Goal: Task Accomplishment & Management: Complete application form

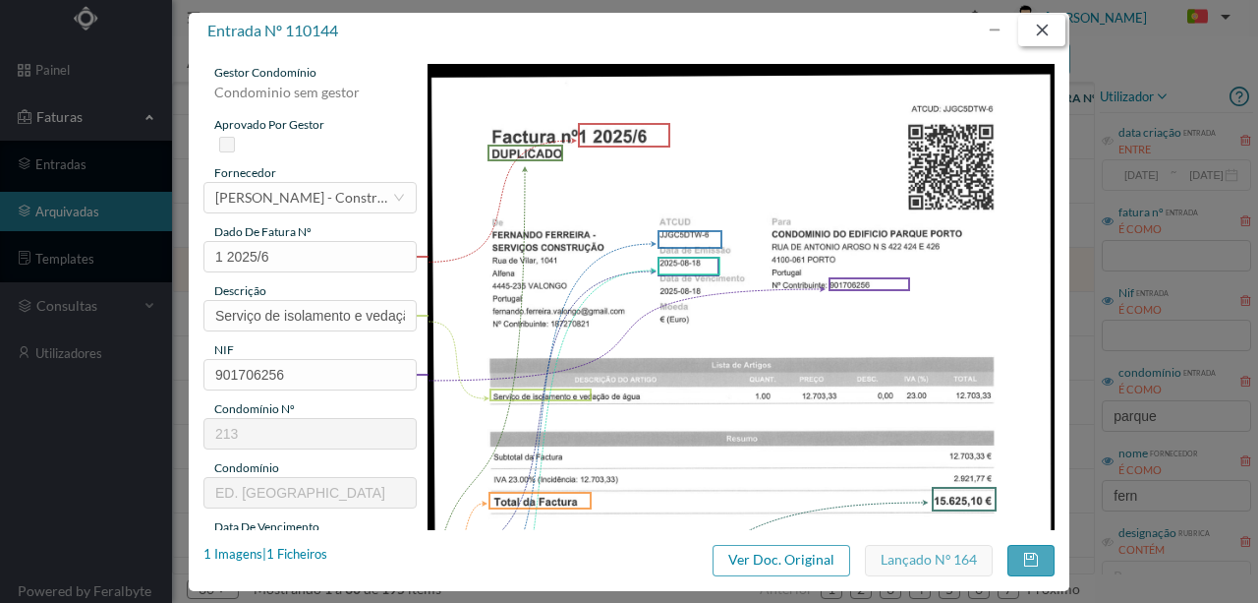
scroll to position [393, 0]
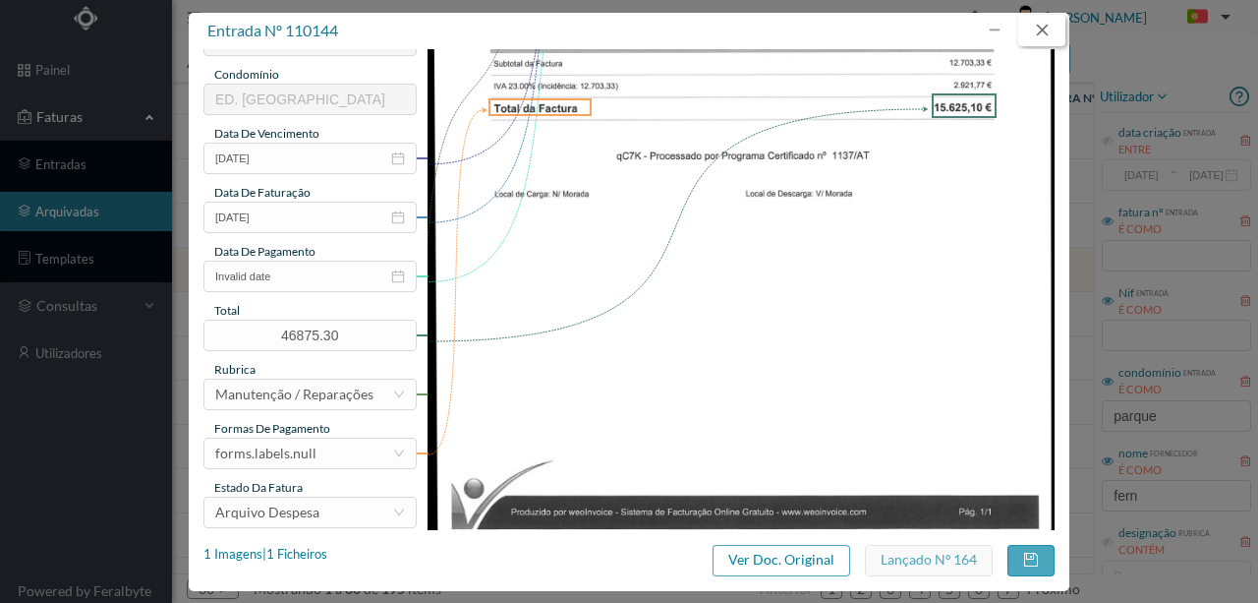
click at [1038, 33] on button "button" at bounding box center [1041, 30] width 47 height 31
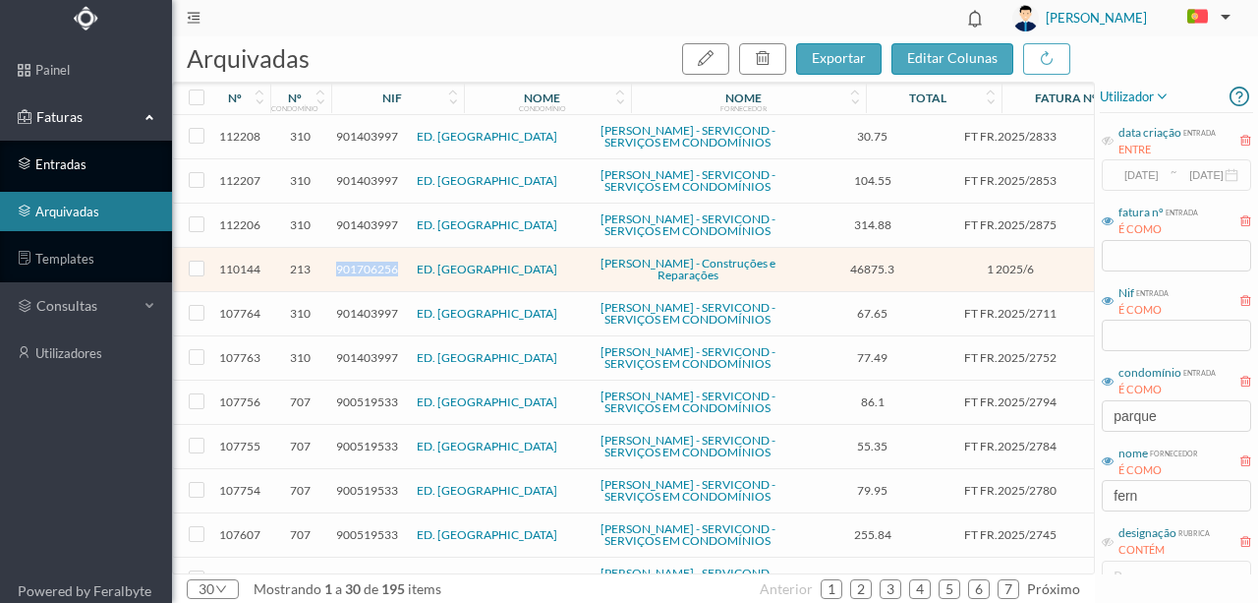
click at [82, 159] on link "entradas" at bounding box center [86, 163] width 172 height 39
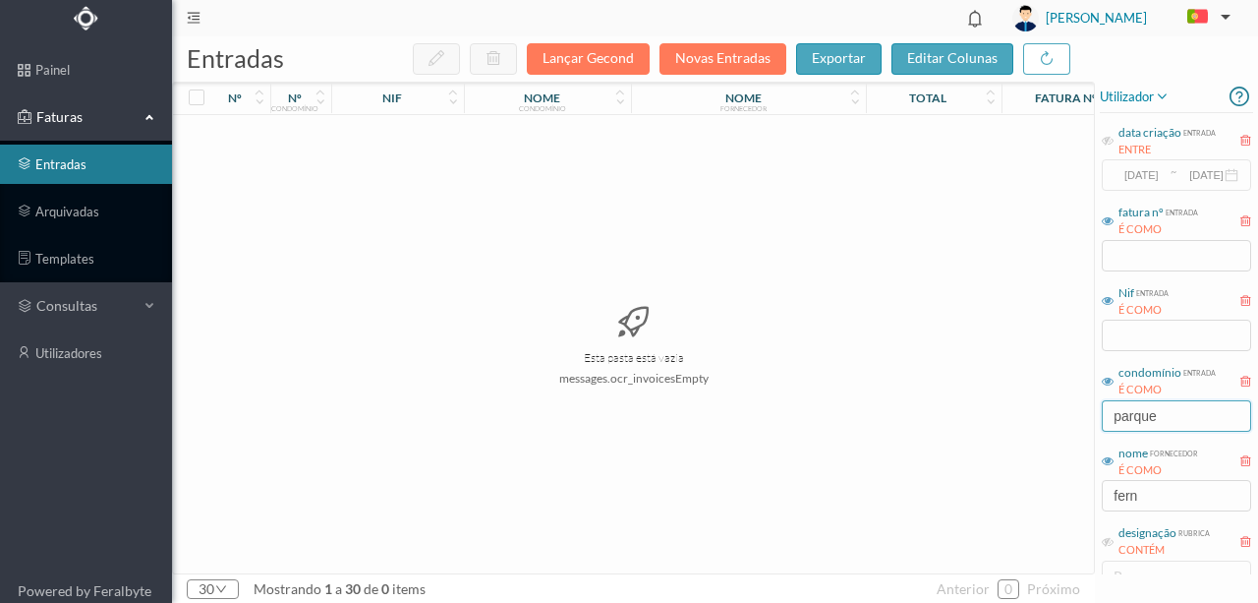
drag, startPoint x: 1175, startPoint y: 416, endPoint x: 935, endPoint y: 433, distance: 240.4
click at [956, 430] on div "entradas Lançar Gecond Novas Entradas exportar editar colunas nº nº condomínio …" at bounding box center [715, 319] width 1086 height 566
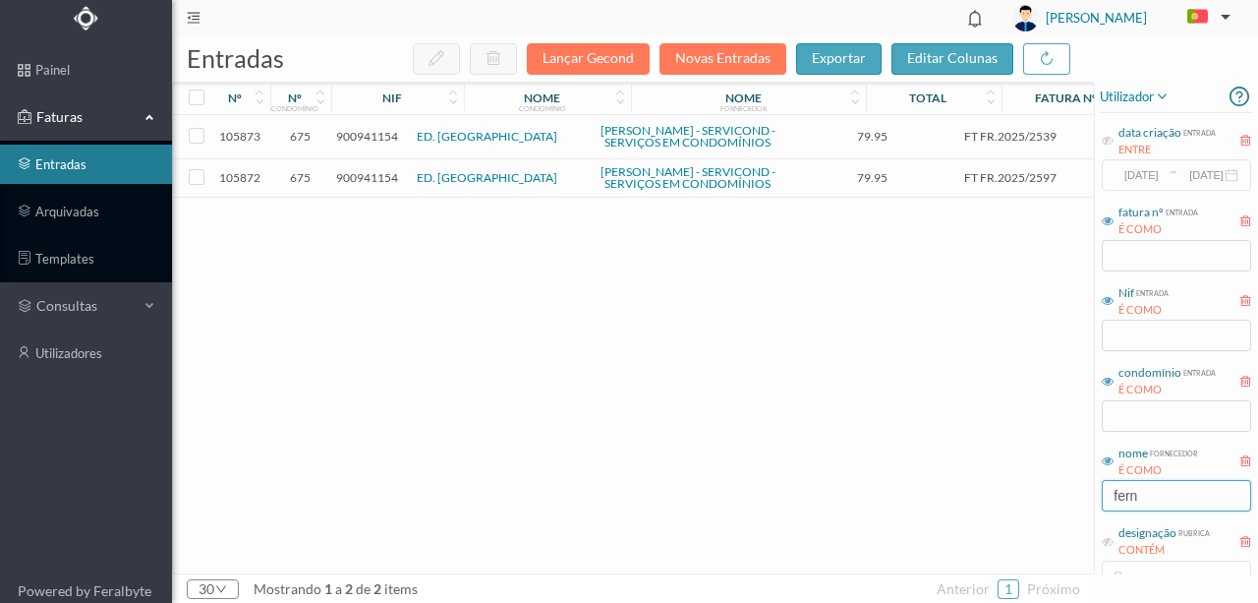
drag, startPoint x: 1182, startPoint y: 491, endPoint x: 1001, endPoint y: 494, distance: 180.9
click at [1016, 494] on div "entradas Lançar Gecond Novas Entradas exportar editar colunas nº nº condomínio …" at bounding box center [715, 319] width 1086 height 566
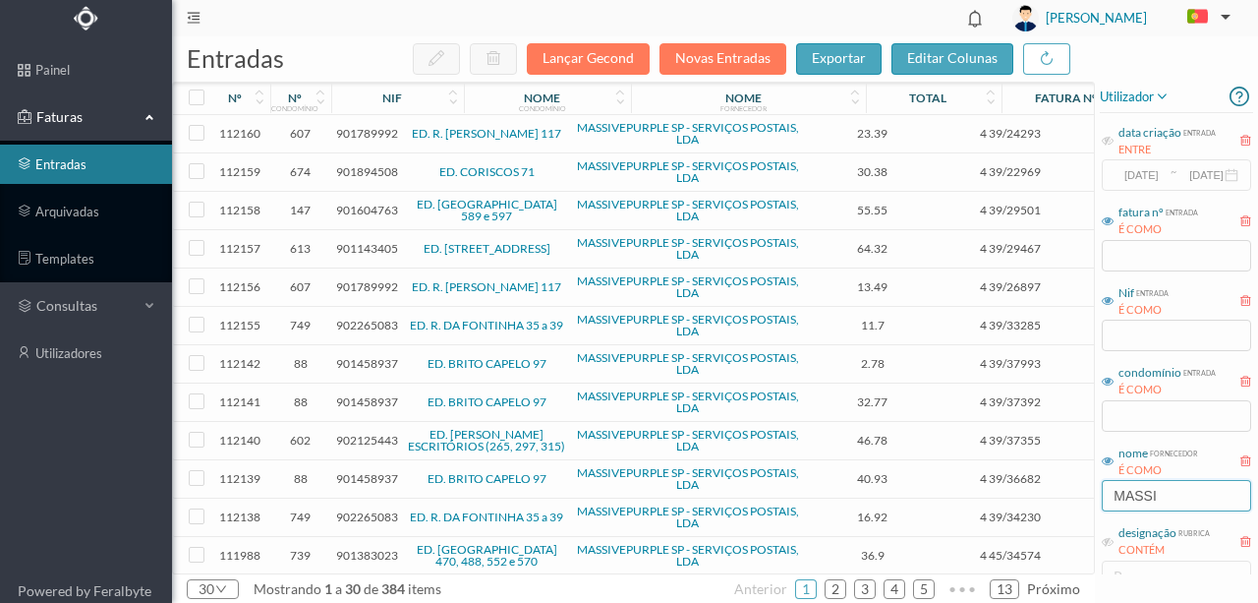
click at [1181, 491] on input "MASSI" at bounding box center [1176, 495] width 149 height 31
type input "MASSI"
click at [1132, 421] on input "text" at bounding box center [1176, 415] width 149 height 31
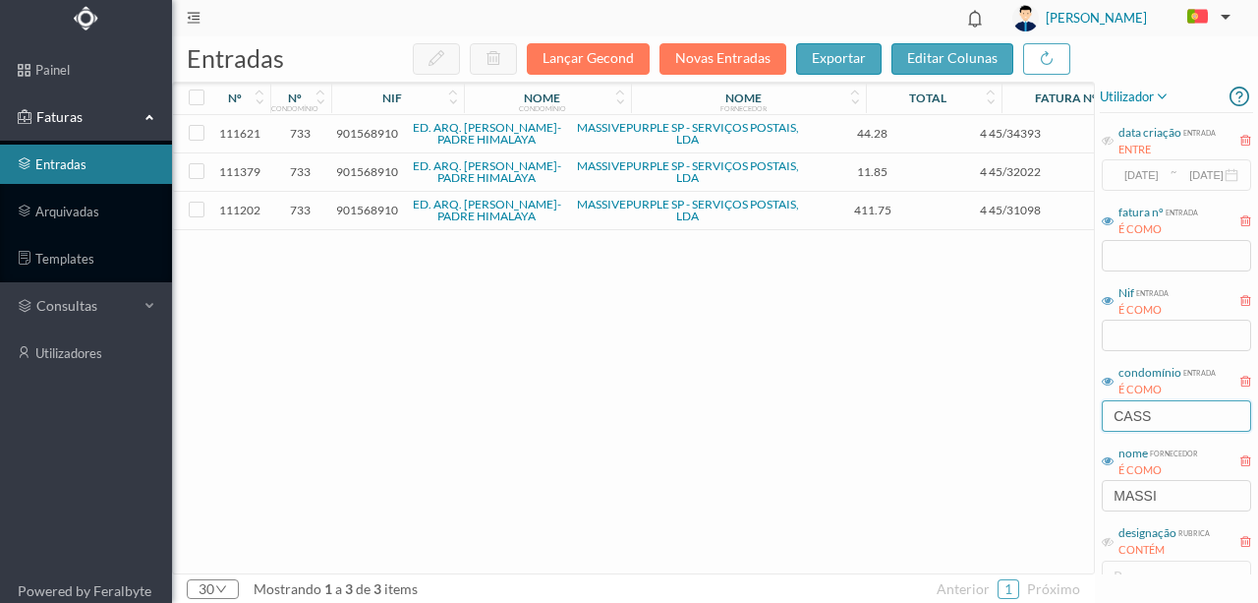
type input "CASS"
click at [362, 132] on span "901568910" at bounding box center [367, 133] width 62 height 15
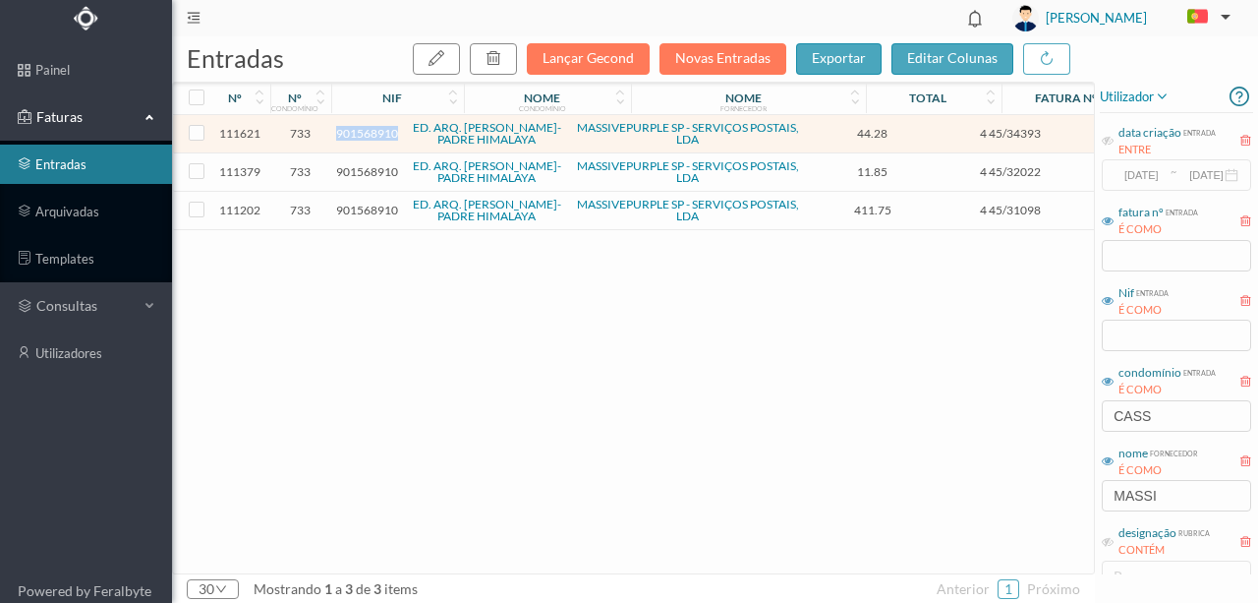
click at [362, 132] on span "901568910" at bounding box center [367, 133] width 62 height 15
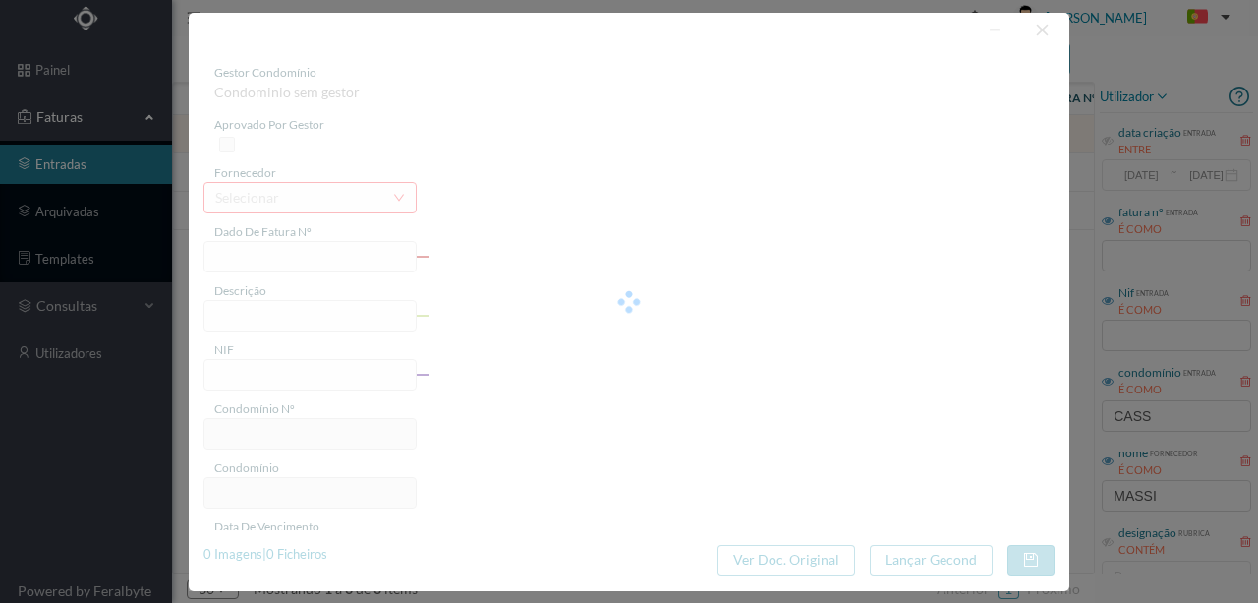
type input "4 45/34393"
type input "RINVUIVALIAL"
type input "901568910"
type input "Invalid date"
type input "[DATE]"
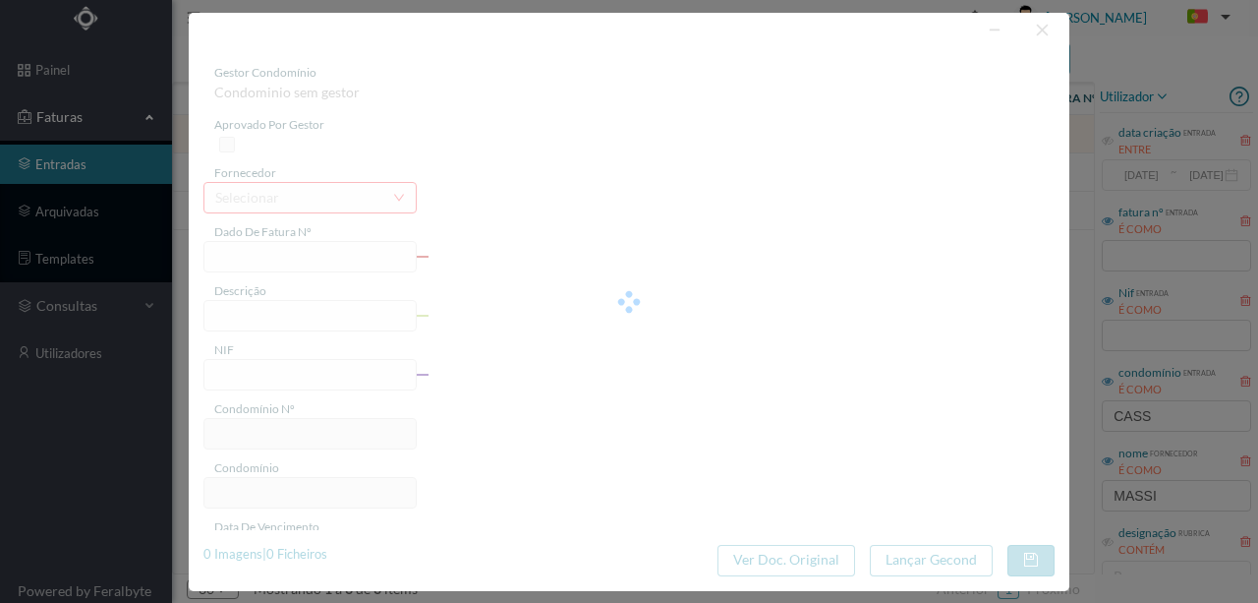
type input "44.28"
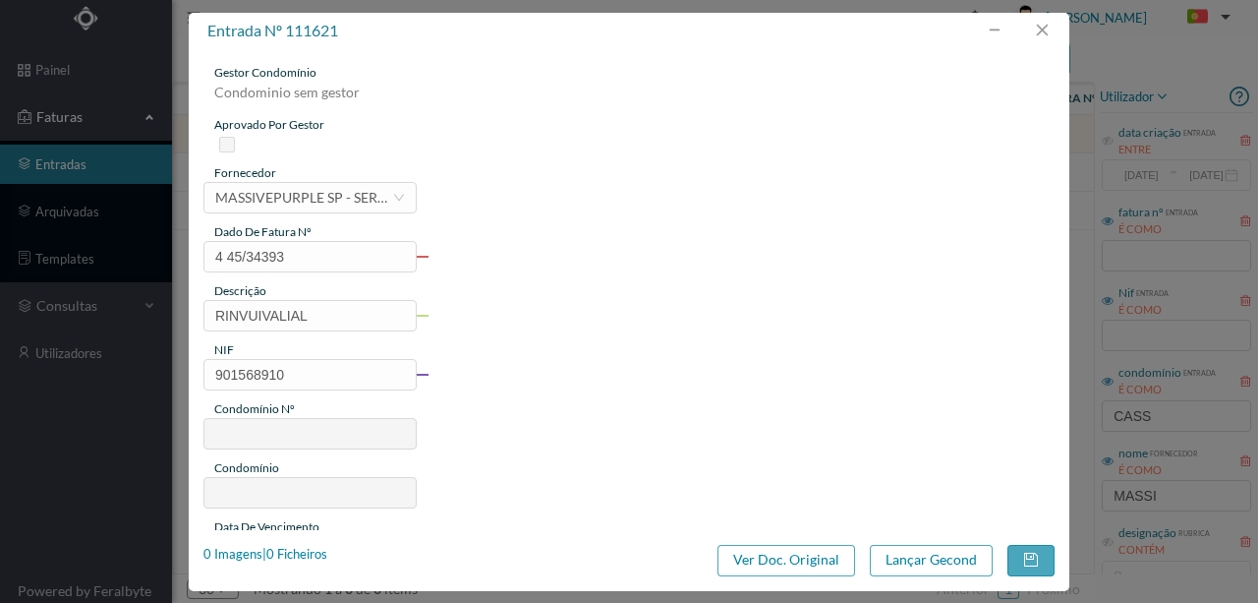
type input "733"
type input "ED. ARQ. [PERSON_NAME]-PADRE HIMALAYA"
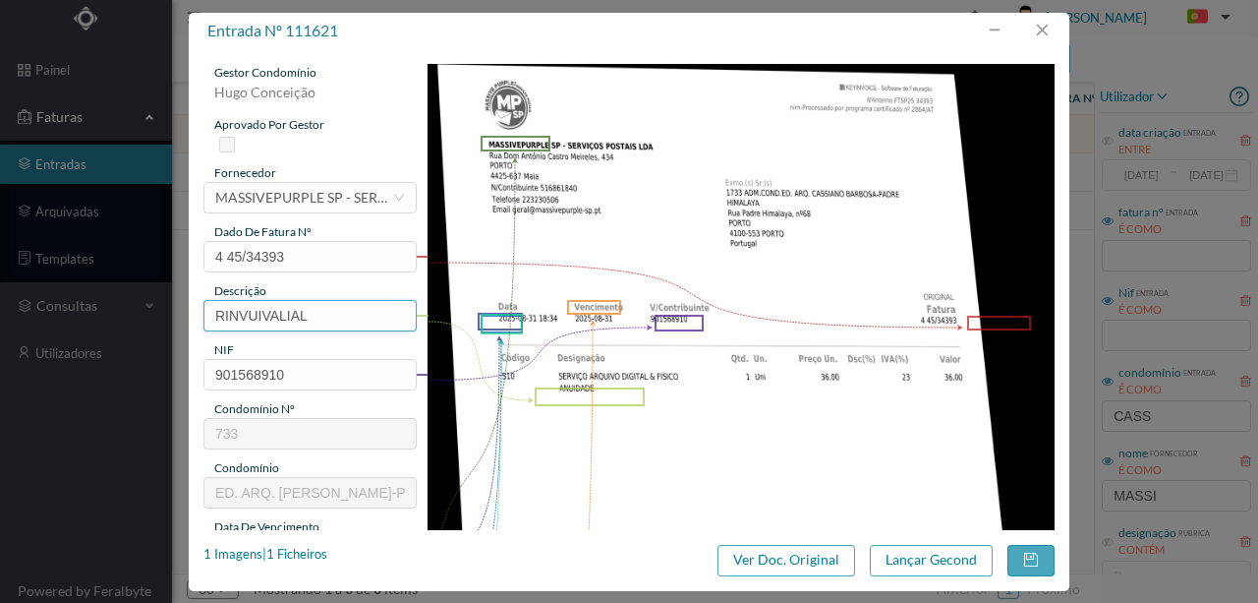
drag, startPoint x: 211, startPoint y: 309, endPoint x: 528, endPoint y: 312, distance: 316.5
click at [509, 309] on div "gestor condomínio [PERSON_NAME] aprovado por gestor fornecedor selecionar MASSI…" at bounding box center [628, 522] width 851 height 916
type input "ARQUIVO DIGITAL - ANUIDADE"
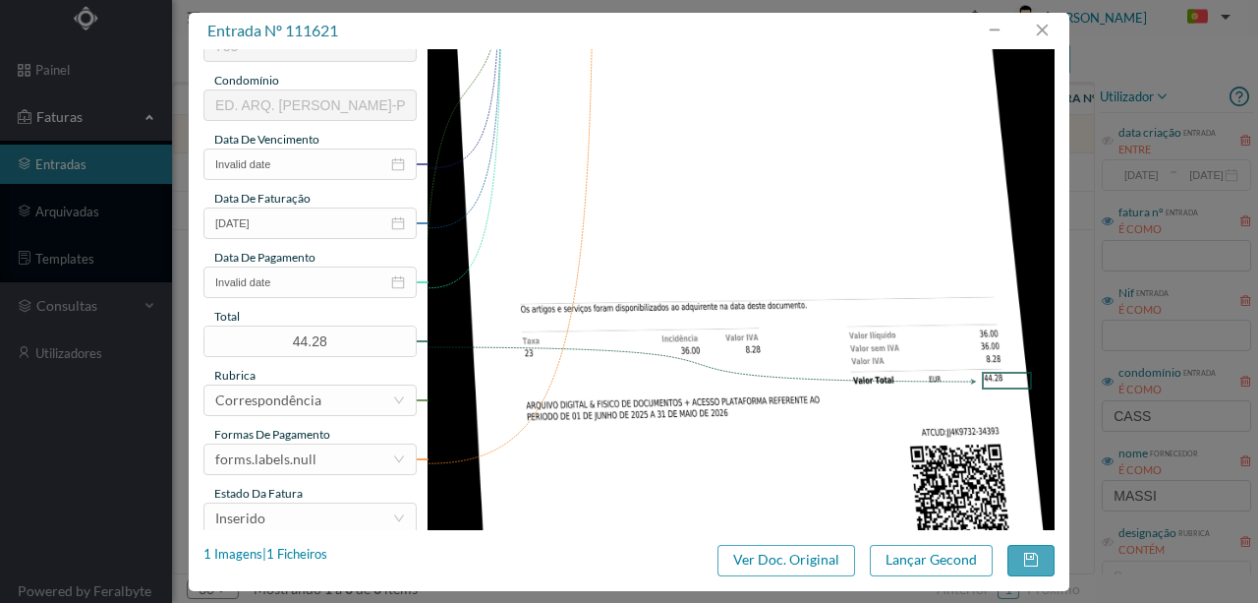
scroll to position [393, 0]
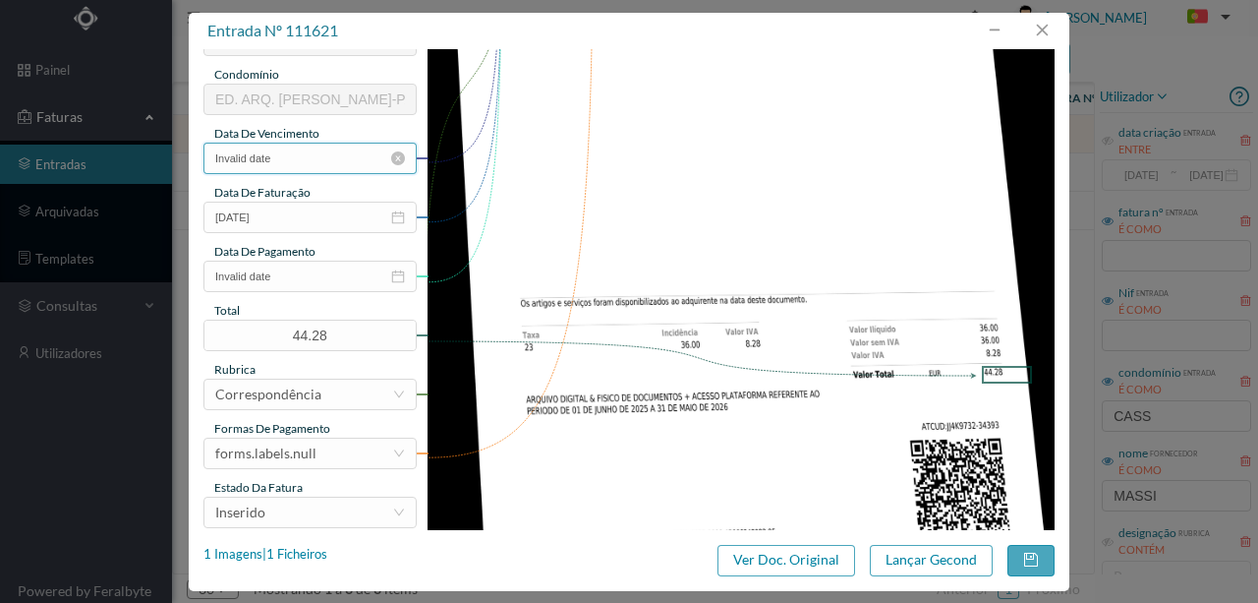
click at [283, 155] on input "Invalid date" at bounding box center [309, 158] width 213 height 31
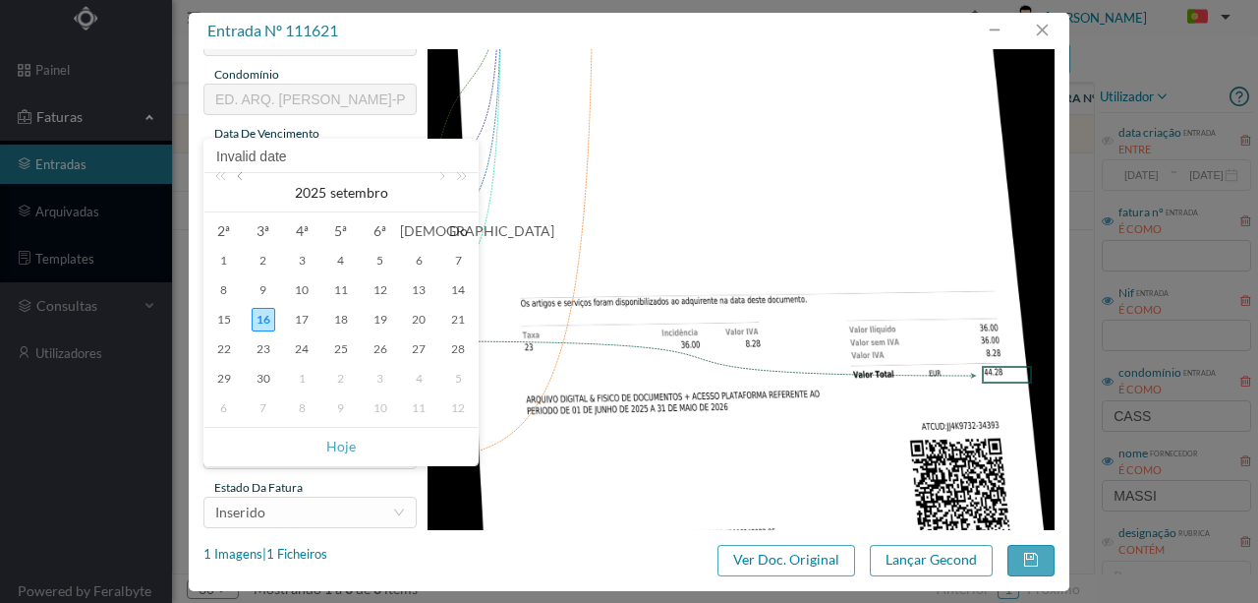
click at [240, 180] on link at bounding box center [242, 192] width 18 height 39
click at [465, 376] on div "31" at bounding box center [458, 379] width 24 height 24
type input "[DATE]"
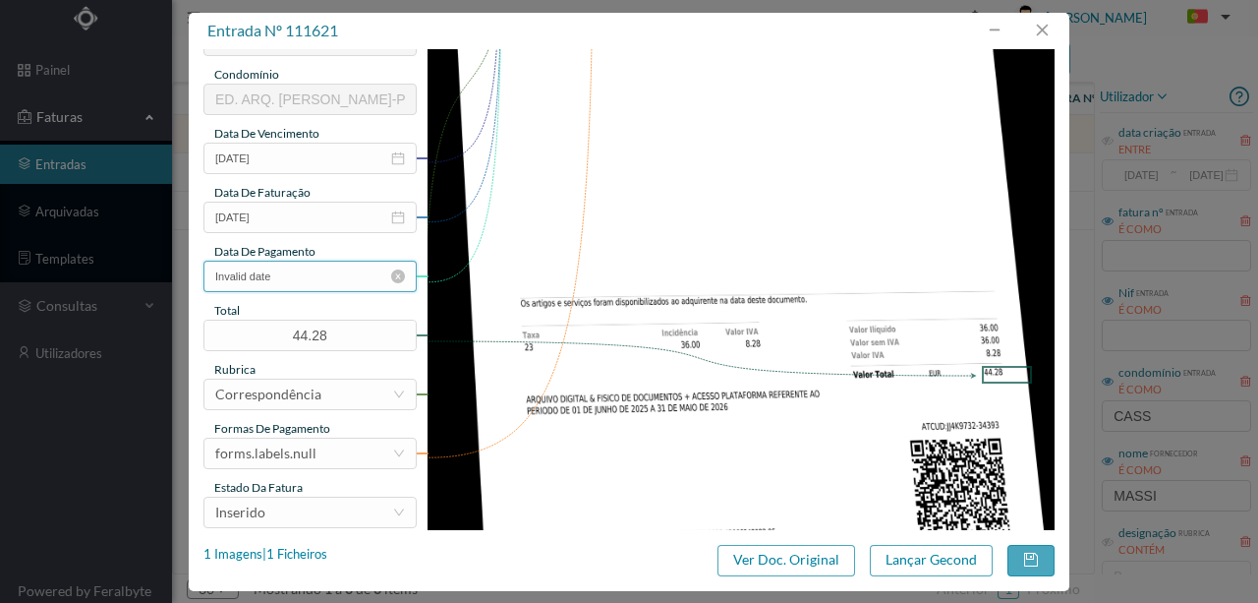
click at [327, 279] on input "Invalid date" at bounding box center [309, 275] width 213 height 31
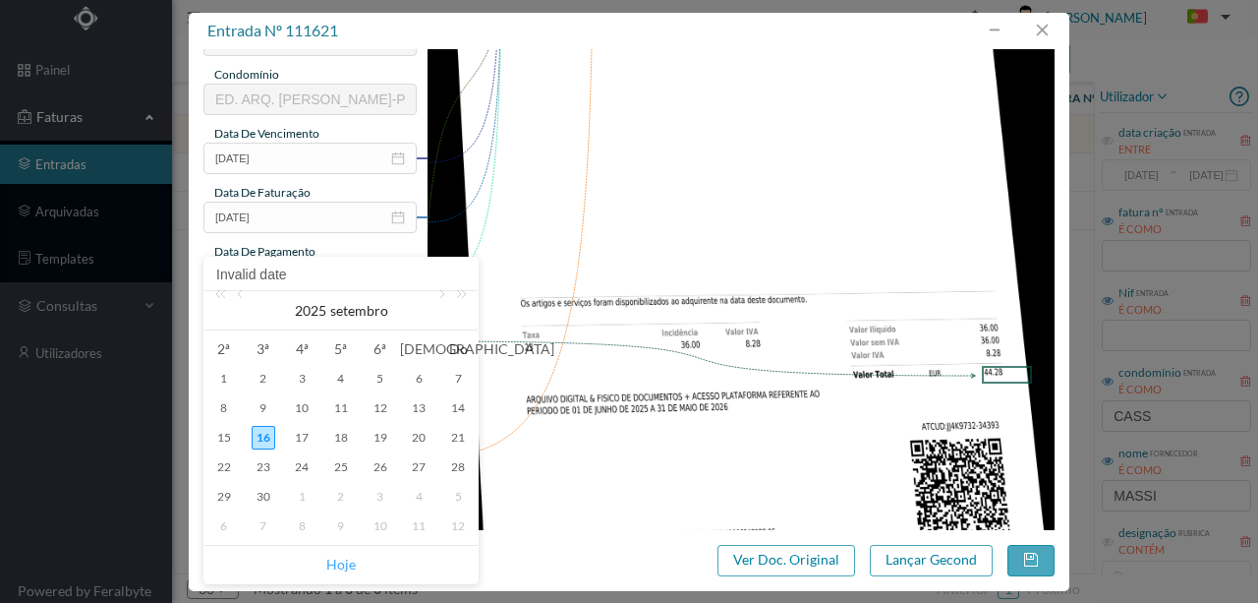
click at [348, 567] on link "Hoje" at bounding box center [340, 564] width 29 height 37
type input "[DATE]"
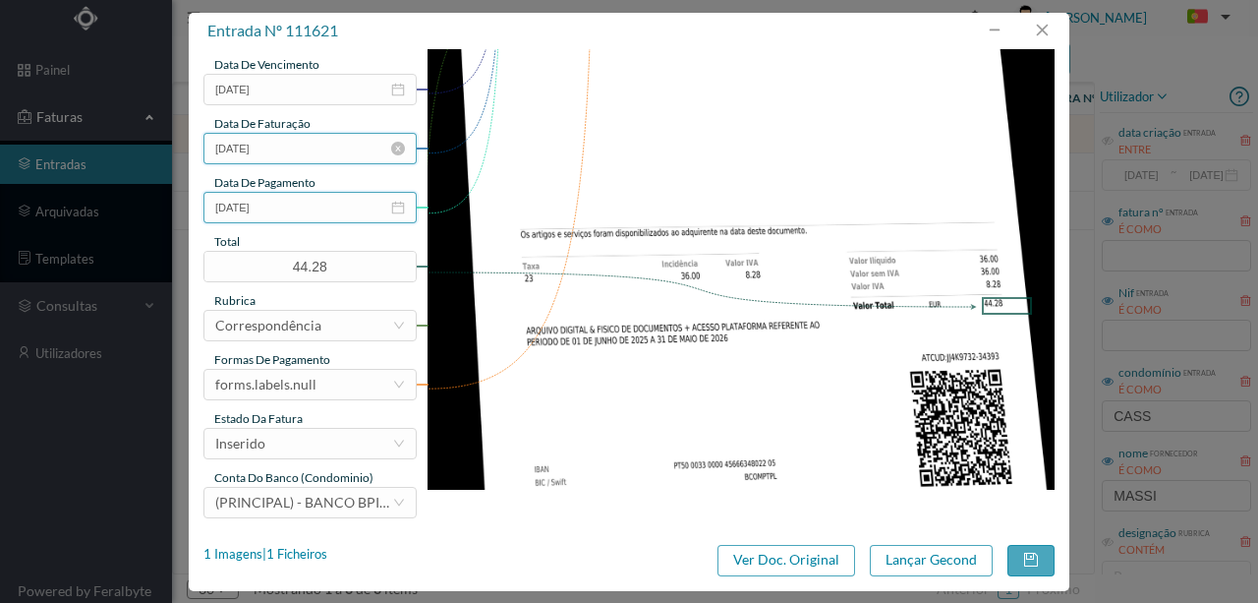
scroll to position [465, 0]
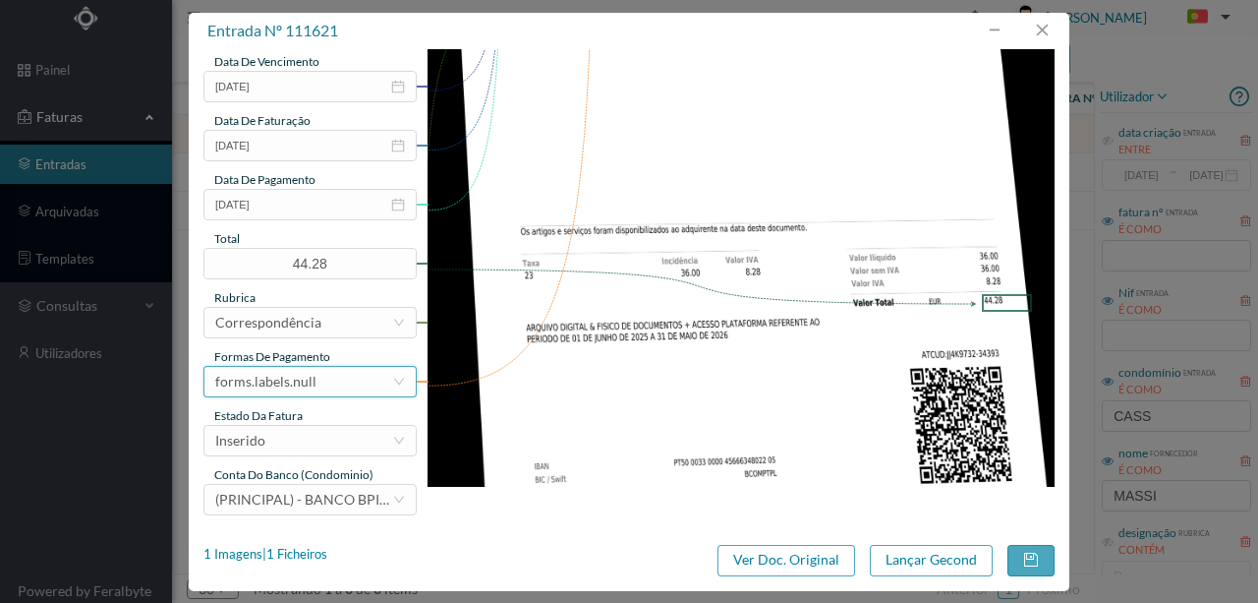
click at [310, 374] on div "forms.labels.null" at bounding box center [265, 381] width 101 height 29
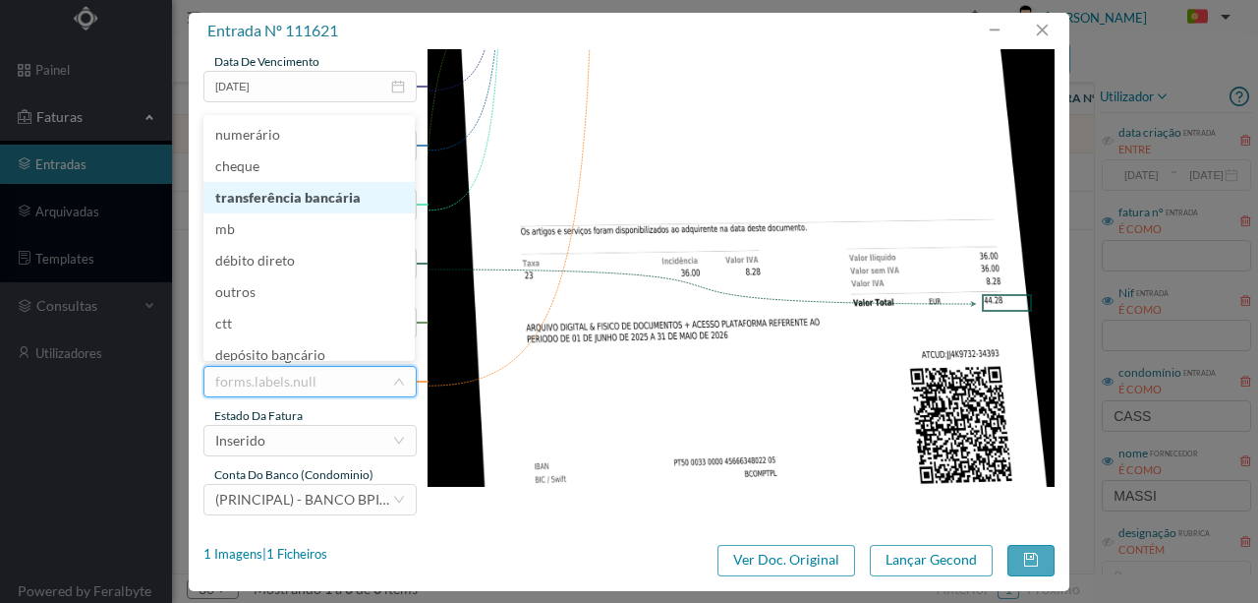
click at [292, 204] on li "transferência bancária" at bounding box center [308, 197] width 211 height 31
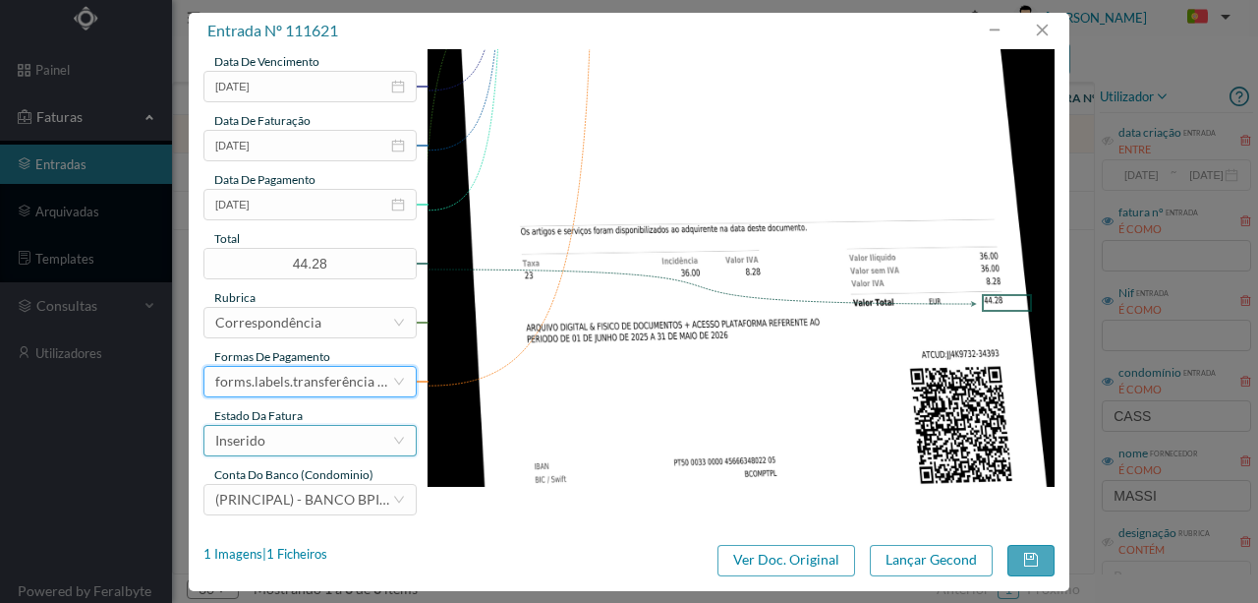
click at [272, 438] on div "Inserido" at bounding box center [303, 440] width 177 height 29
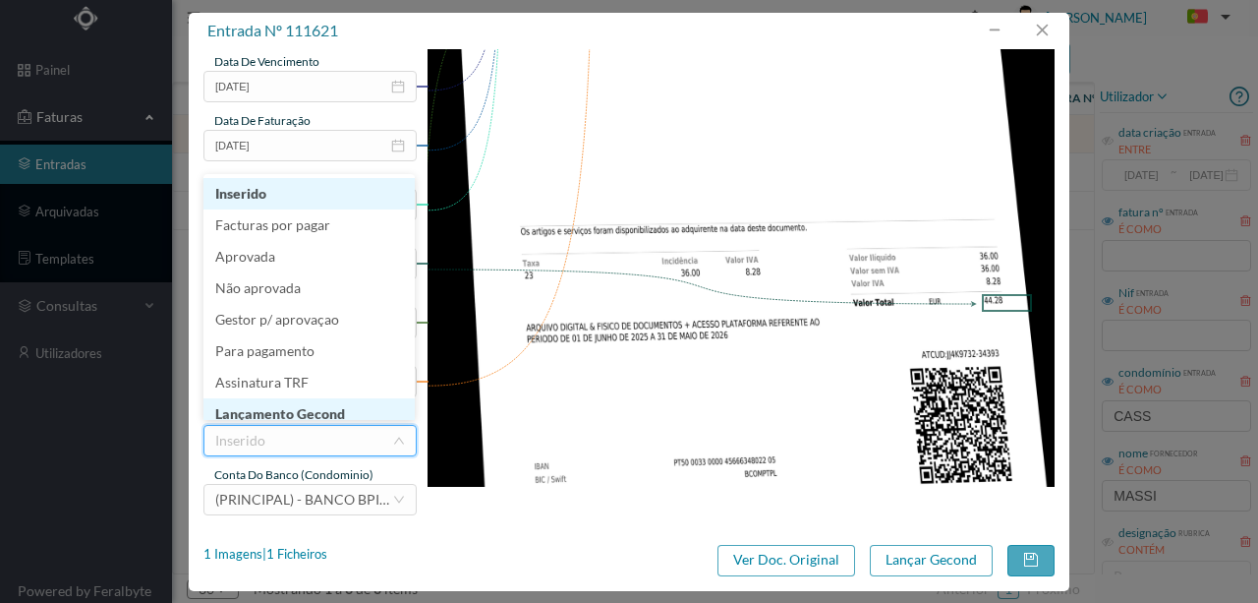
scroll to position [10, 0]
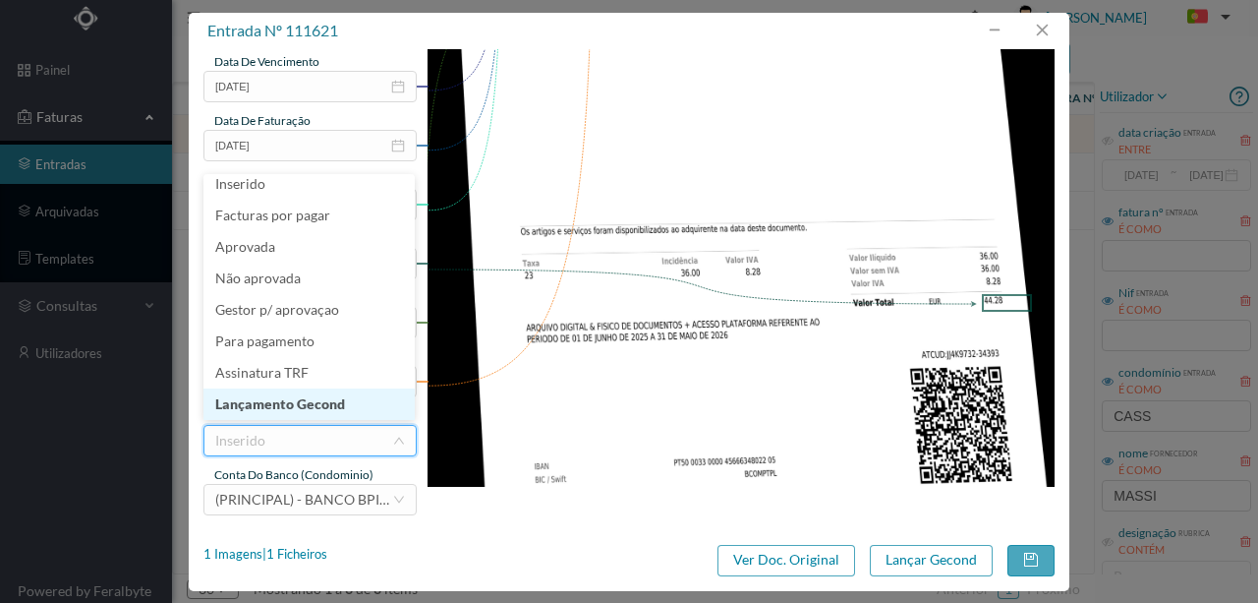
click at [305, 395] on li "Lançamento Gecond" at bounding box center [308, 403] width 211 height 31
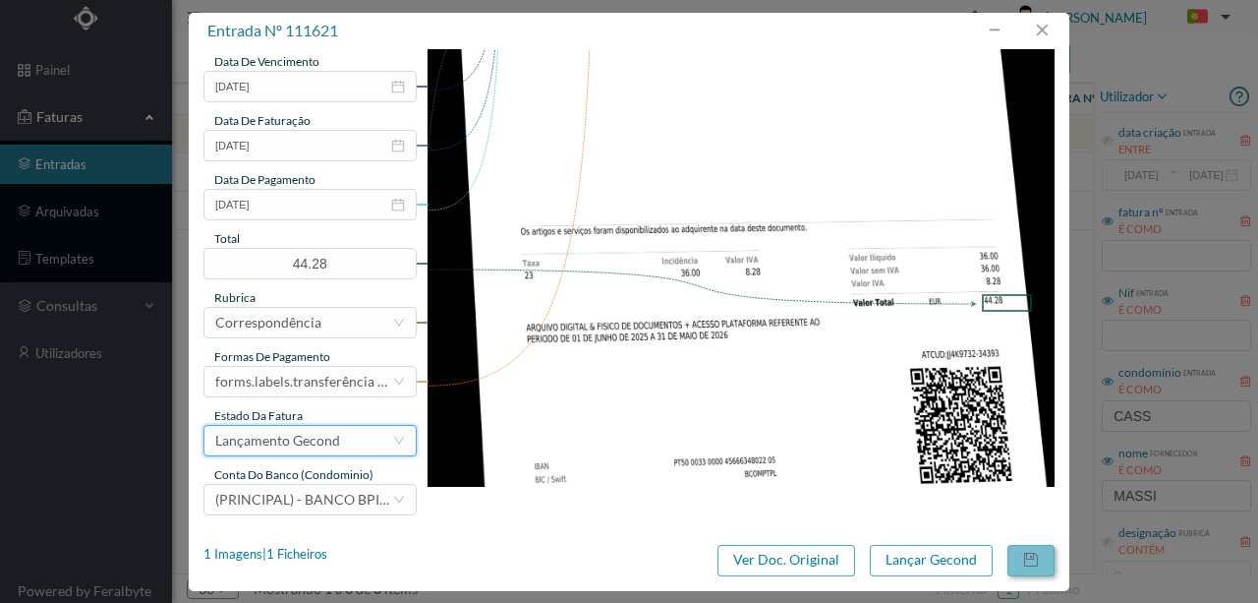
click at [1017, 556] on button "button" at bounding box center [1031, 560] width 47 height 31
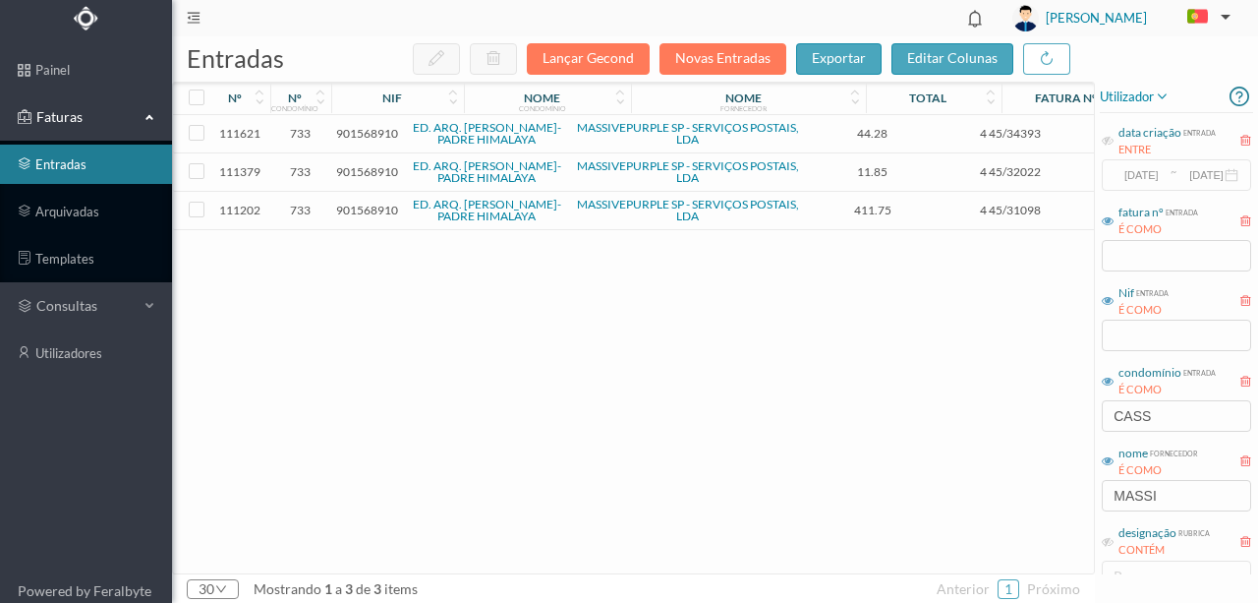
drag, startPoint x: 722, startPoint y: 285, endPoint x: 453, endPoint y: 225, distance: 275.9
click at [722, 285] on div "111621 733 901568910 ED. ARQ. [PERSON_NAME]-PADRE HIMALAYA MASSIVEPURPLE SP - S…" at bounding box center [751, 344] width 1156 height 458
click at [369, 210] on span "901568910" at bounding box center [367, 209] width 62 height 15
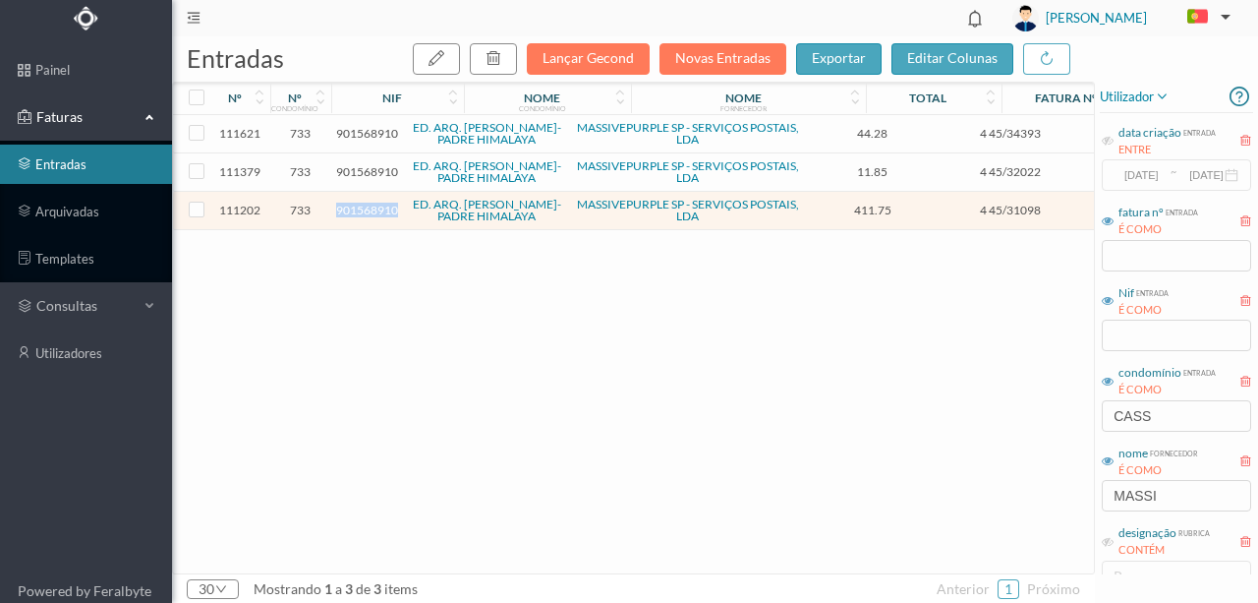
click at [368, 210] on span "901568910" at bounding box center [367, 209] width 62 height 15
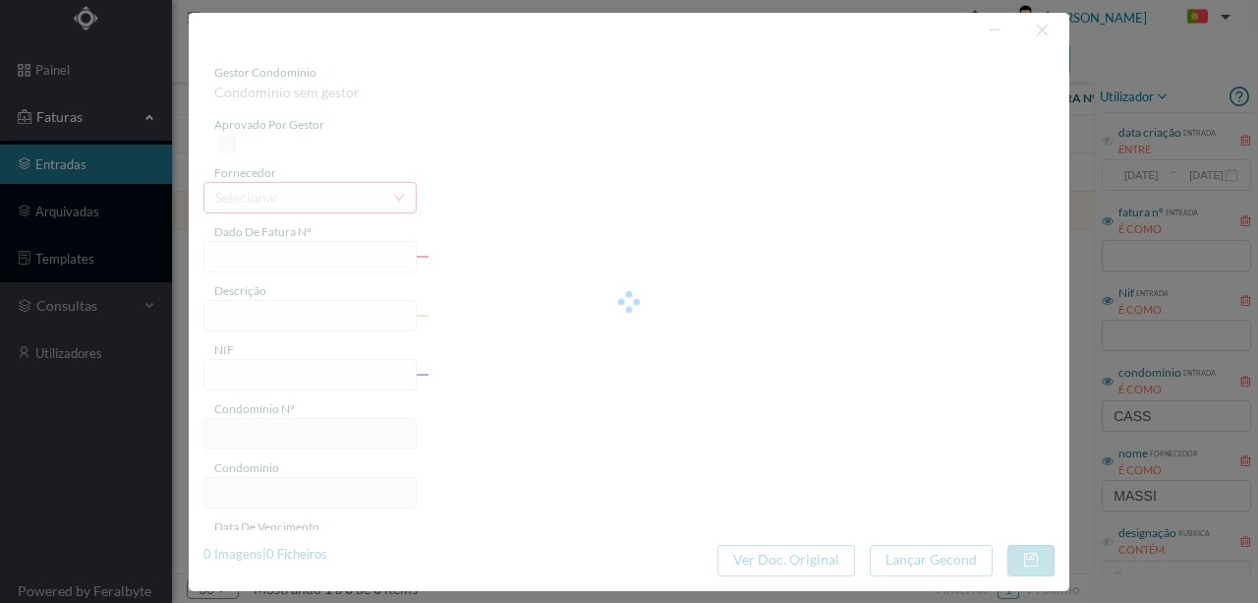
type input "4 45/31098"
type input "Serviço [PERSON_NAME]"
type input "901568910"
type input "[DATE]"
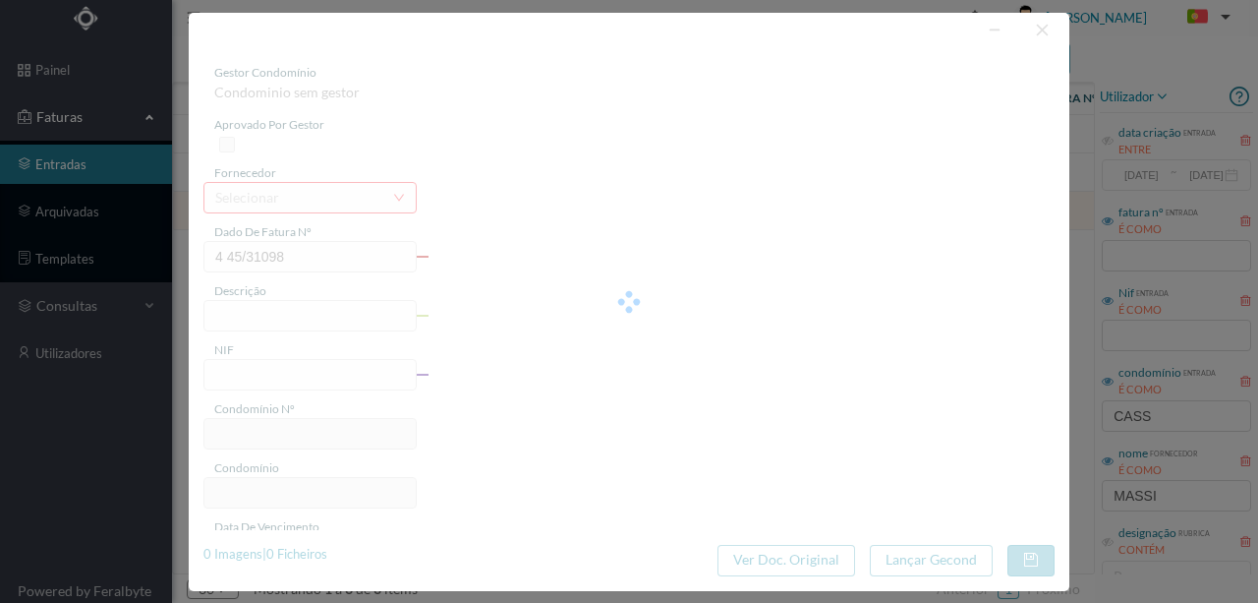
type input "[DATE]"
type input "411.75"
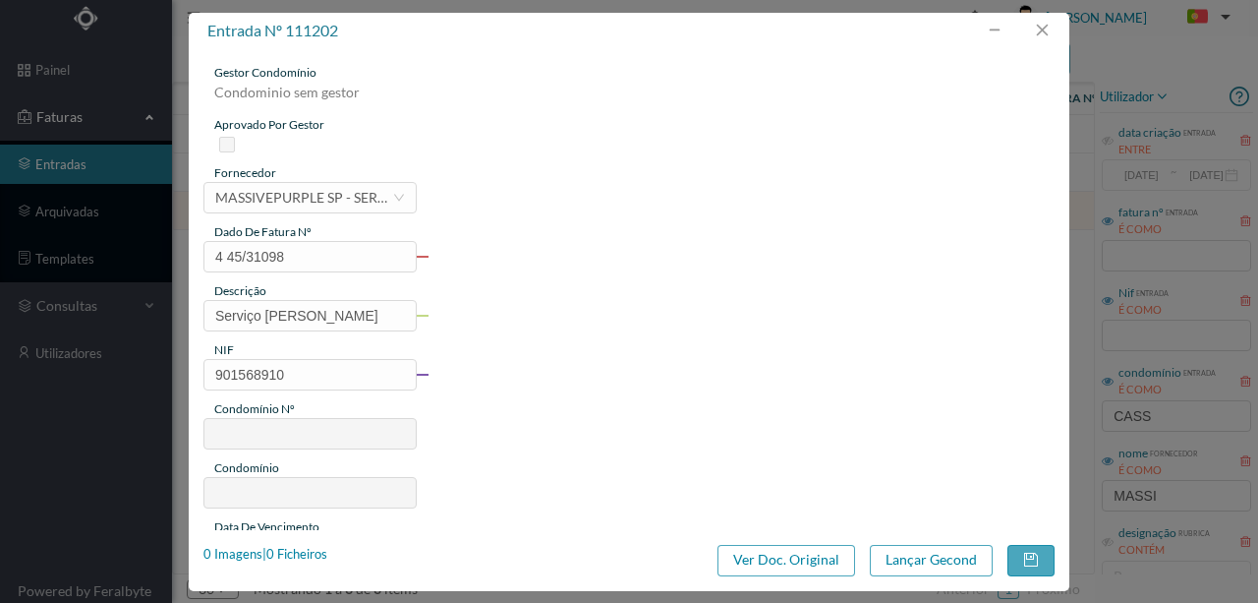
type input "733"
type input "ED. ARQ. [PERSON_NAME]-PADRE HIMALAYA"
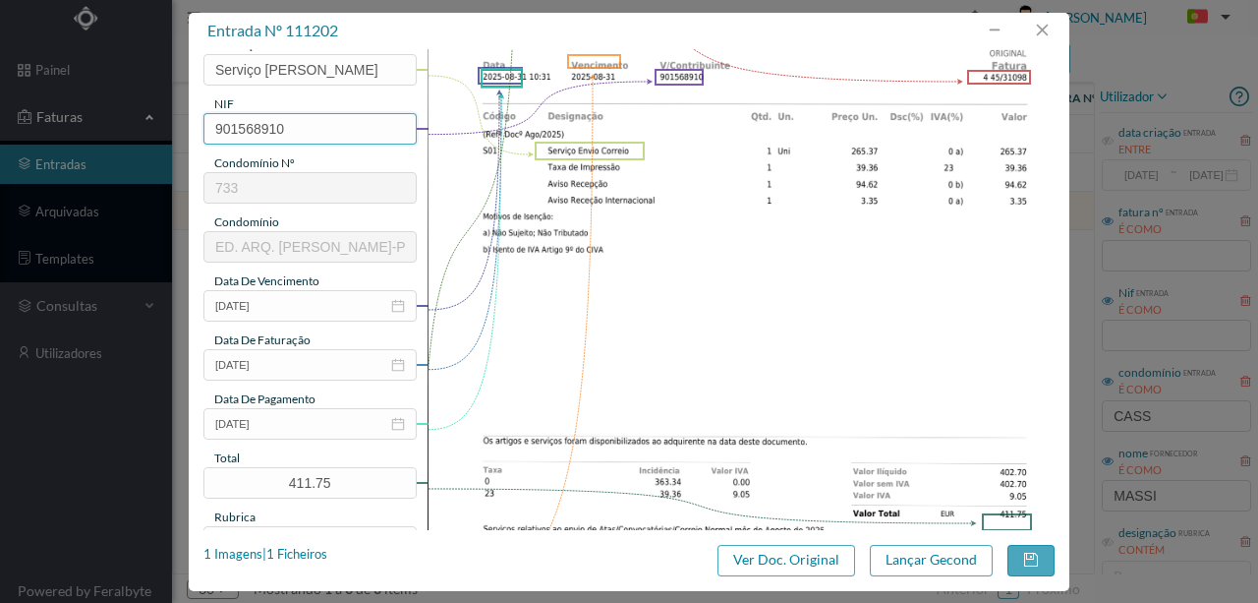
scroll to position [261, 0]
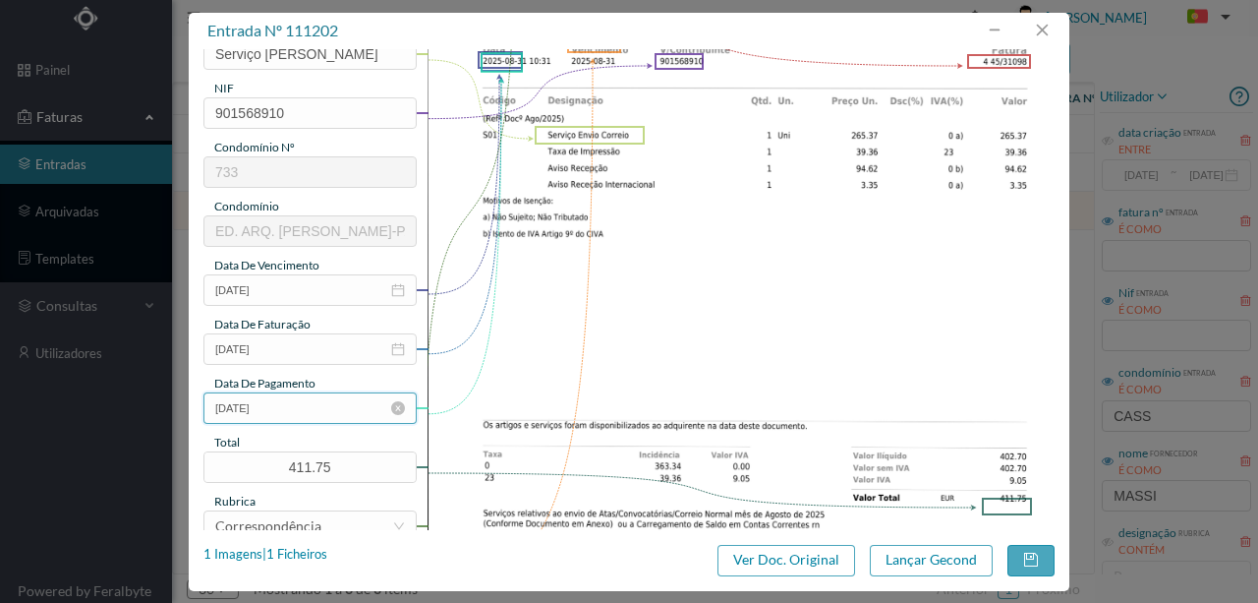
click at [309, 404] on input "[DATE]" at bounding box center [309, 407] width 213 height 31
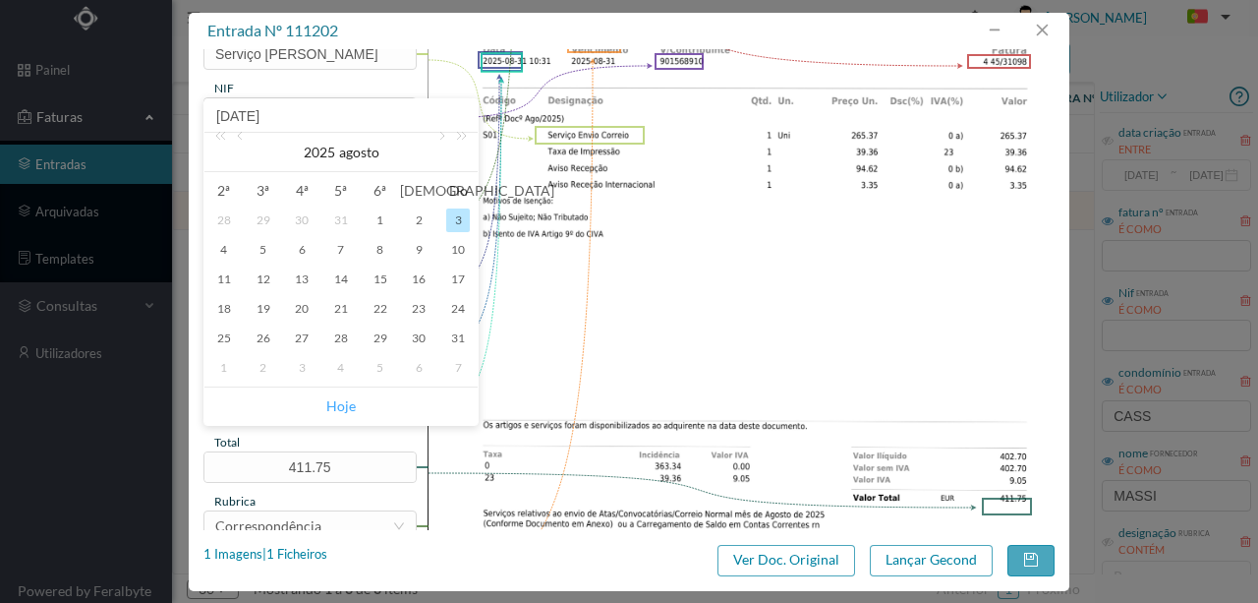
click at [344, 403] on link "Hoje" at bounding box center [340, 405] width 29 height 37
type input "[DATE]"
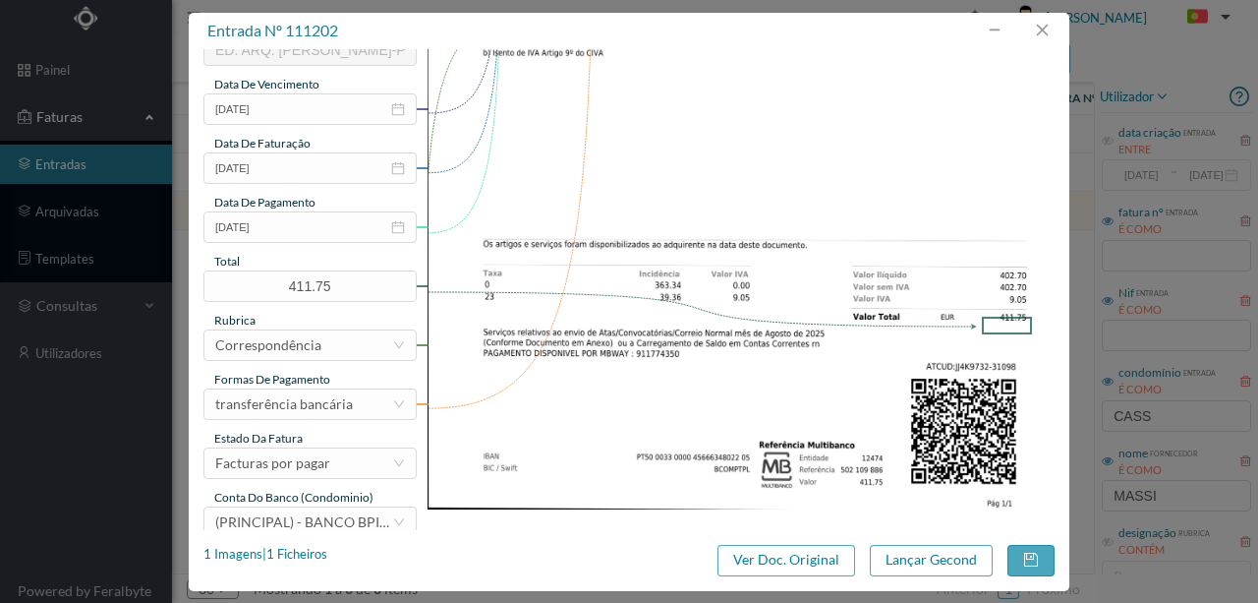
scroll to position [465, 0]
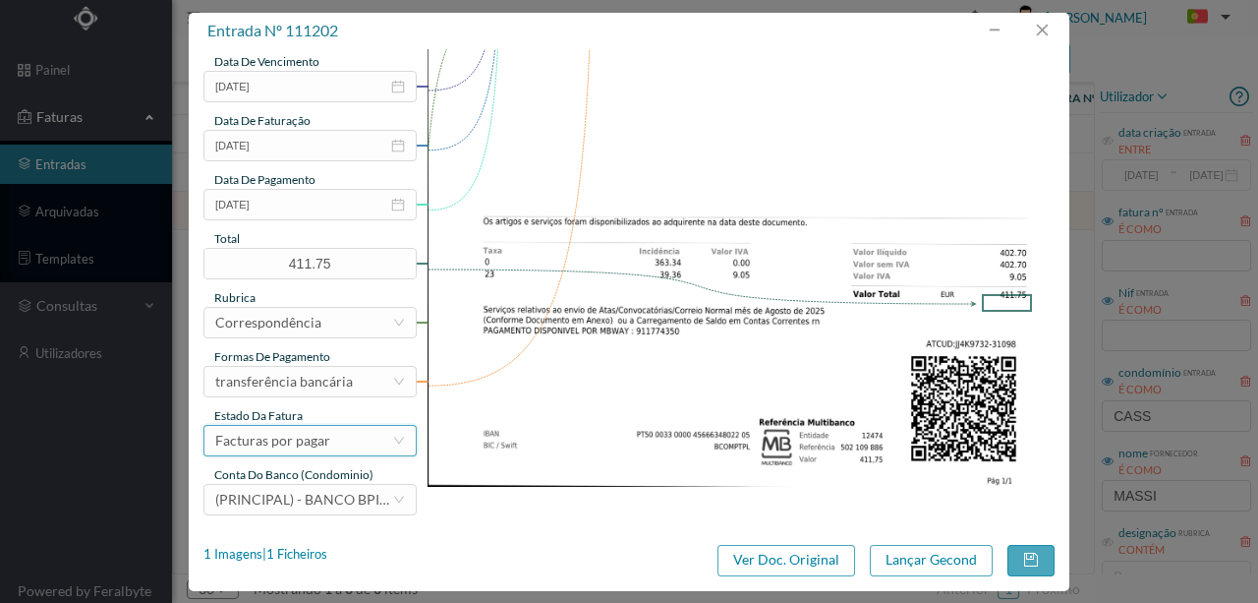
click at [305, 440] on div "Facturas por pagar" at bounding box center [272, 440] width 115 height 29
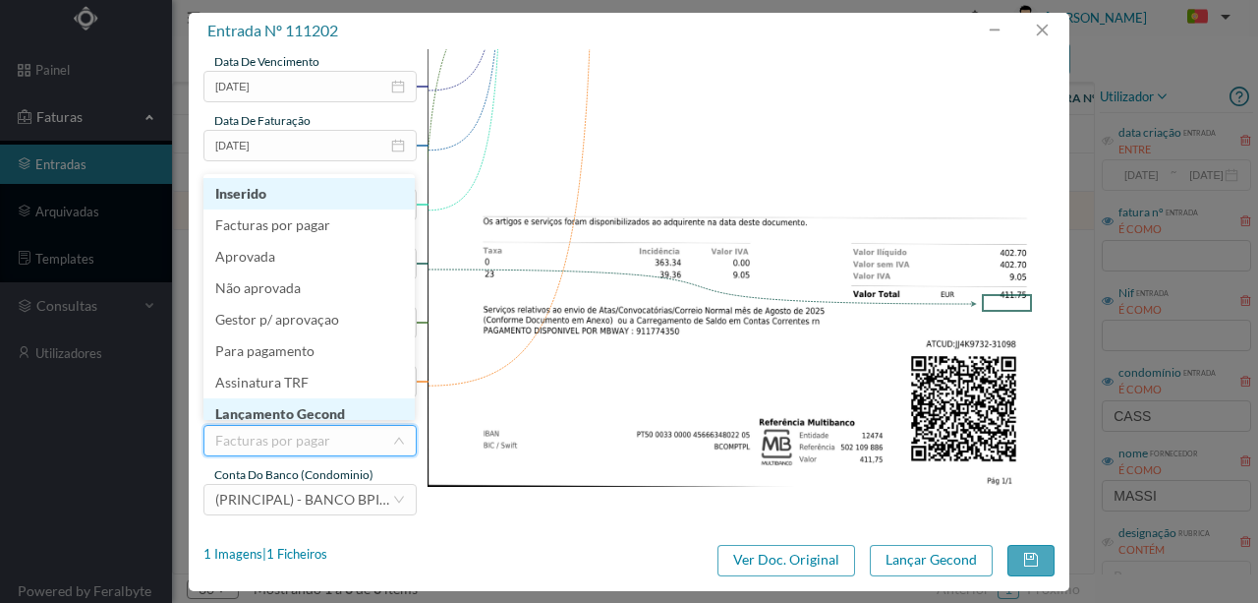
scroll to position [10, 0]
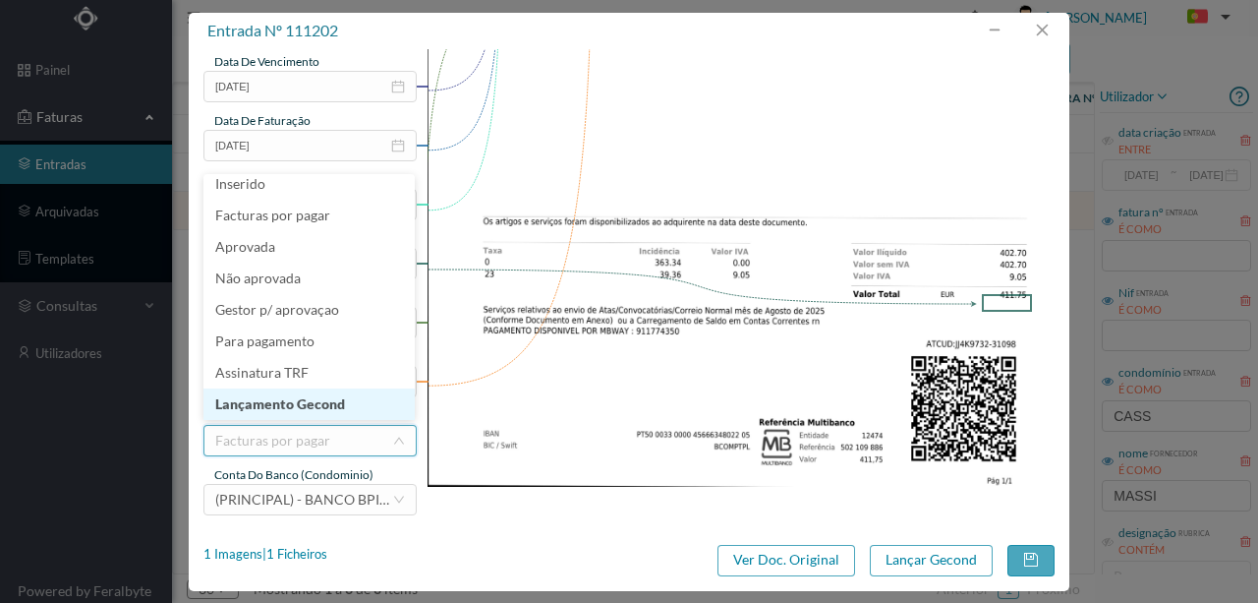
click at [306, 399] on li "Lançamento Gecond" at bounding box center [308, 403] width 211 height 31
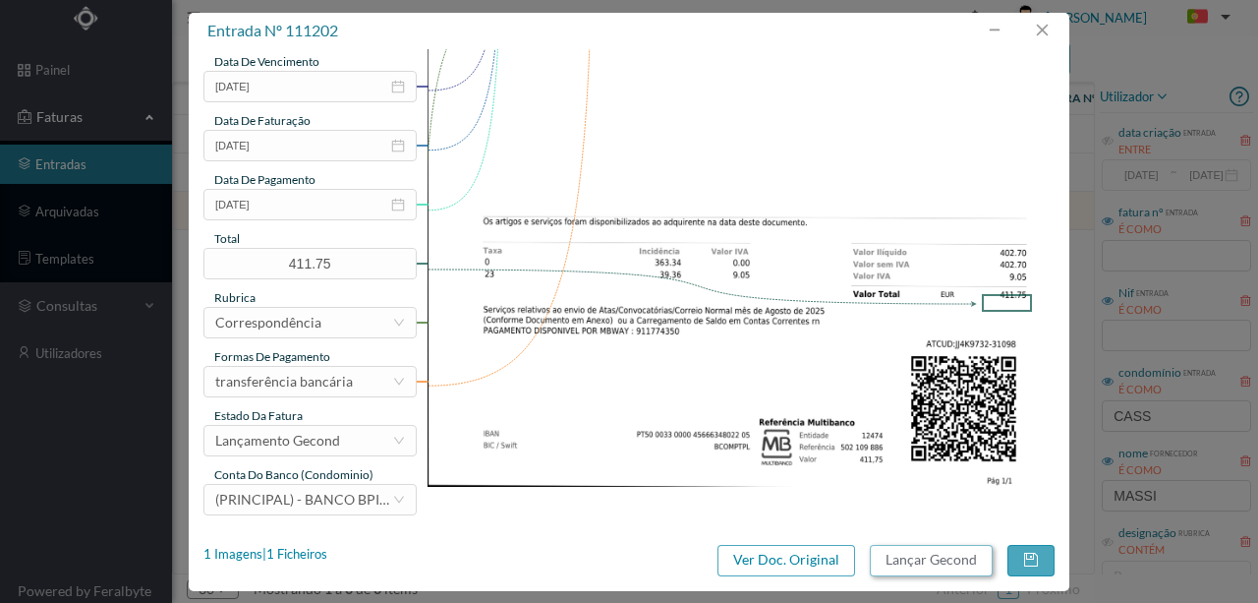
click at [886, 558] on button "Lançar Gecond" at bounding box center [931, 560] width 123 height 31
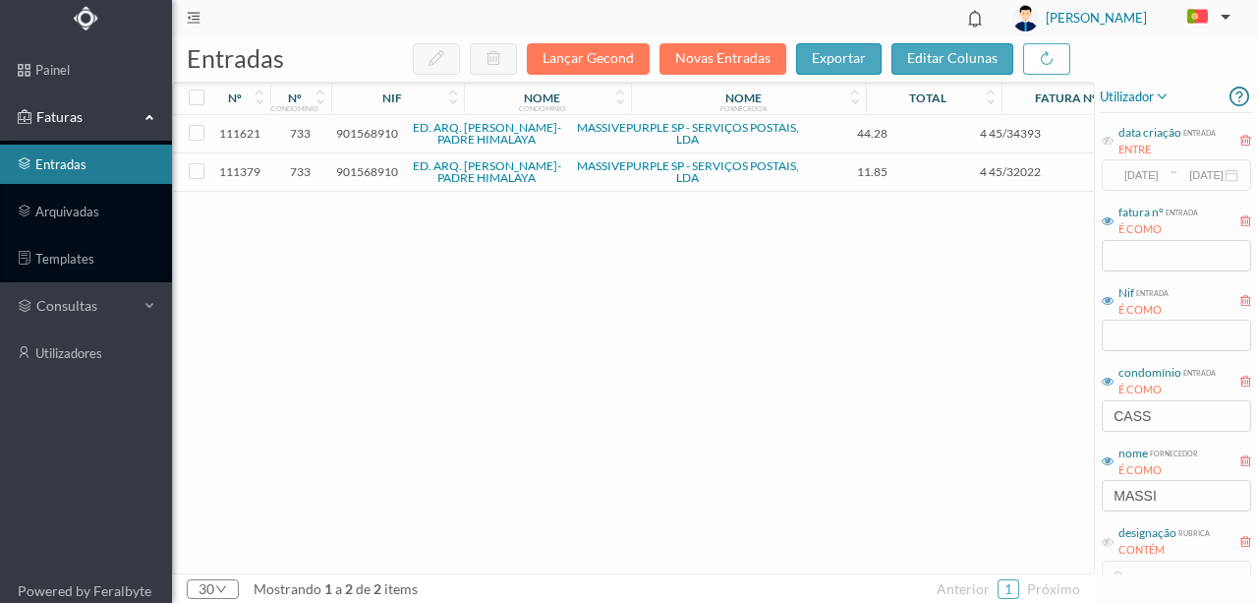
click at [375, 134] on span "901568910" at bounding box center [367, 133] width 62 height 15
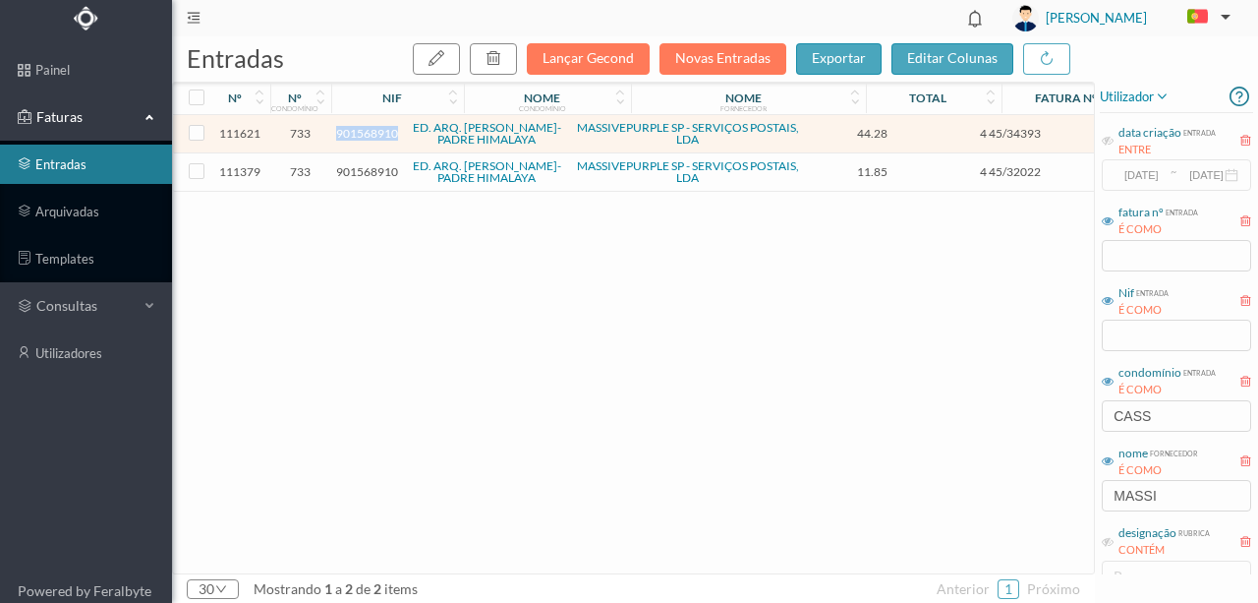
click at [375, 134] on span "901568910" at bounding box center [367, 133] width 62 height 15
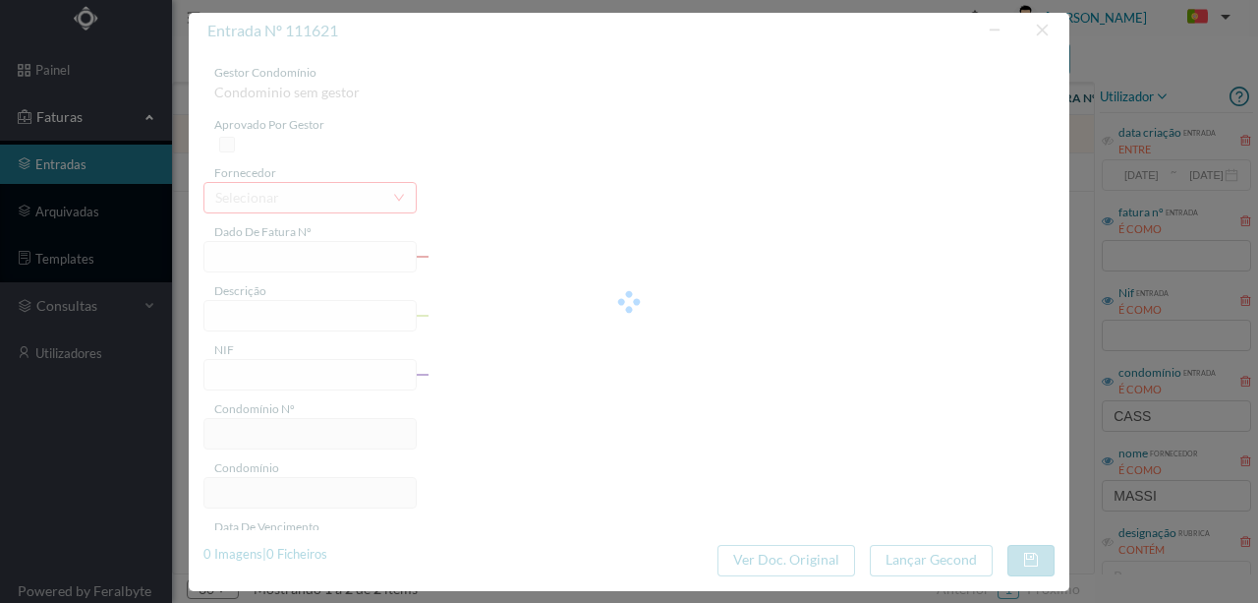
type input "4 45/34393"
type input "ARQUIVO DIGITAL - ANUIDADE"
type input "901568910"
type input "[DATE]"
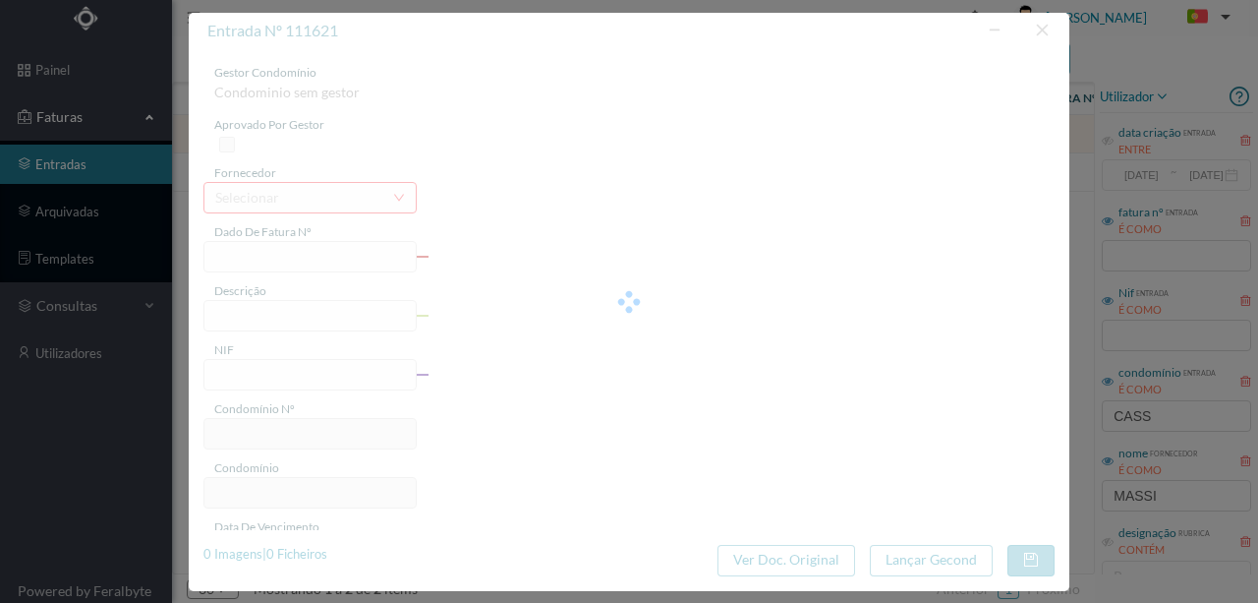
type input "[DATE]"
type input "44.28"
type input "733"
type input "ED. ARQ. [PERSON_NAME]-PADRE HIMALAYA"
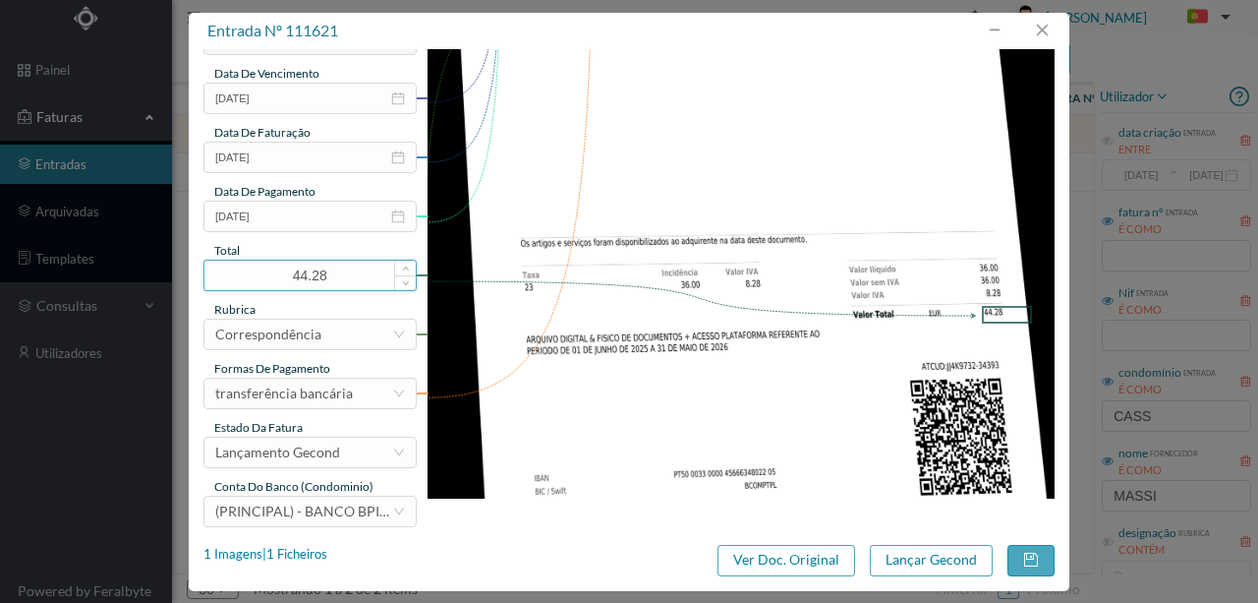
scroll to position [458, 0]
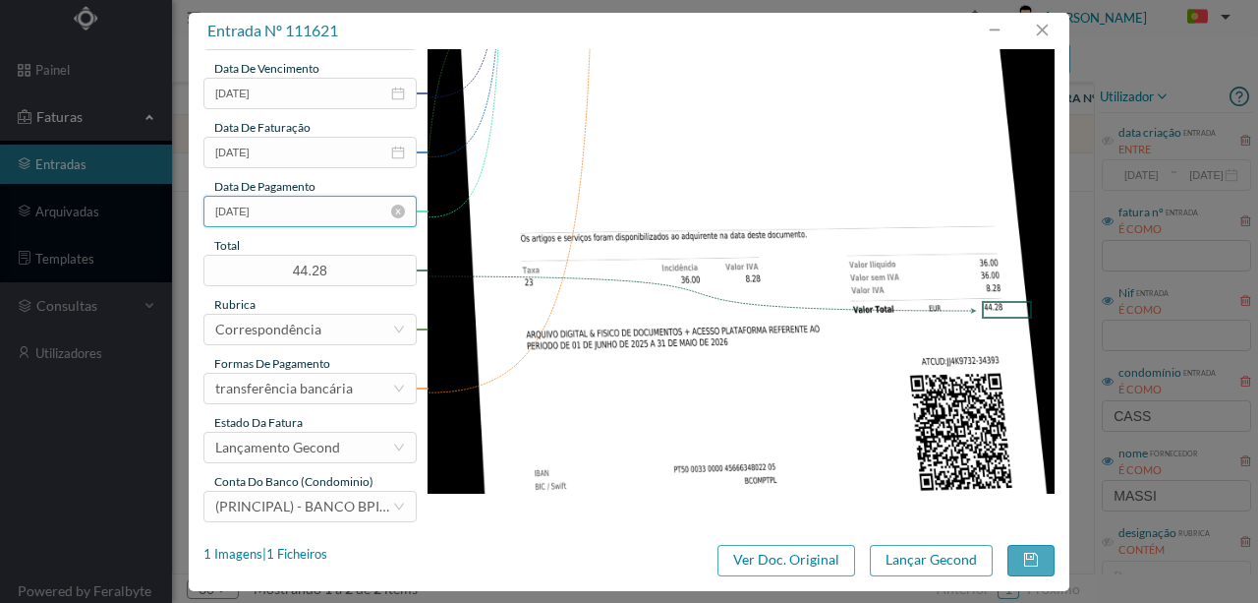
click at [314, 216] on input "[DATE]" at bounding box center [309, 211] width 213 height 31
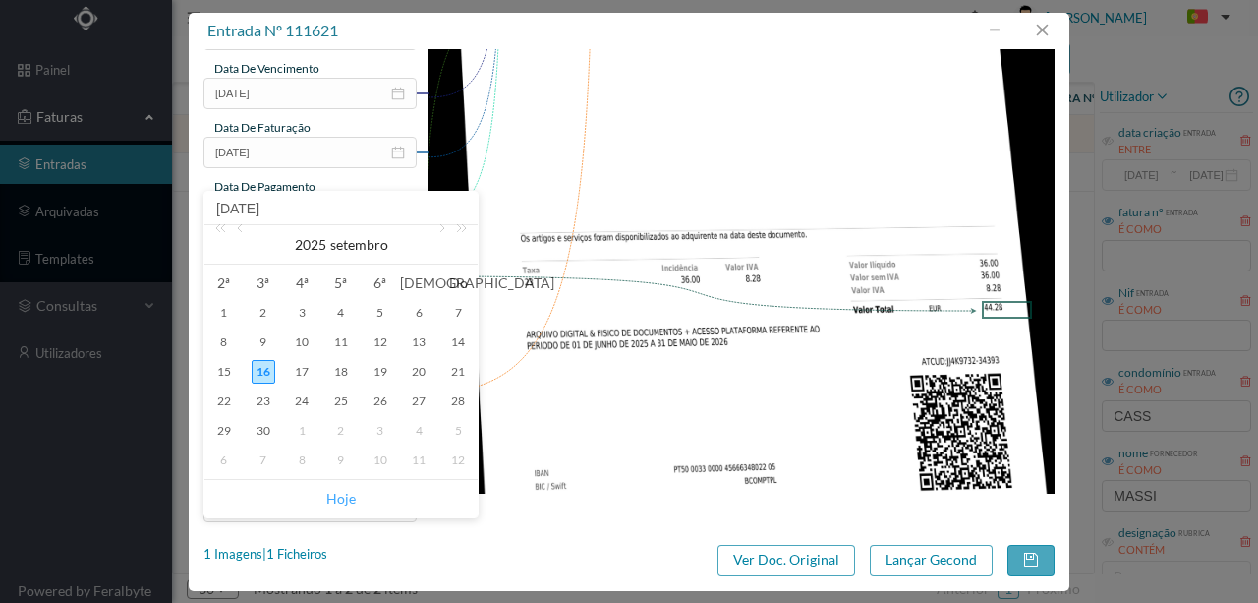
click at [340, 496] on link "Hoje" at bounding box center [340, 498] width 29 height 37
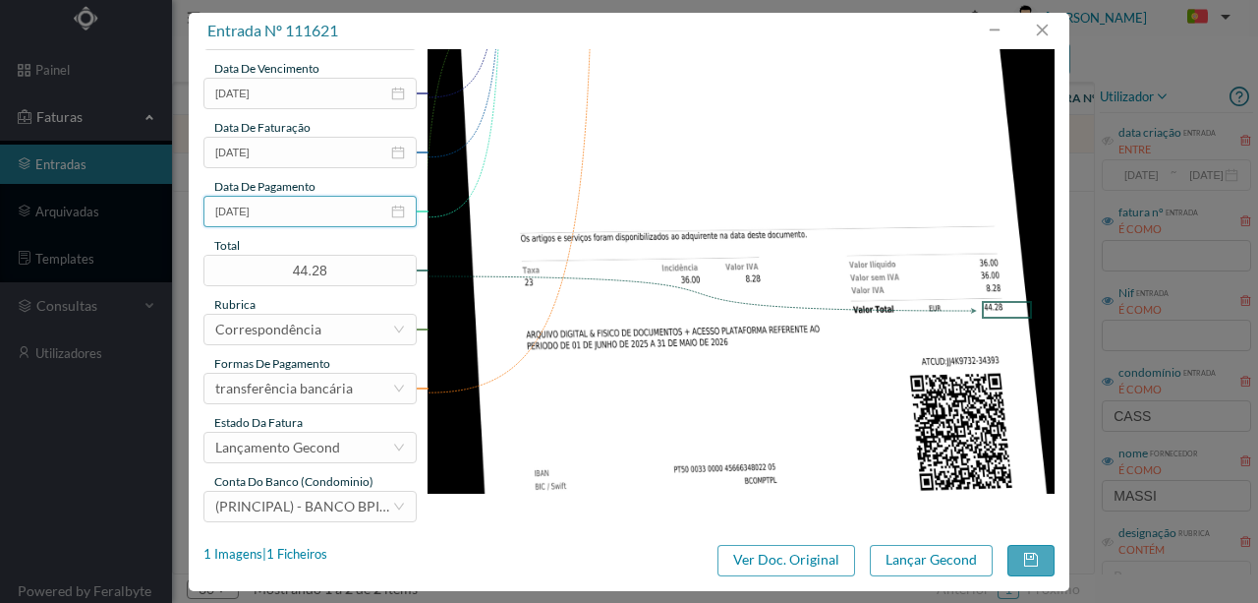
scroll to position [465, 0]
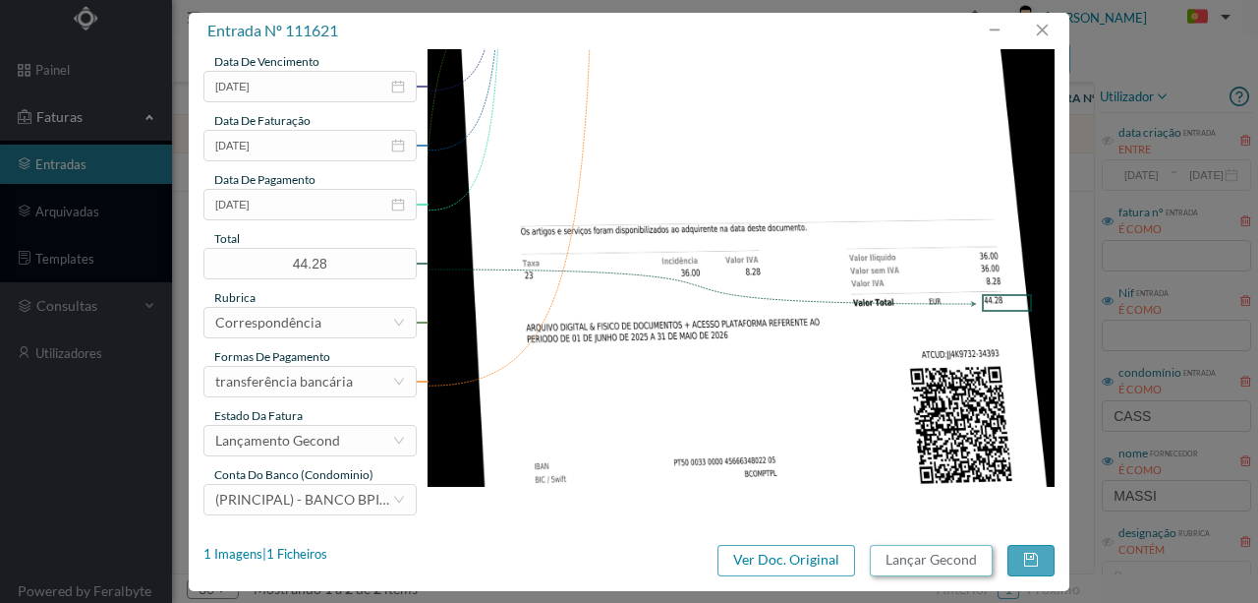
click at [915, 555] on button "Lançar Gecond" at bounding box center [931, 560] width 123 height 31
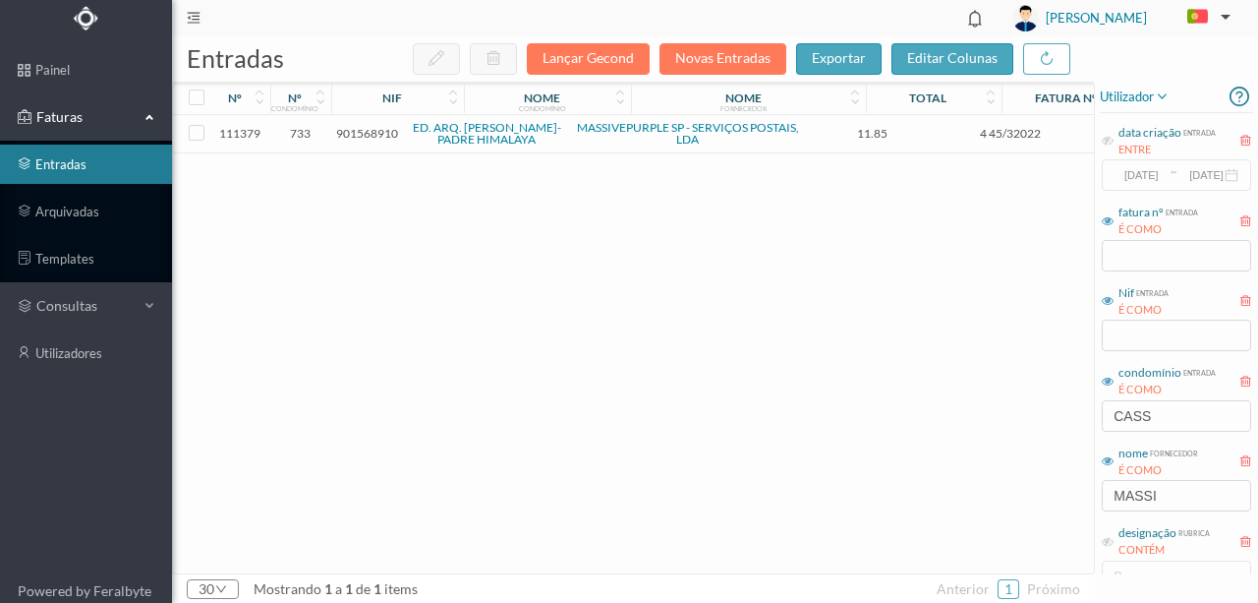
click at [298, 132] on span "733" at bounding box center [300, 133] width 51 height 15
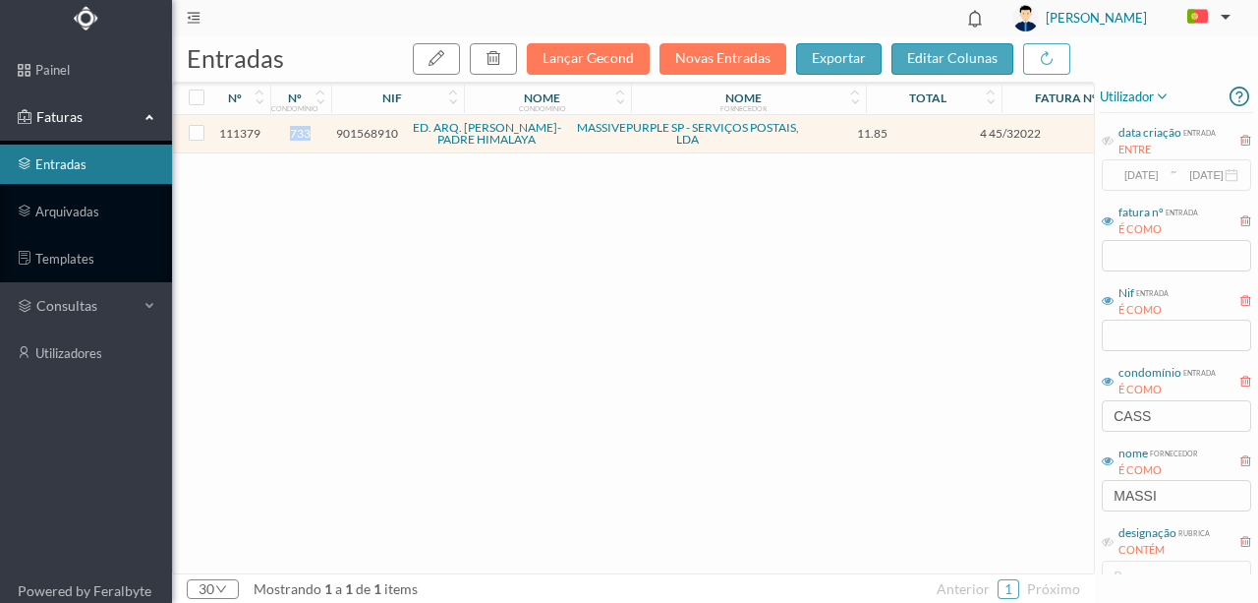
click at [298, 132] on span "733" at bounding box center [300, 133] width 51 height 15
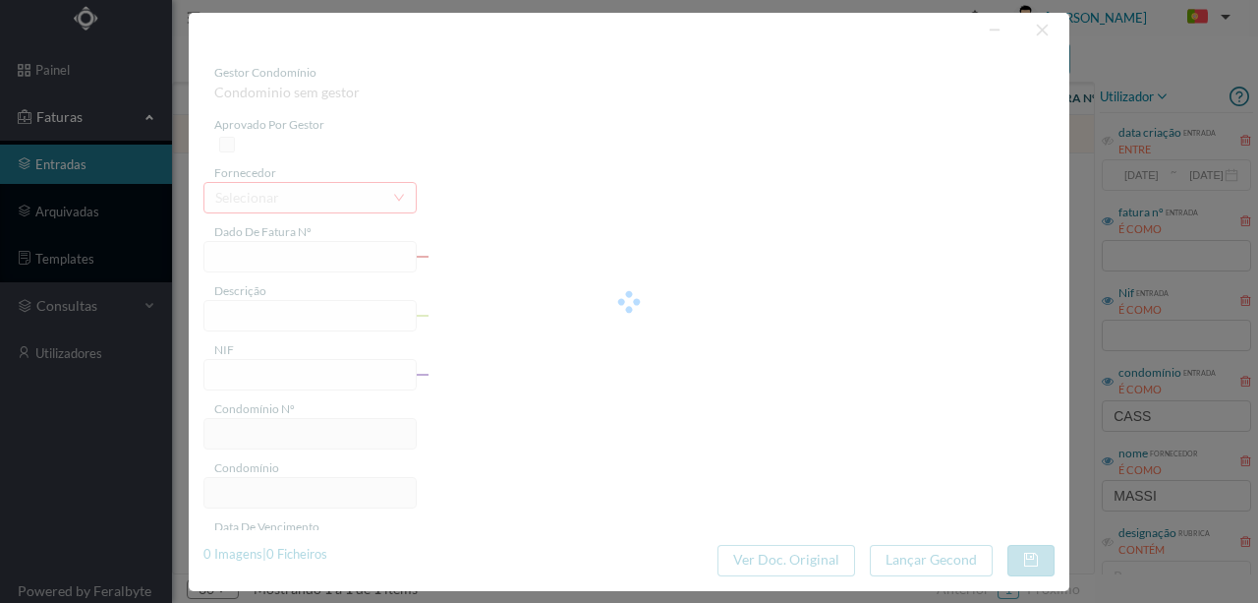
type input "4 45/32022"
type input "J0/2025)"
type input "901568910"
type input "Invalid date"
type input "[DATE]"
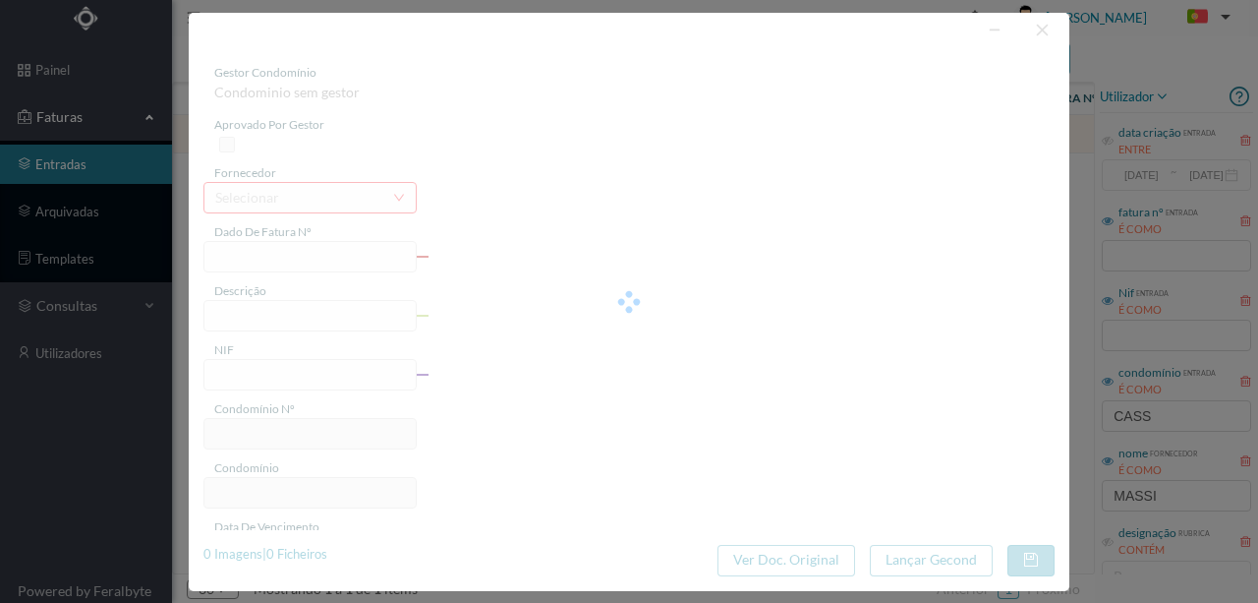
type input "11.85"
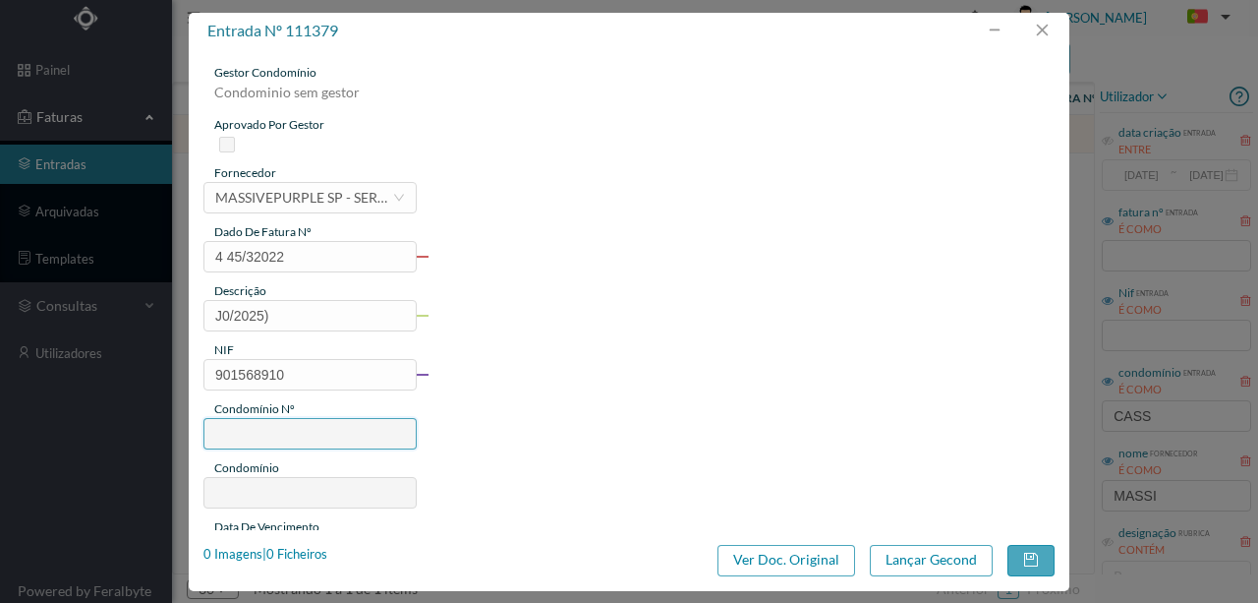
type input "733"
type input "ED. ARQ. [PERSON_NAME]-PADRE HIMALAYA"
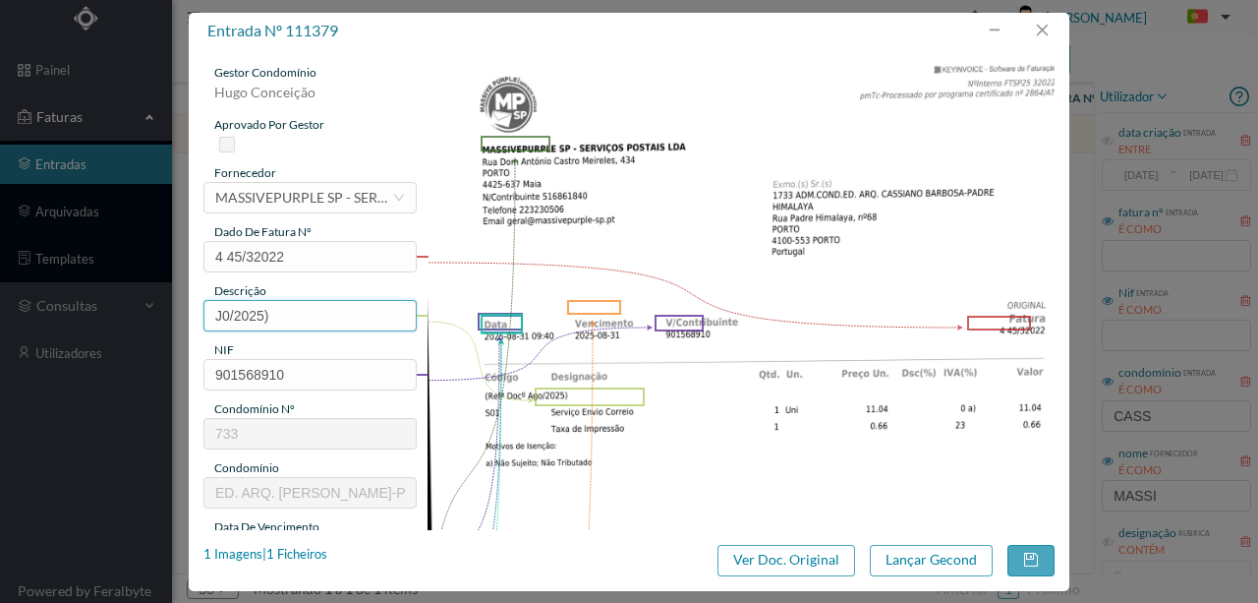
drag, startPoint x: 299, startPoint y: 313, endPoint x: 103, endPoint y: 309, distance: 195.7
click at [145, 315] on div "entrada nº 111379 gestor condomínio [PERSON_NAME] aprovado por gestor fornecedo…" at bounding box center [629, 301] width 1258 height 603
type input "Serviço [PERSON_NAME]"
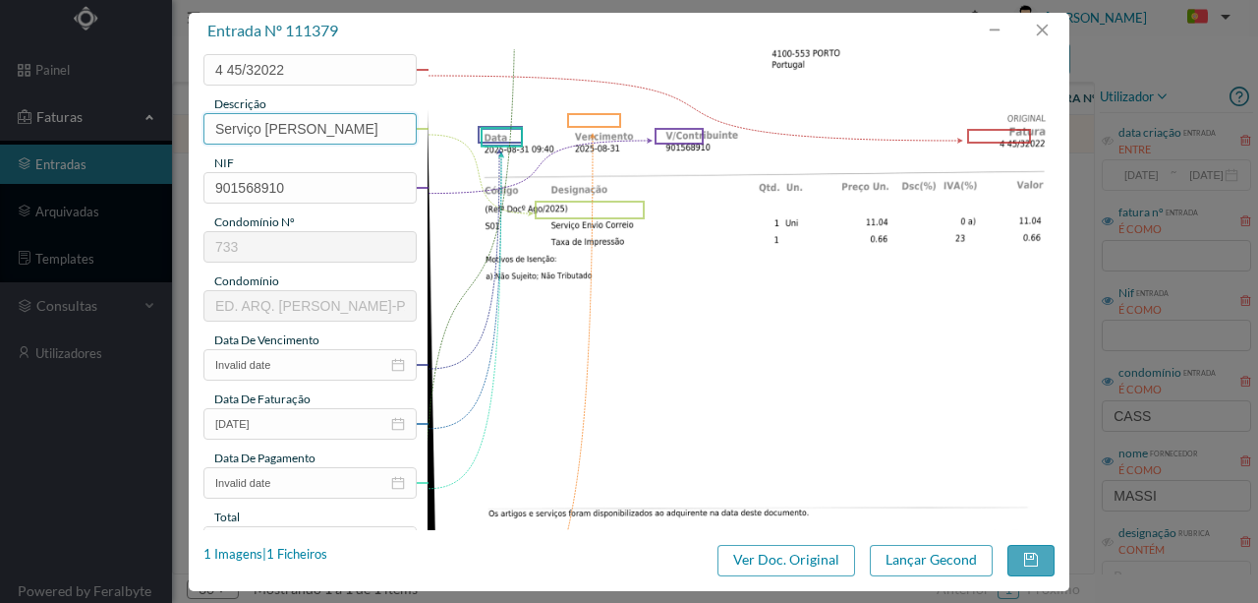
scroll to position [197, 0]
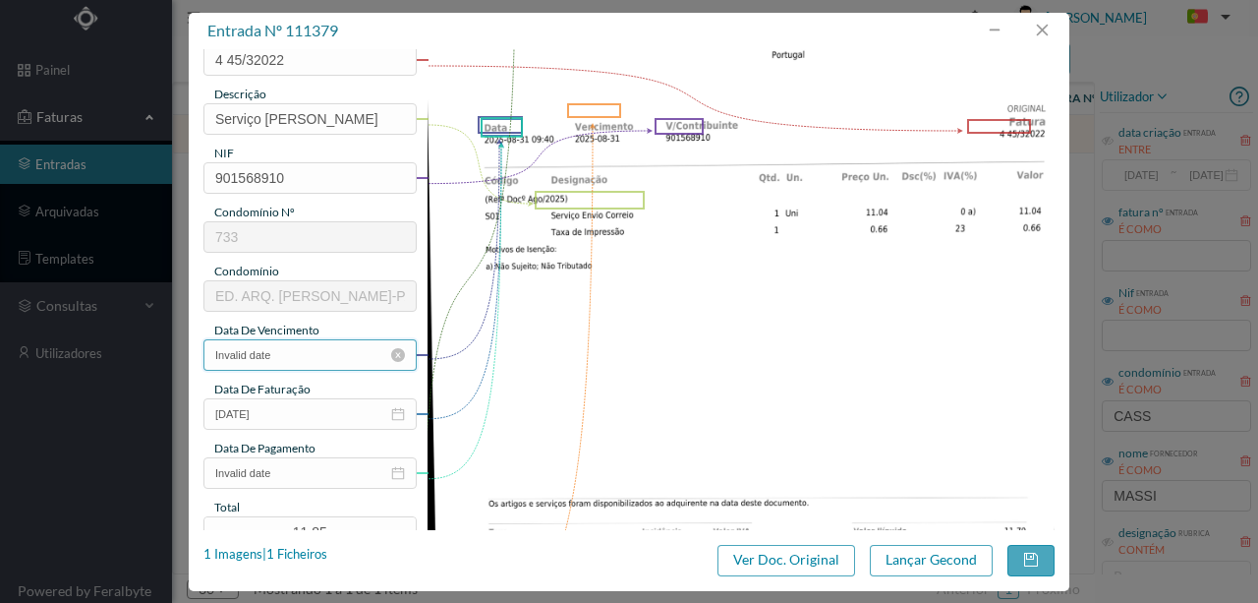
click at [295, 356] on input "Invalid date" at bounding box center [309, 354] width 213 height 31
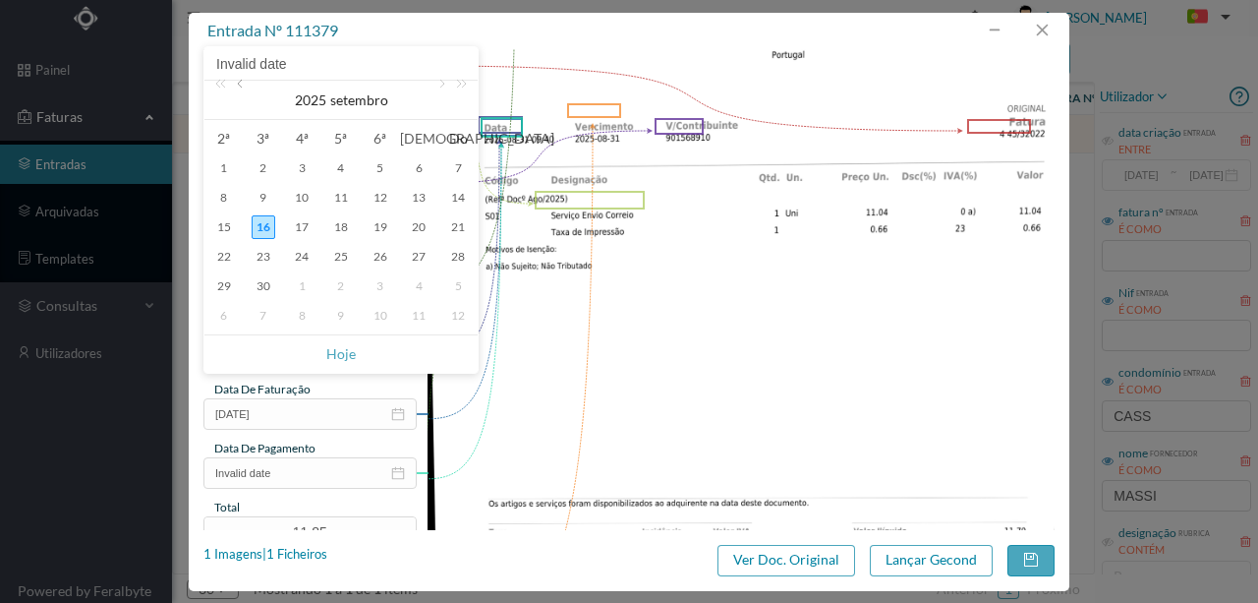
click at [242, 85] on link at bounding box center [242, 100] width 18 height 39
click at [455, 287] on div "31" at bounding box center [458, 286] width 24 height 24
type input "[DATE]"
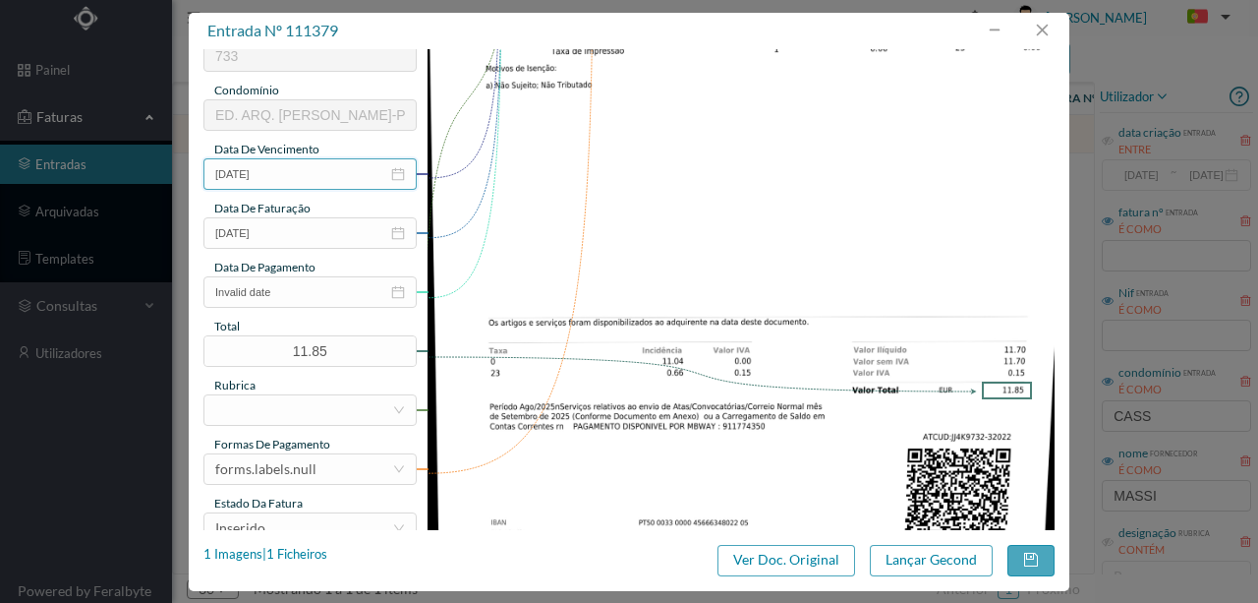
scroll to position [393, 0]
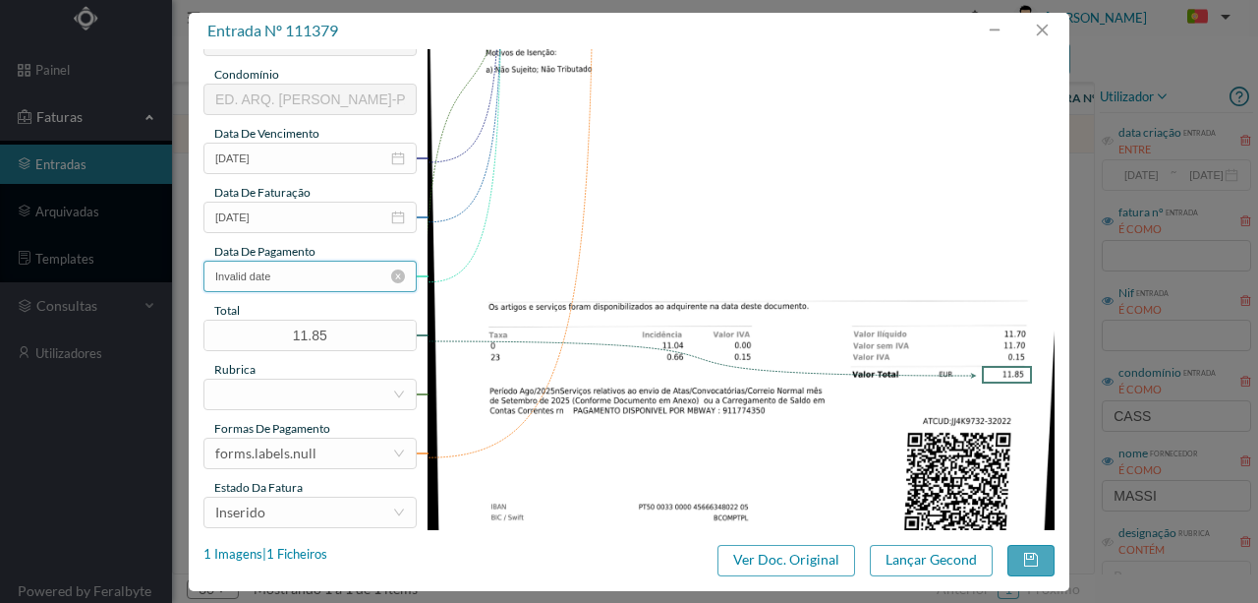
click at [303, 277] on input "Invalid date" at bounding box center [309, 275] width 213 height 31
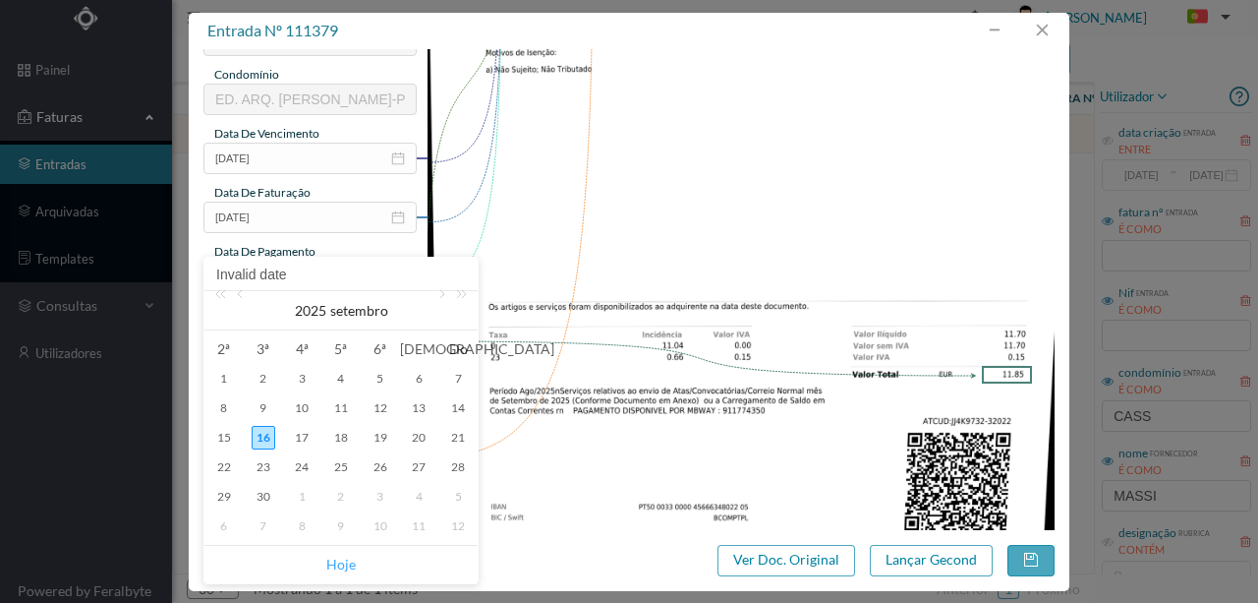
click at [332, 565] on link "Hoje" at bounding box center [340, 564] width 29 height 37
type input "[DATE]"
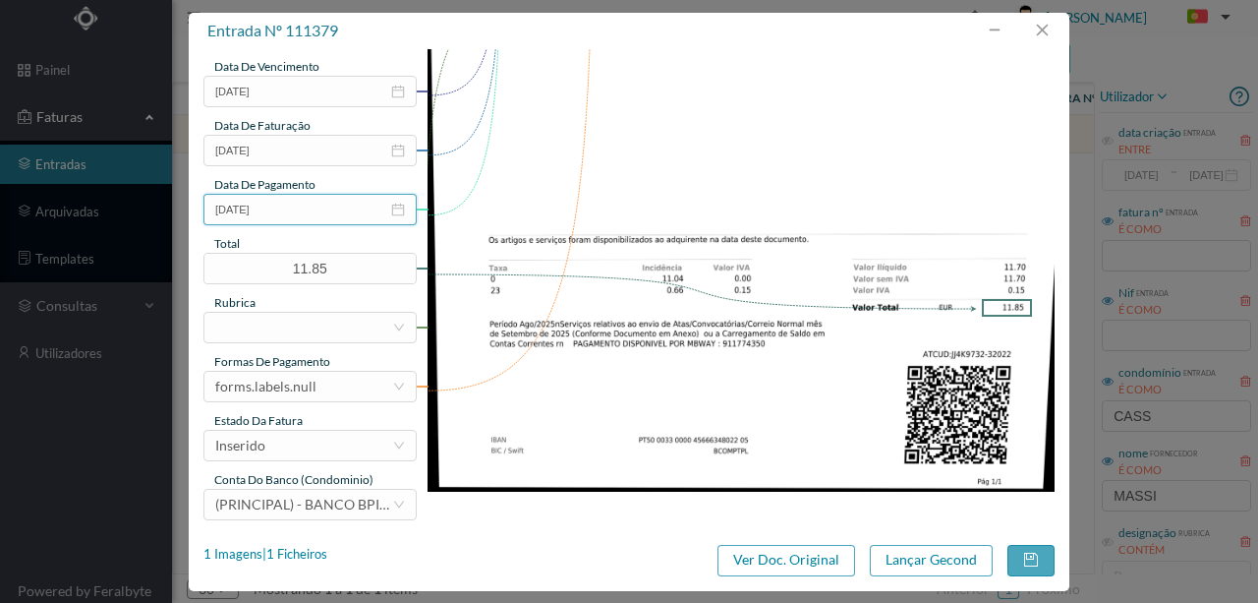
scroll to position [465, 0]
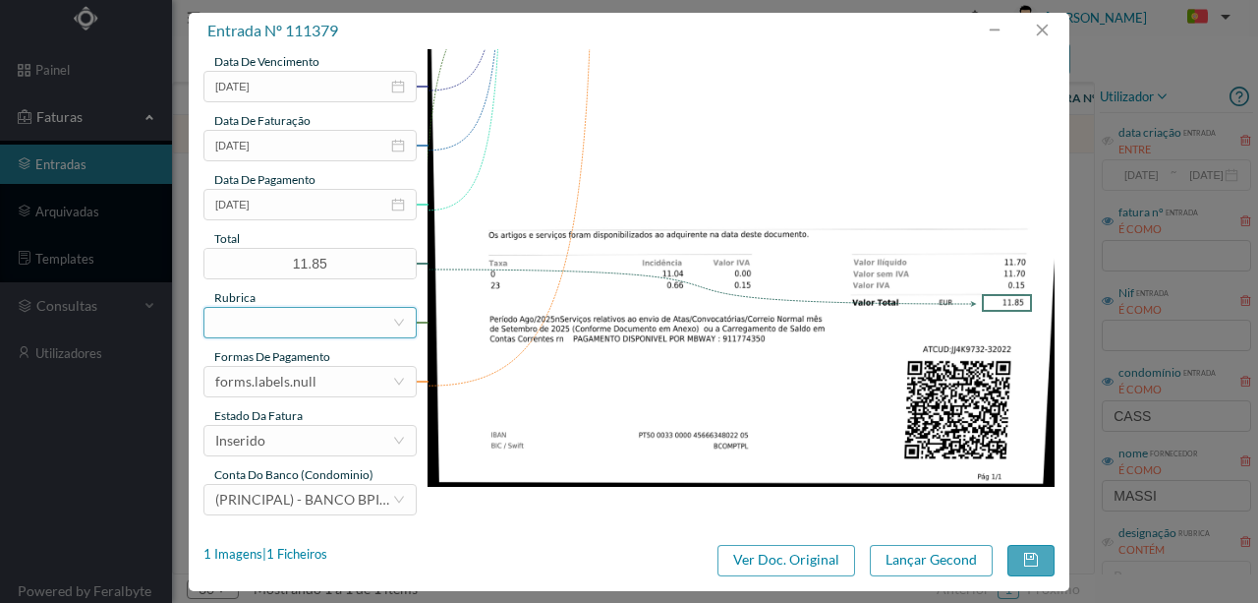
drag, startPoint x: 273, startPoint y: 325, endPoint x: 279, endPoint y: 307, distance: 19.6
click at [275, 320] on div at bounding box center [303, 322] width 177 height 29
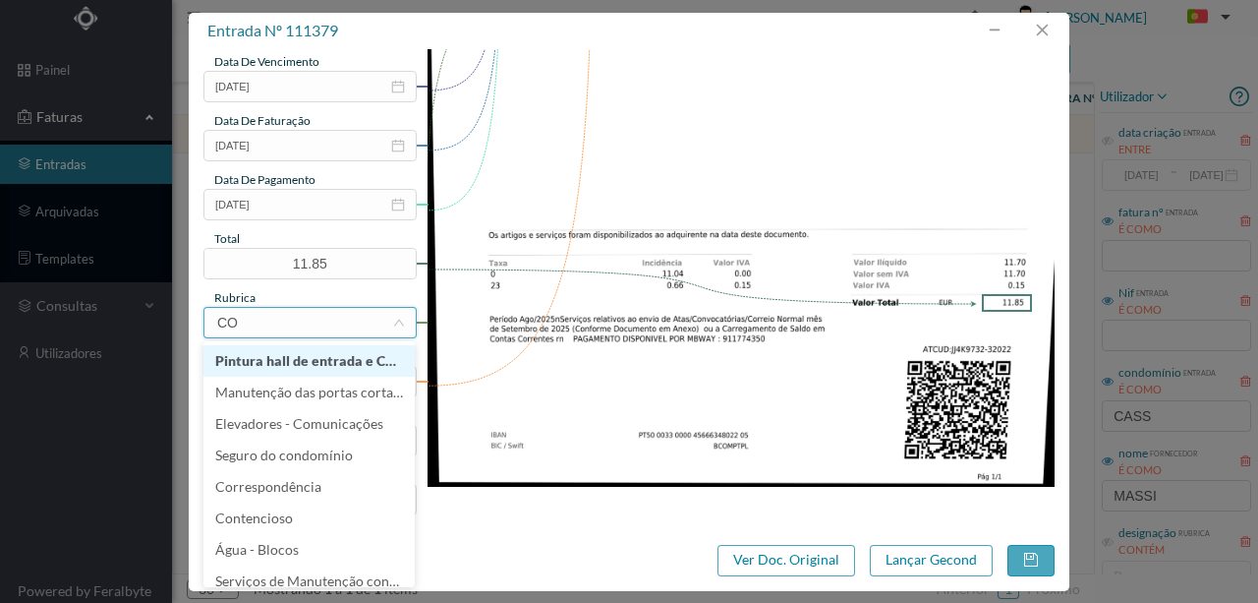
type input "COR"
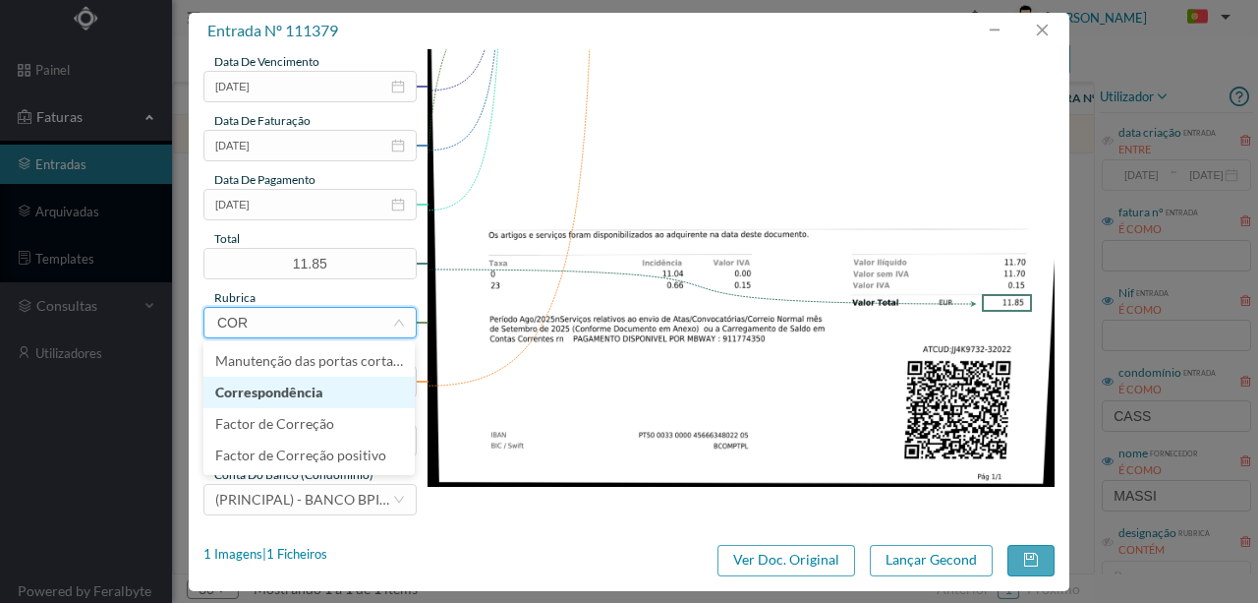
click at [293, 387] on li "Correspondência" at bounding box center [308, 391] width 211 height 31
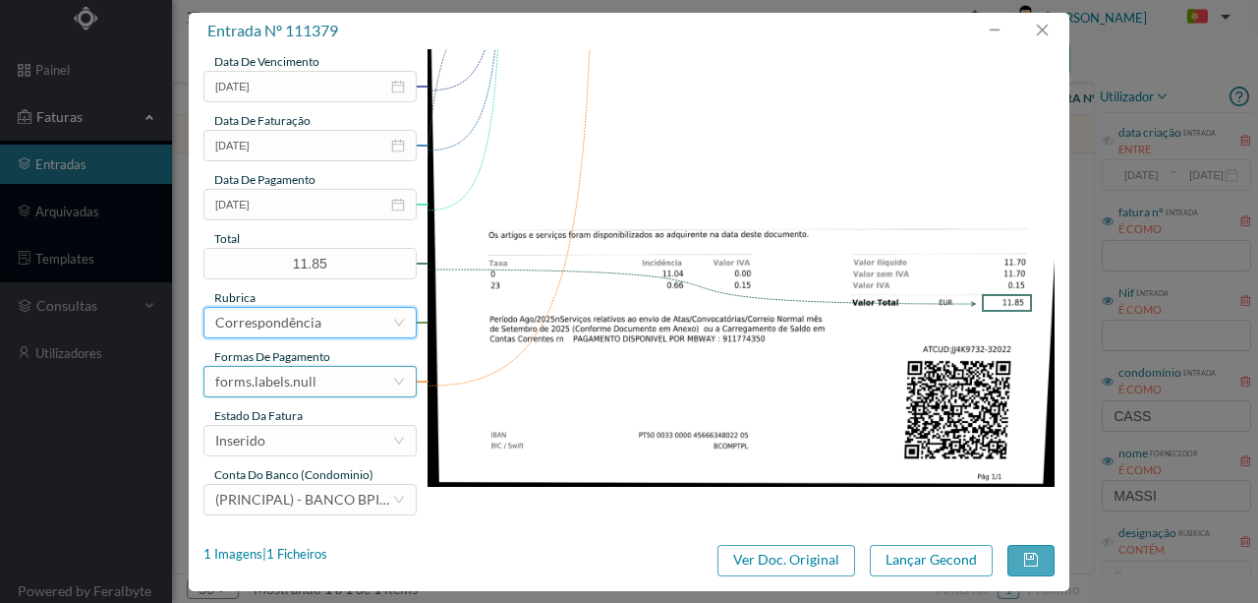
drag, startPoint x: 311, startPoint y: 389, endPoint x: 330, endPoint y: 371, distance: 27.1
click at [311, 388] on div "forms.labels.null" at bounding box center [265, 381] width 101 height 29
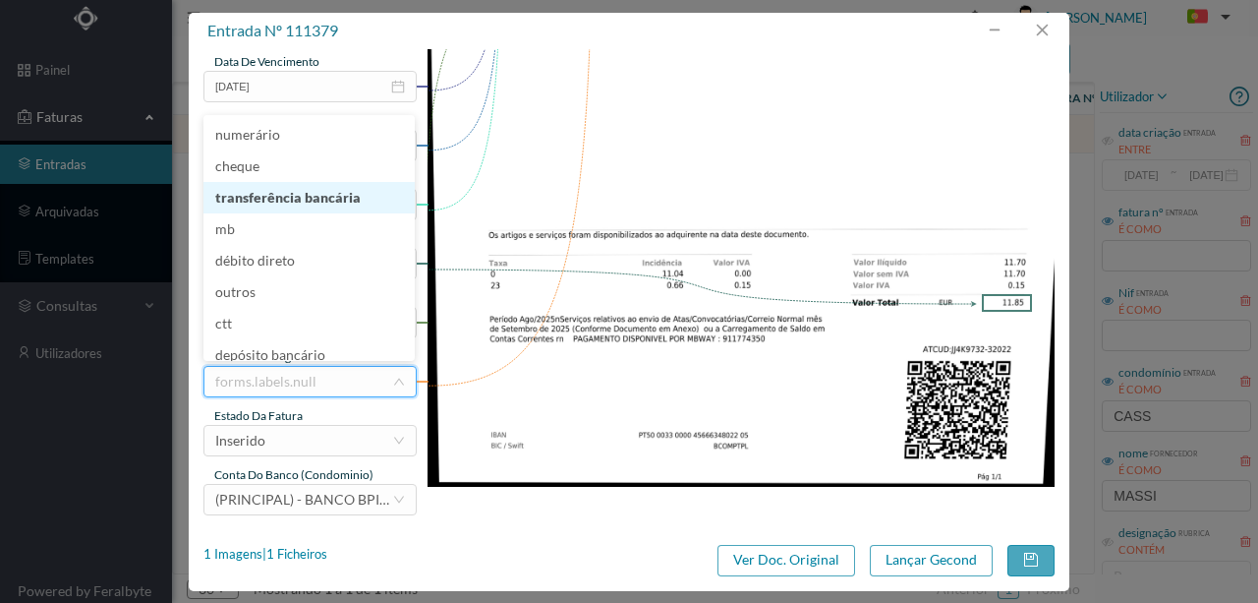
click at [318, 200] on li "transferência bancária" at bounding box center [308, 197] width 211 height 31
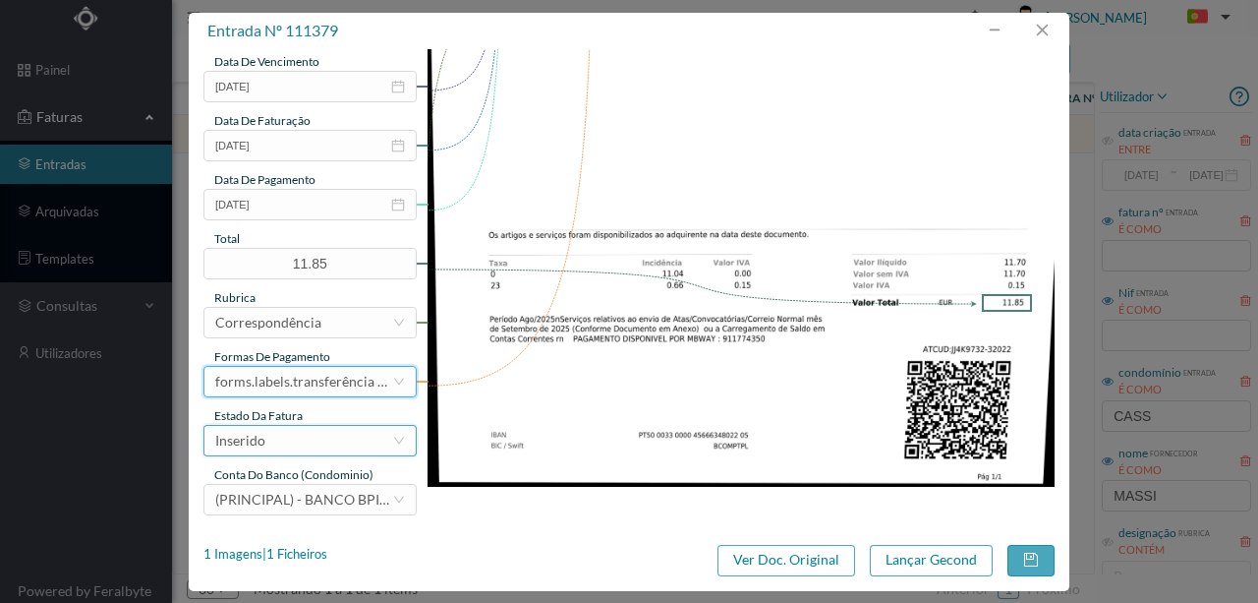
click at [306, 444] on div "Inserido" at bounding box center [303, 440] width 177 height 29
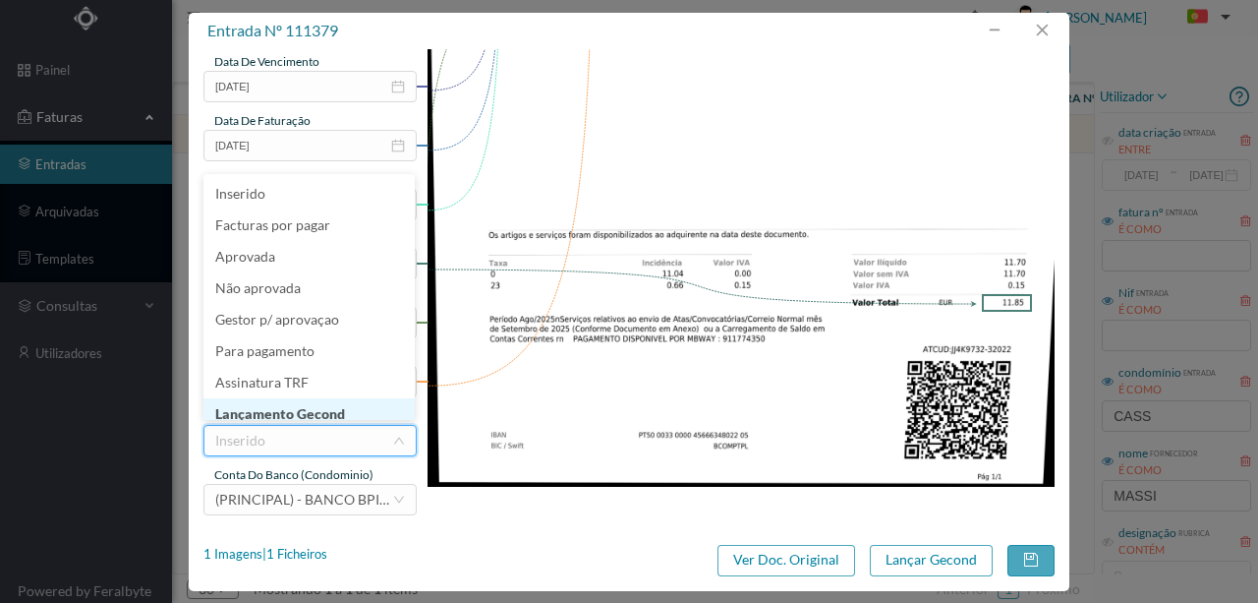
scroll to position [10, 0]
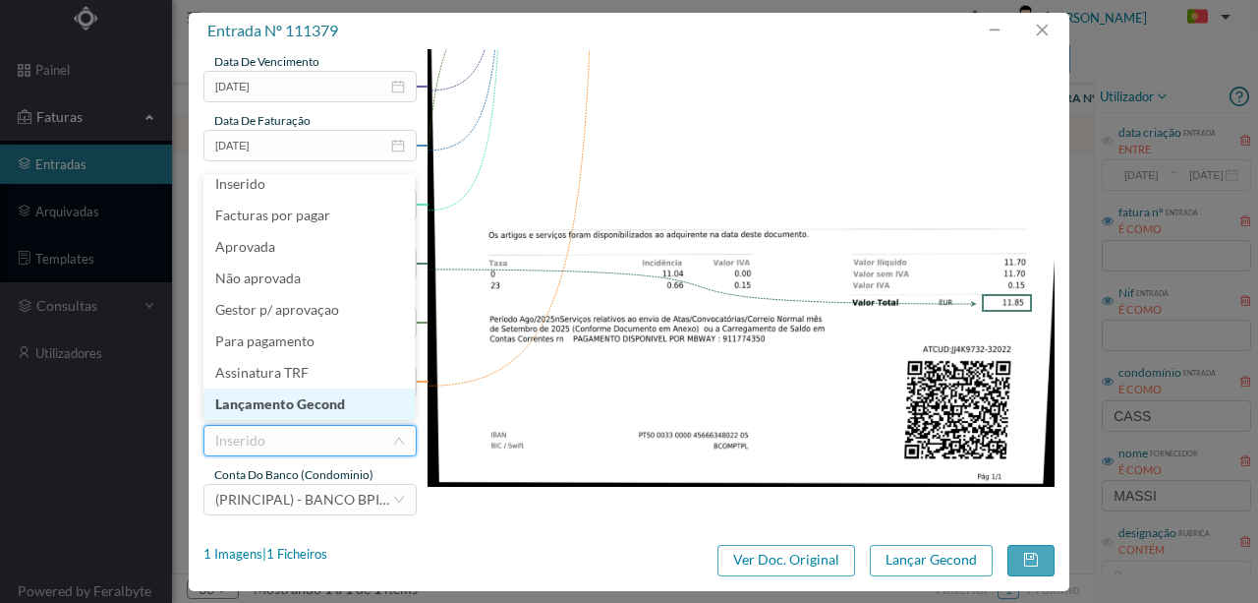
click at [316, 408] on li "Lançamento Gecond" at bounding box center [308, 403] width 211 height 31
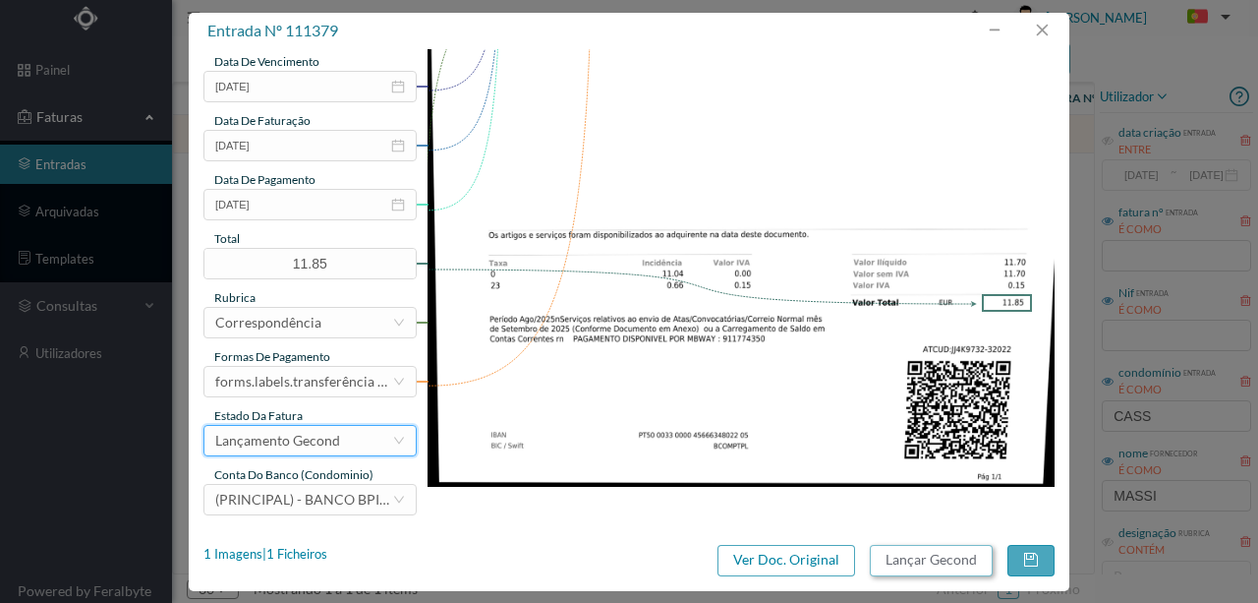
click at [931, 566] on button "Lançar Gecond" at bounding box center [931, 560] width 123 height 31
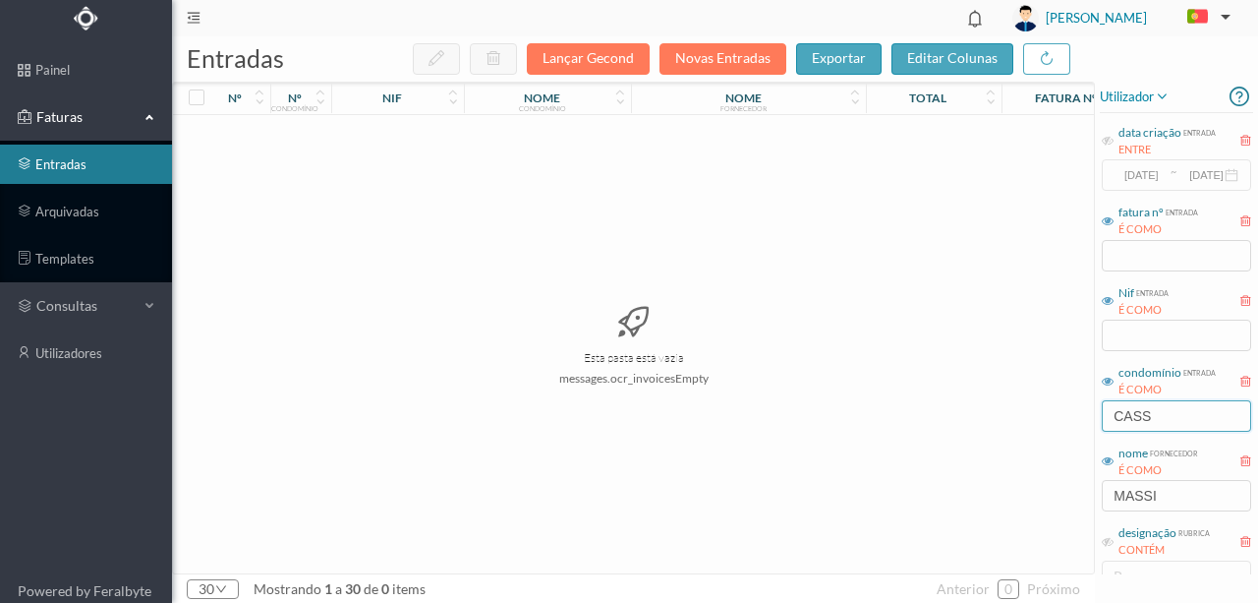
drag, startPoint x: 1184, startPoint y: 417, endPoint x: 943, endPoint y: 428, distance: 241.1
click at [946, 428] on div "entradas Lançar Gecond Novas Entradas exportar editar colunas nº nº condomínio …" at bounding box center [715, 319] width 1086 height 566
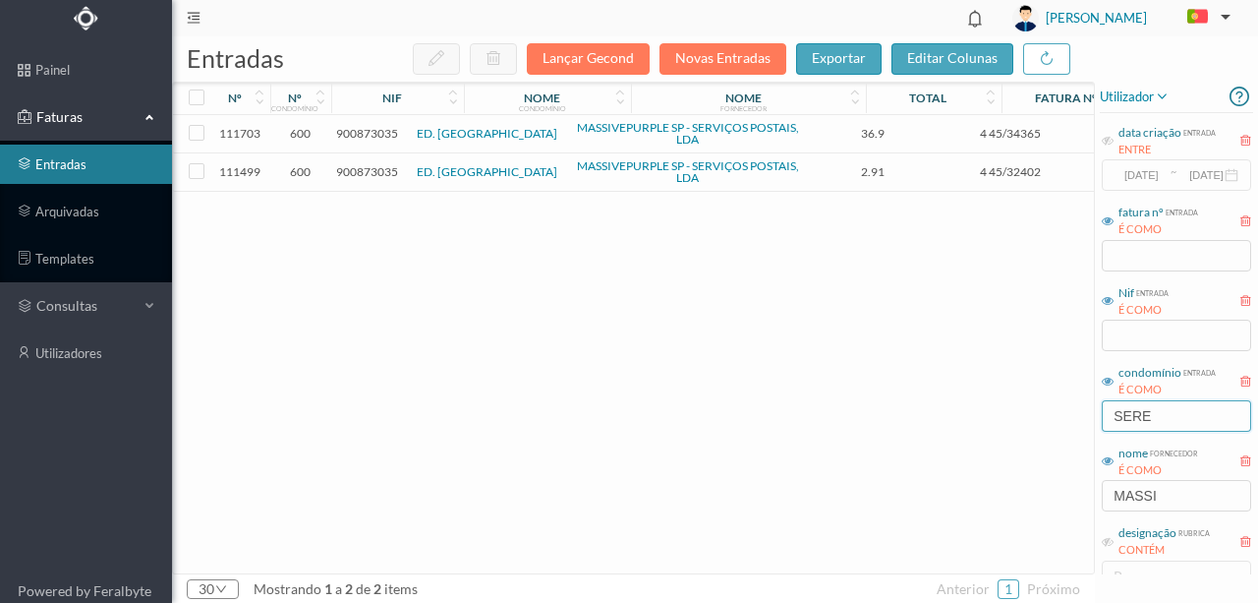
type input "SERE"
click at [470, 381] on div "111703 600 900873035 ED. SEREIA MASSIVEPURPLE SP - SERVIÇOS POSTAIS, LDA 36.9 4…" at bounding box center [751, 344] width 1156 height 458
click at [364, 171] on span "900873035" at bounding box center [367, 171] width 62 height 15
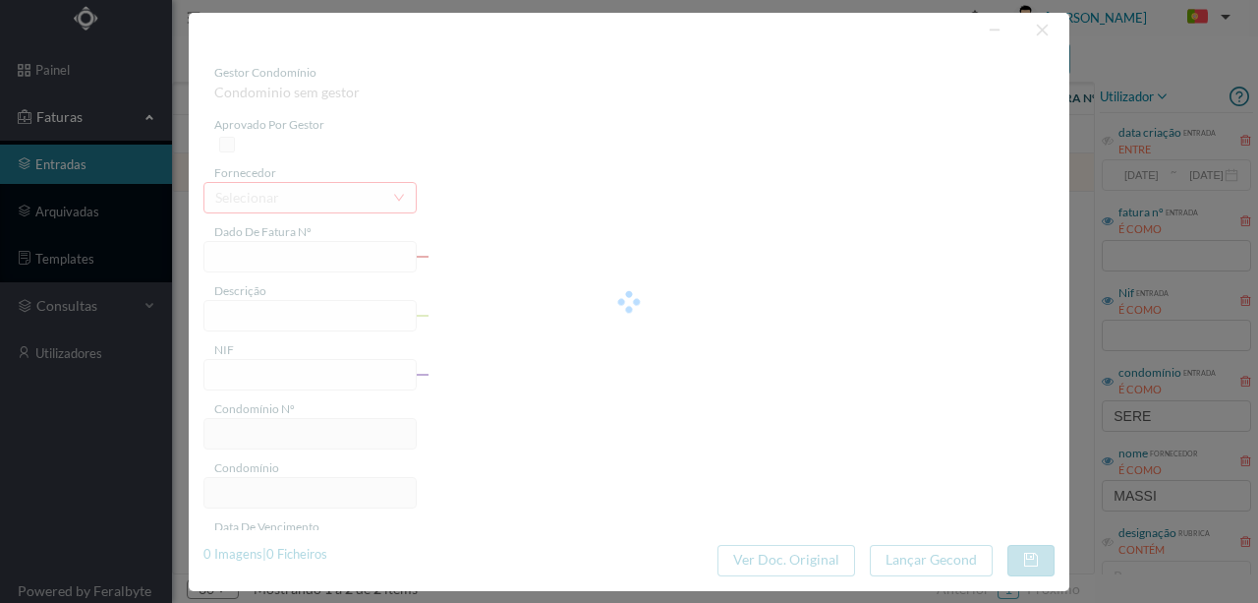
type input "4 45/32402"
type input "Ui] Servico [PERSON_NAME]"
type input "900873035"
type input "[DATE]"
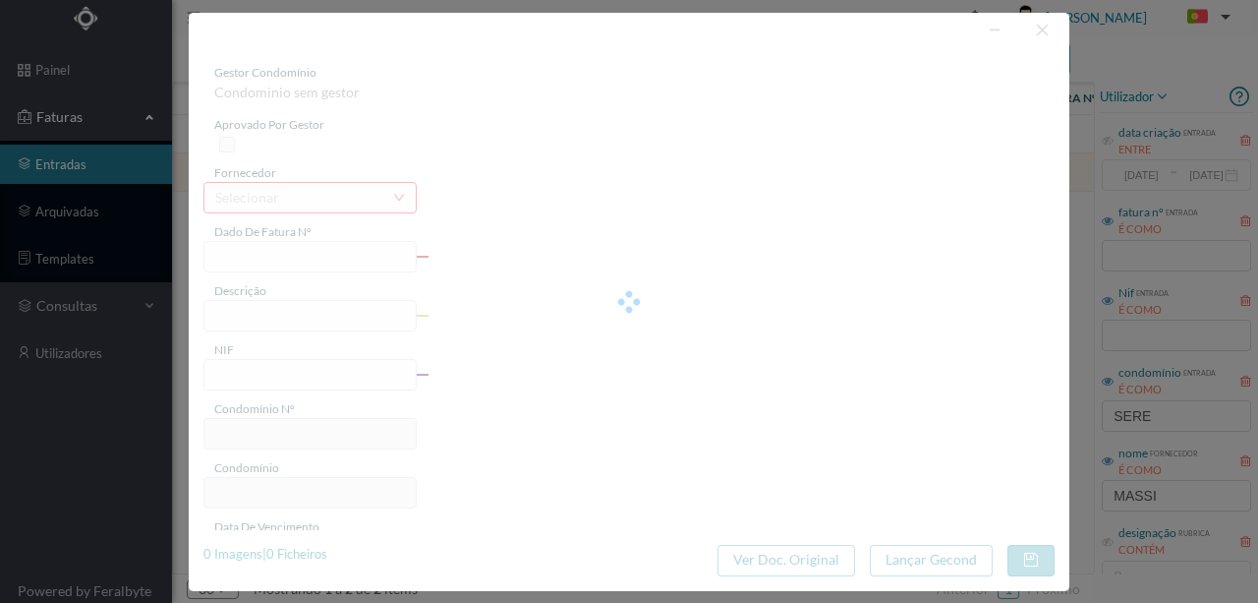
type input "[DATE]"
type input "2.91"
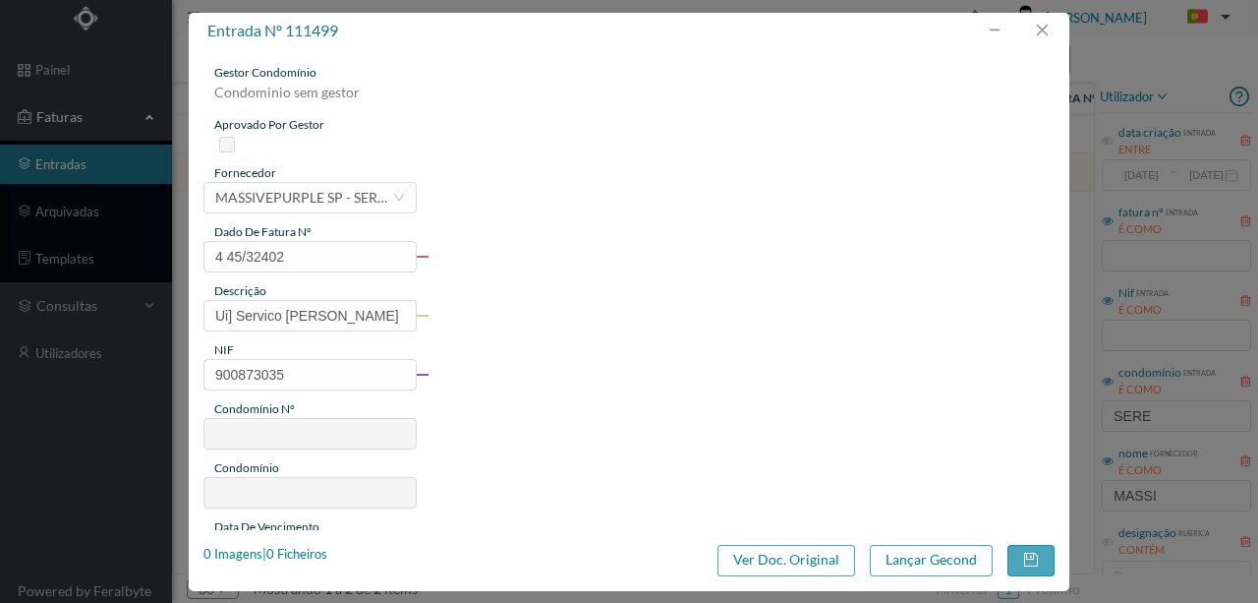
type input "600"
type input "ED. [GEOGRAPHIC_DATA]"
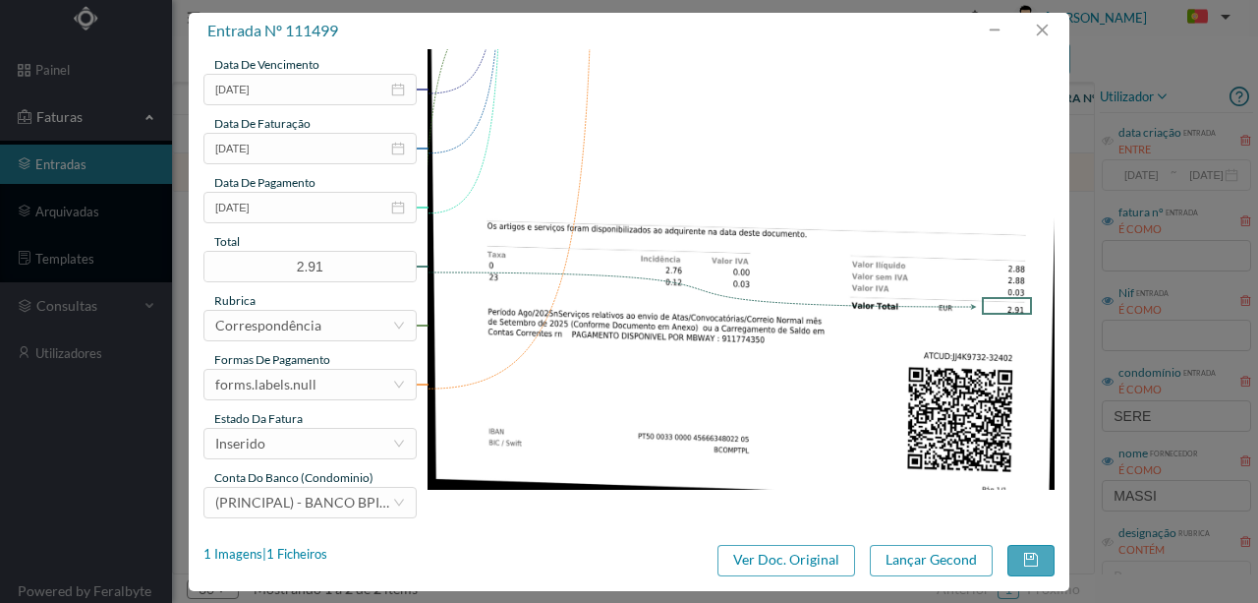
scroll to position [465, 0]
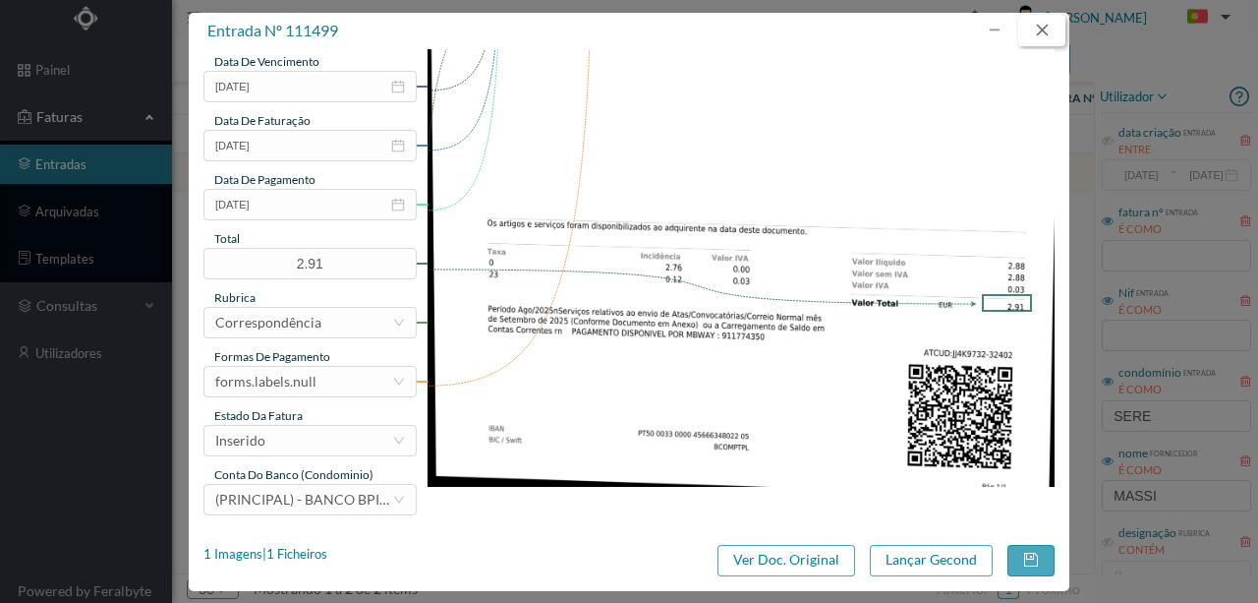
drag, startPoint x: 1046, startPoint y: 30, endPoint x: 558, endPoint y: 259, distance: 538.3
click at [1045, 31] on button "button" at bounding box center [1041, 30] width 47 height 31
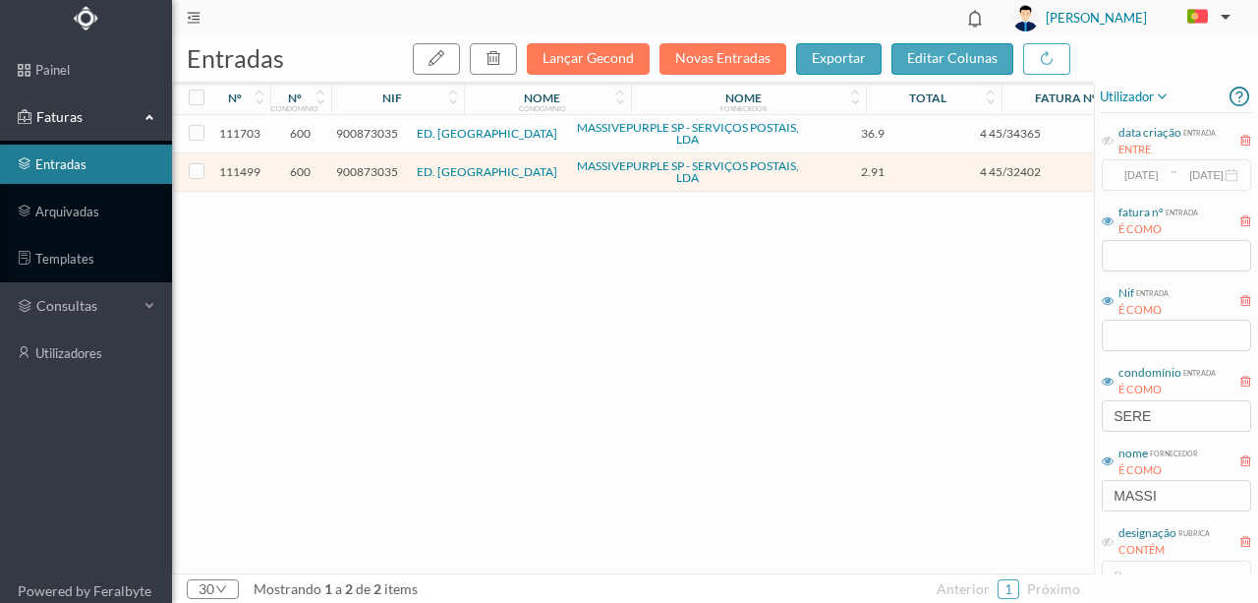
click at [462, 283] on div "111703 600 900873035 ED. SEREIA MASSIVEPURPLE SP - SERVIÇOS POSTAIS, LDA 36.9 4…" at bounding box center [751, 344] width 1156 height 458
click at [378, 169] on span "900873035" at bounding box center [367, 171] width 62 height 15
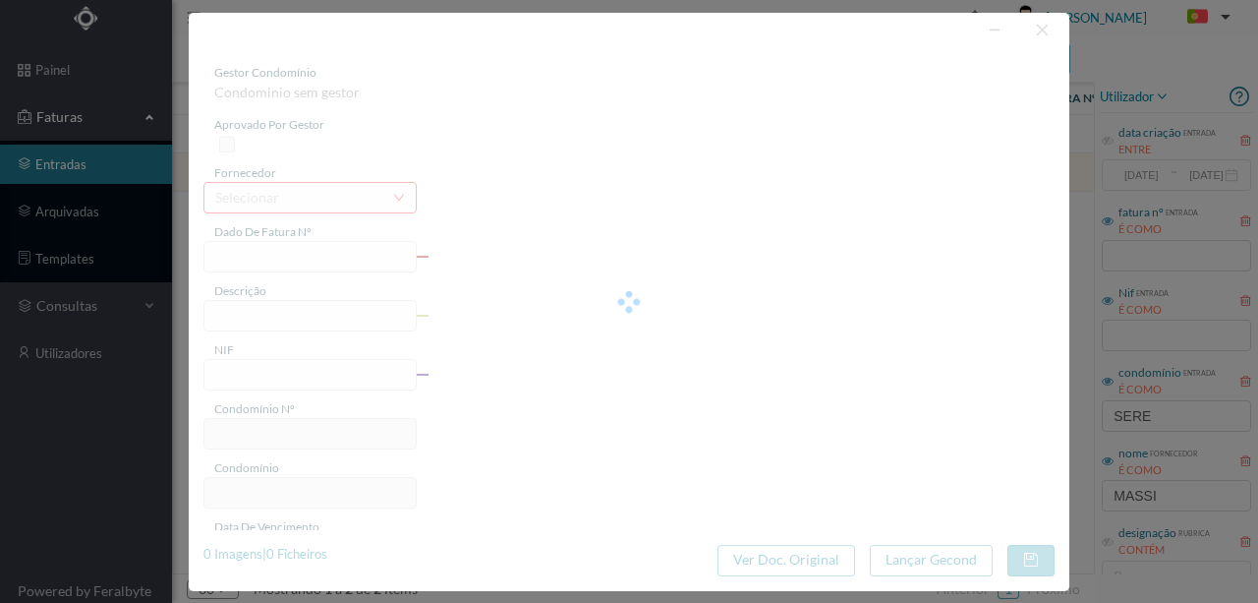
type input "4 45/32402"
type input "Ui] Servico [PERSON_NAME]"
type input "900873035"
type input "[DATE]"
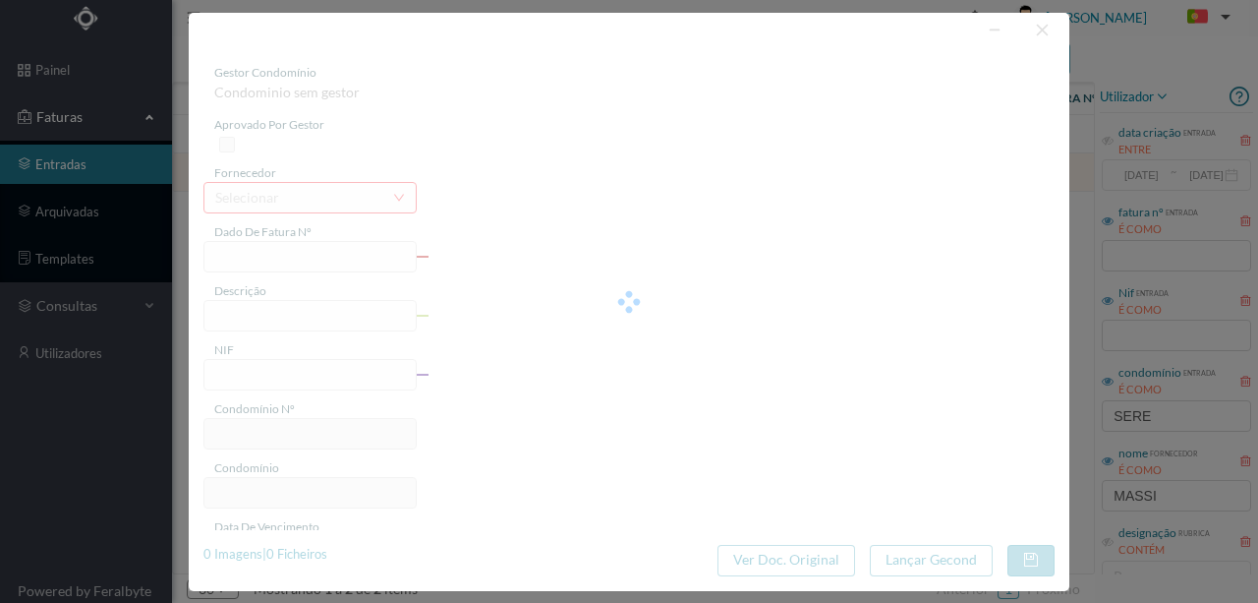
type input "[DATE]"
type input "2.91"
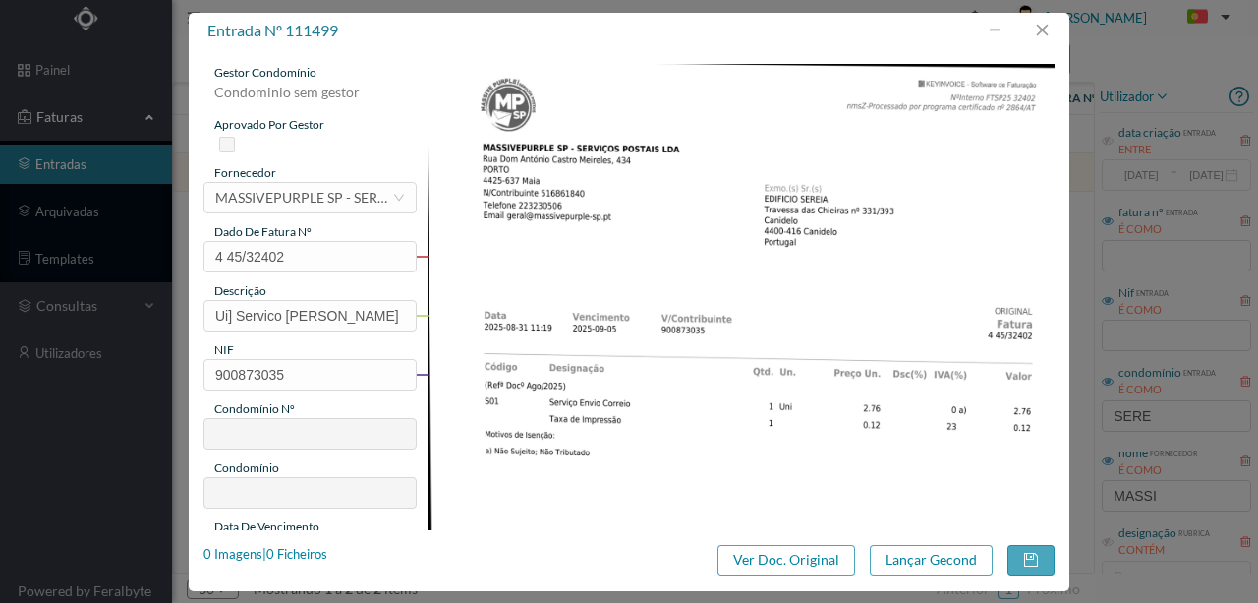
type input "600"
type input "ED. [GEOGRAPHIC_DATA]"
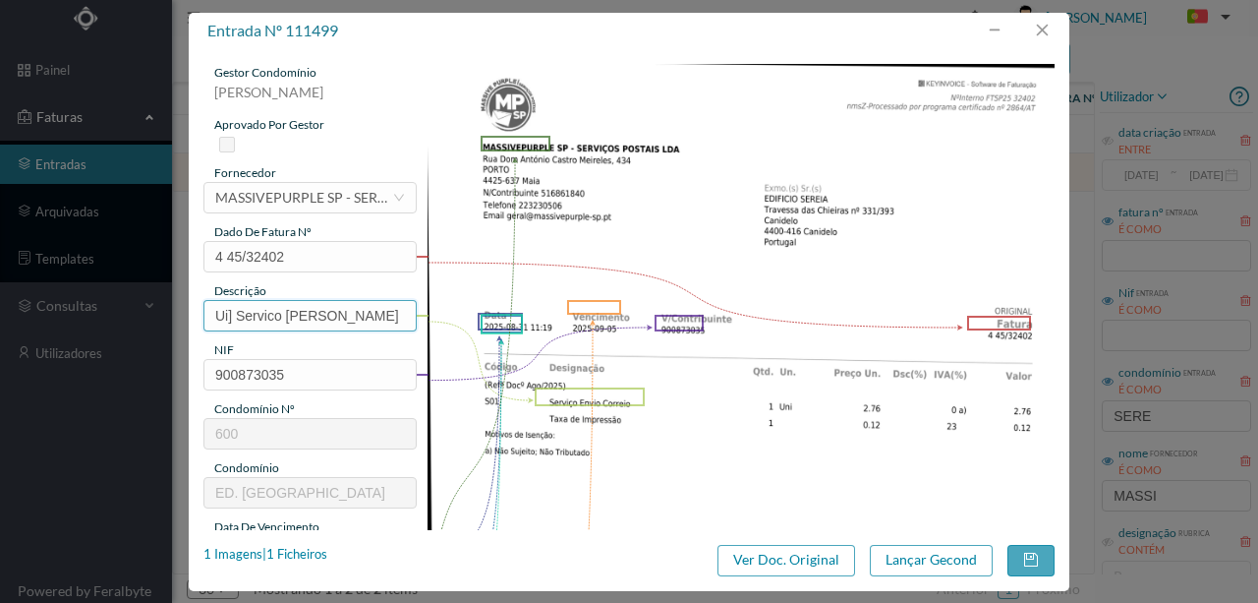
drag, startPoint x: 238, startPoint y: 312, endPoint x: 161, endPoint y: 314, distance: 76.7
click at [163, 314] on div "entrada nº 111499 gestor condomínio [PERSON_NAME] aprovado por gestor fornecedo…" at bounding box center [629, 301] width 1258 height 603
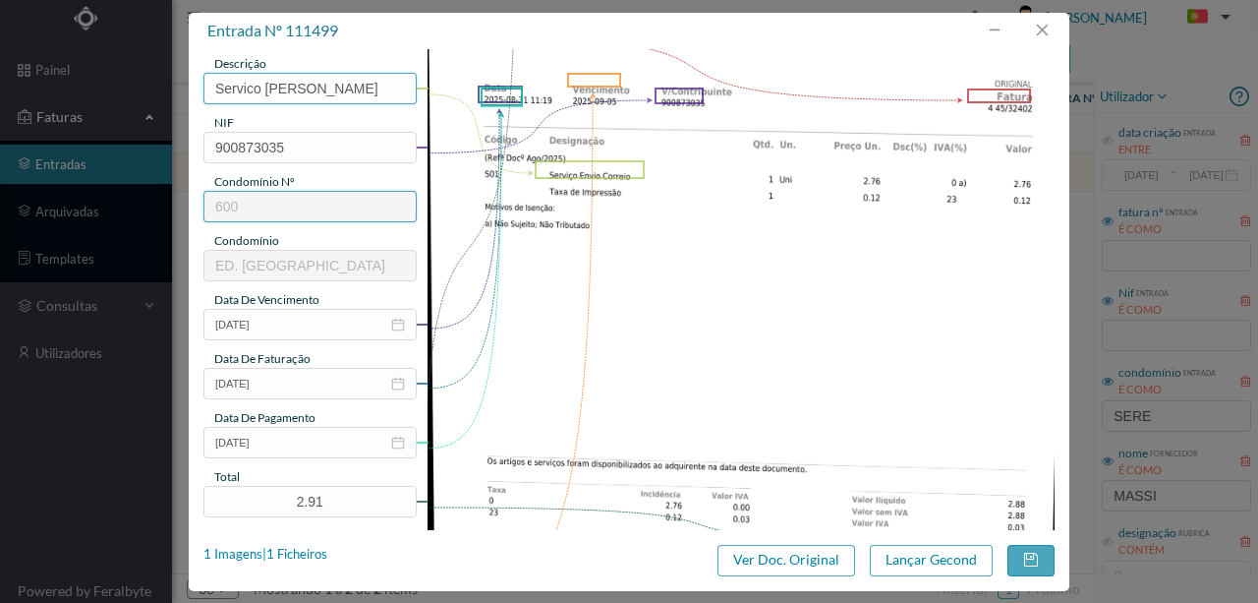
scroll to position [261, 0]
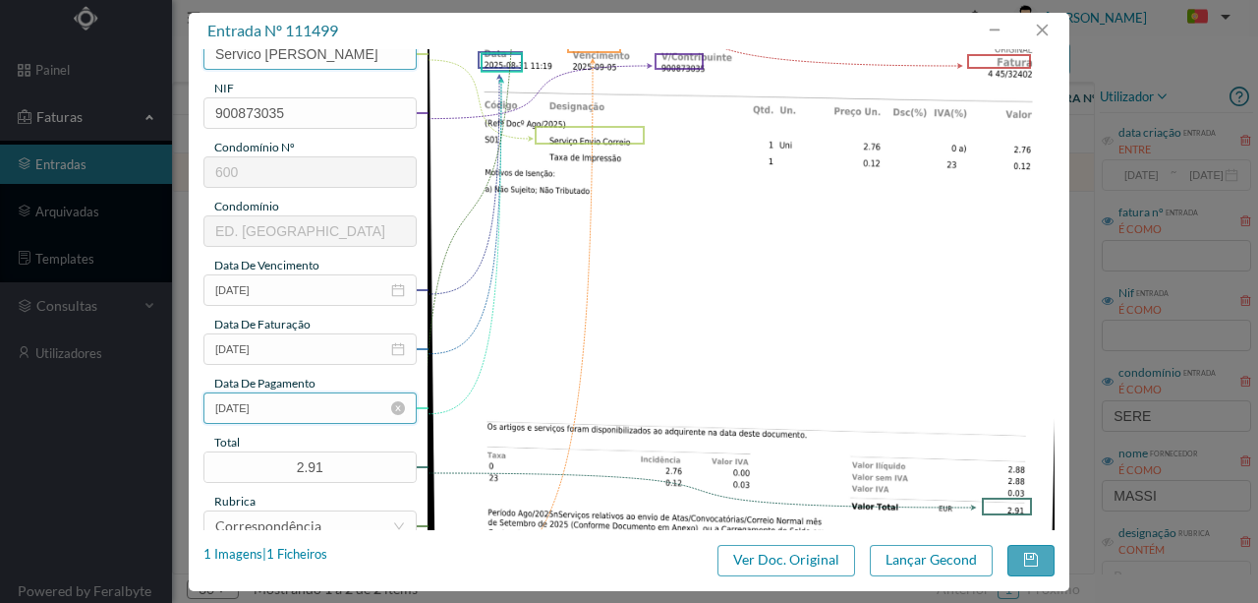
type input "Servico [PERSON_NAME]"
click at [321, 411] on input "[DATE]" at bounding box center [309, 407] width 213 height 31
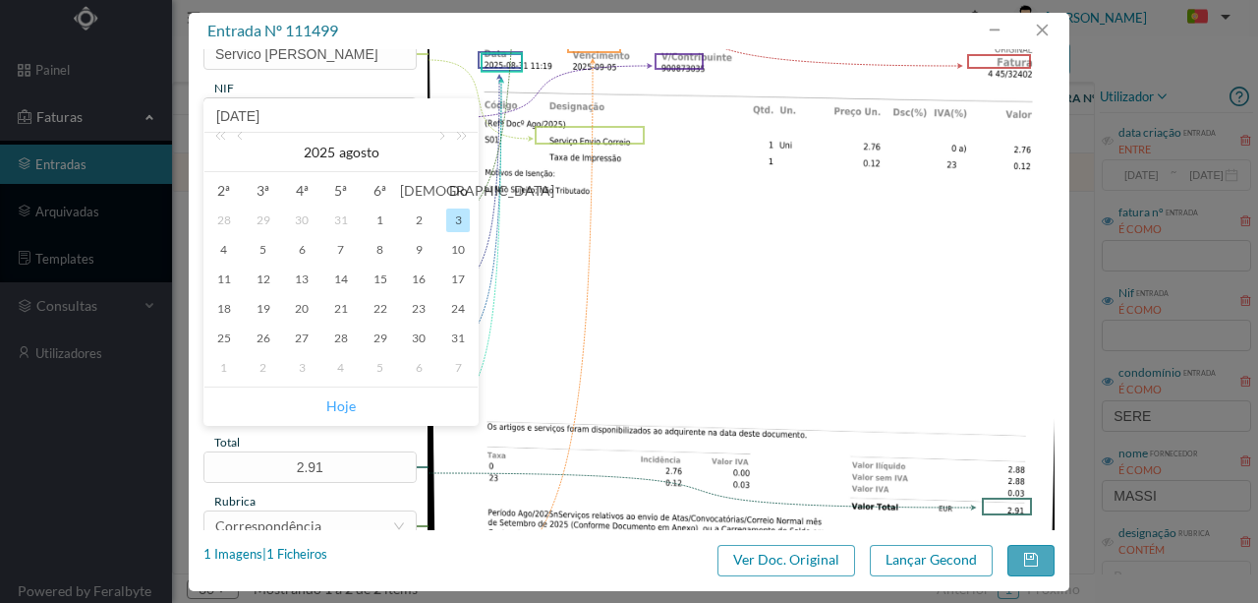
click at [334, 405] on link "Hoje" at bounding box center [340, 405] width 29 height 37
type input "[DATE]"
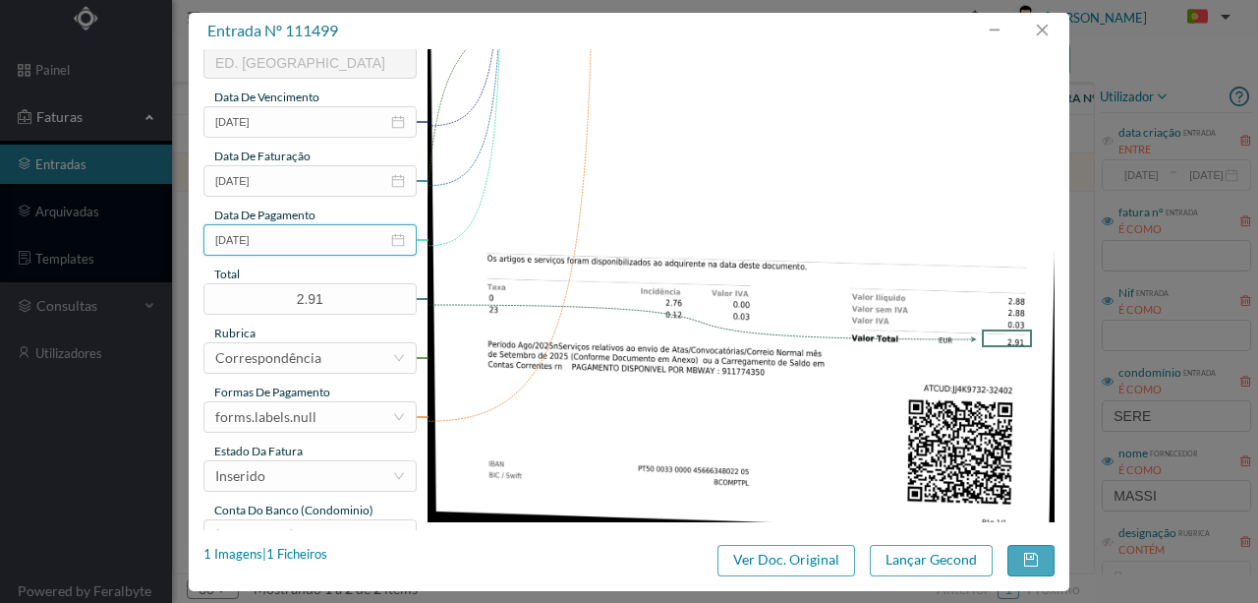
scroll to position [465, 0]
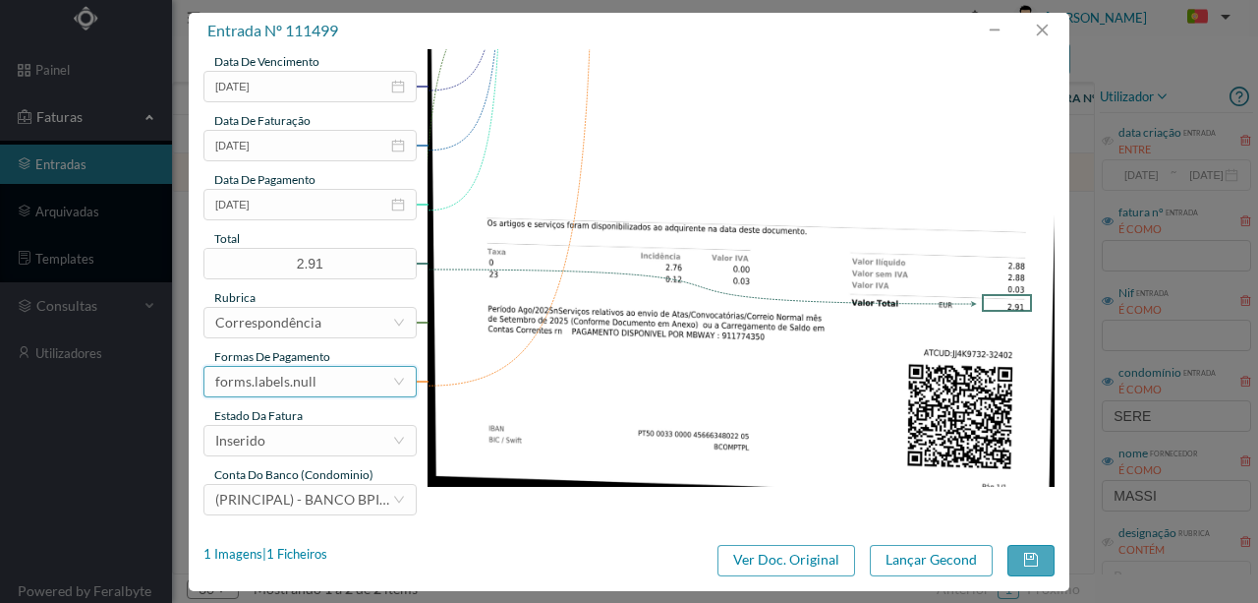
click at [315, 384] on div "forms.labels.null" at bounding box center [303, 381] width 177 height 29
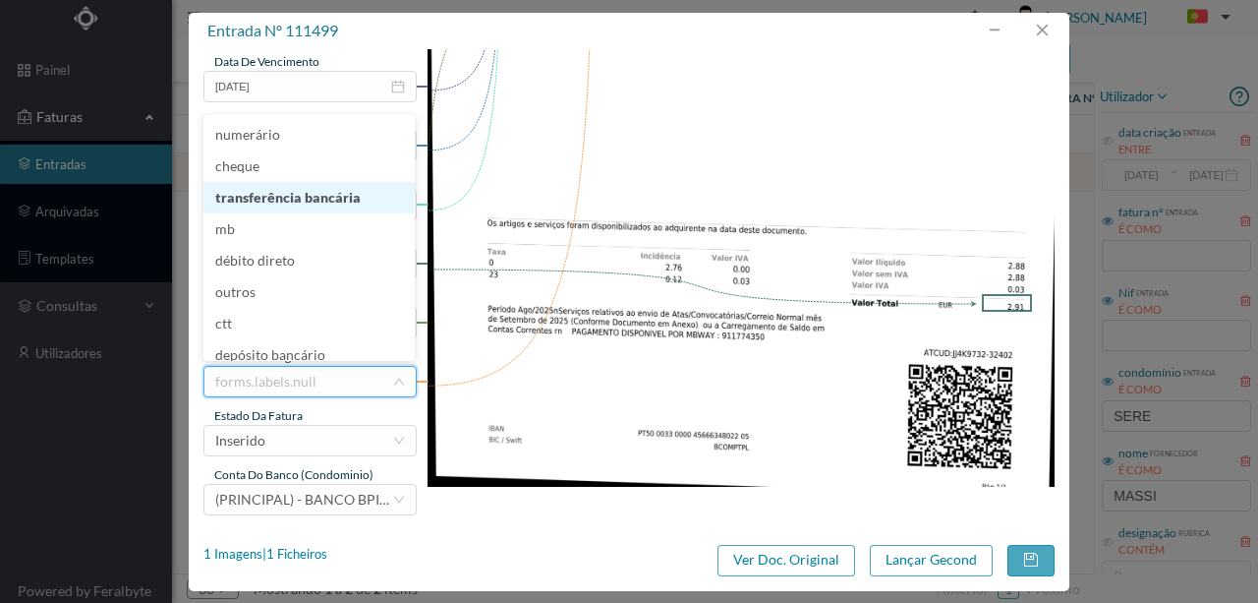
drag, startPoint x: 328, startPoint y: 201, endPoint x: 265, endPoint y: 459, distance: 266.1
click at [328, 201] on li "transferência bancária" at bounding box center [308, 197] width 211 height 31
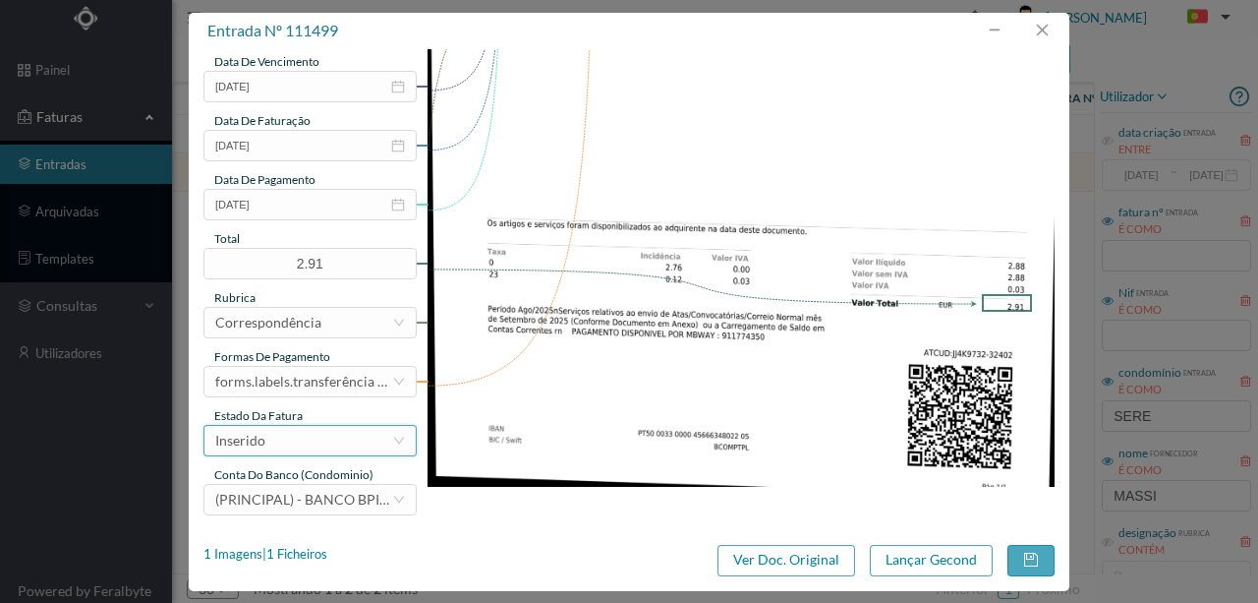
click at [301, 446] on div "Inserido" at bounding box center [303, 440] width 177 height 29
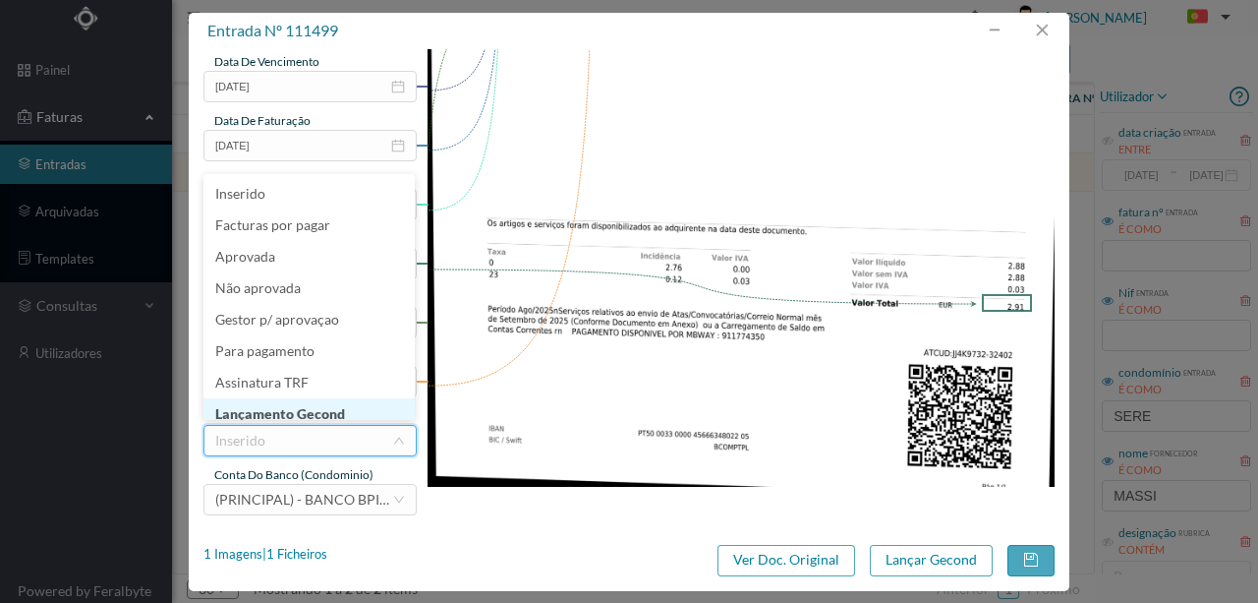
scroll to position [10, 0]
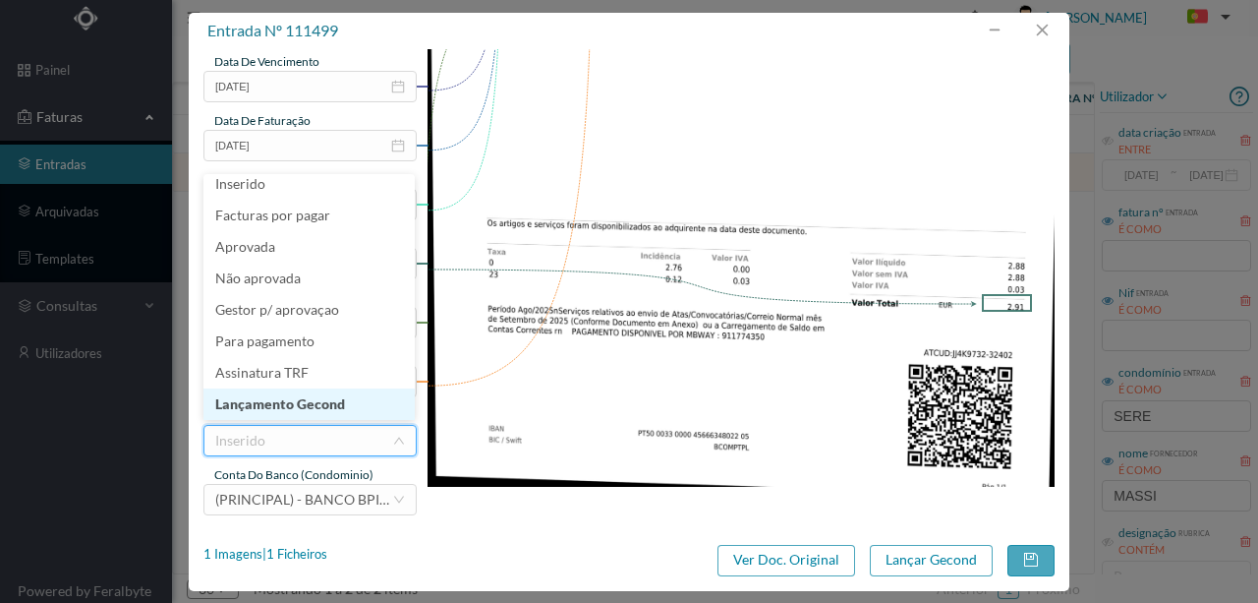
click at [322, 404] on li "Lançamento Gecond" at bounding box center [308, 403] width 211 height 31
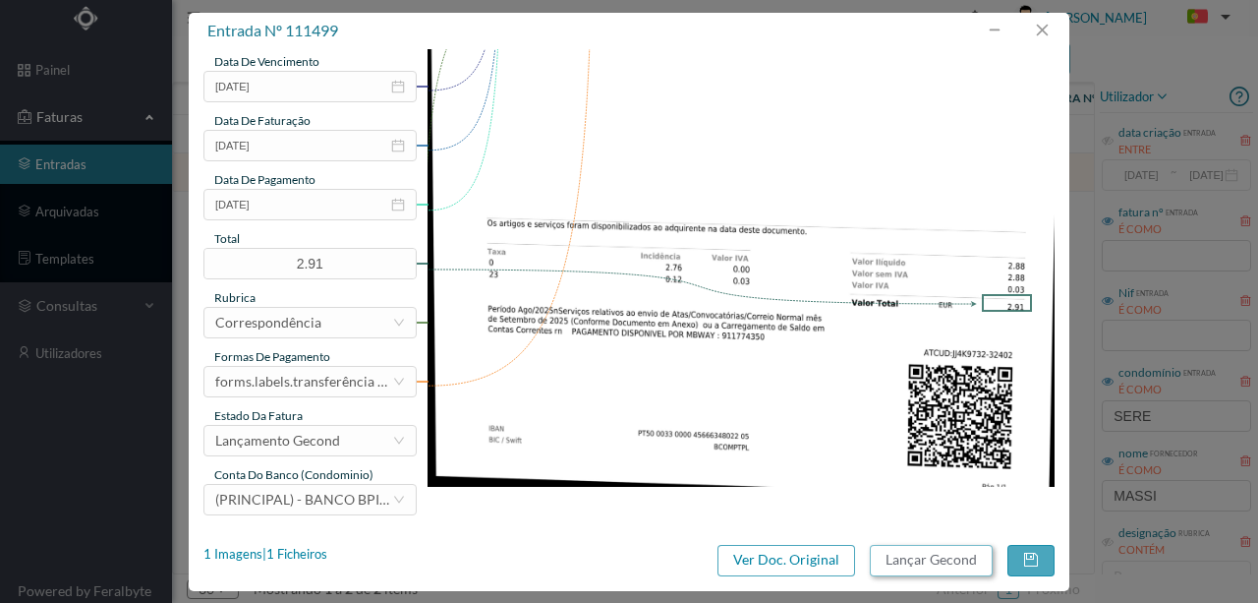
click at [891, 559] on button "Lançar Gecond" at bounding box center [931, 560] width 123 height 31
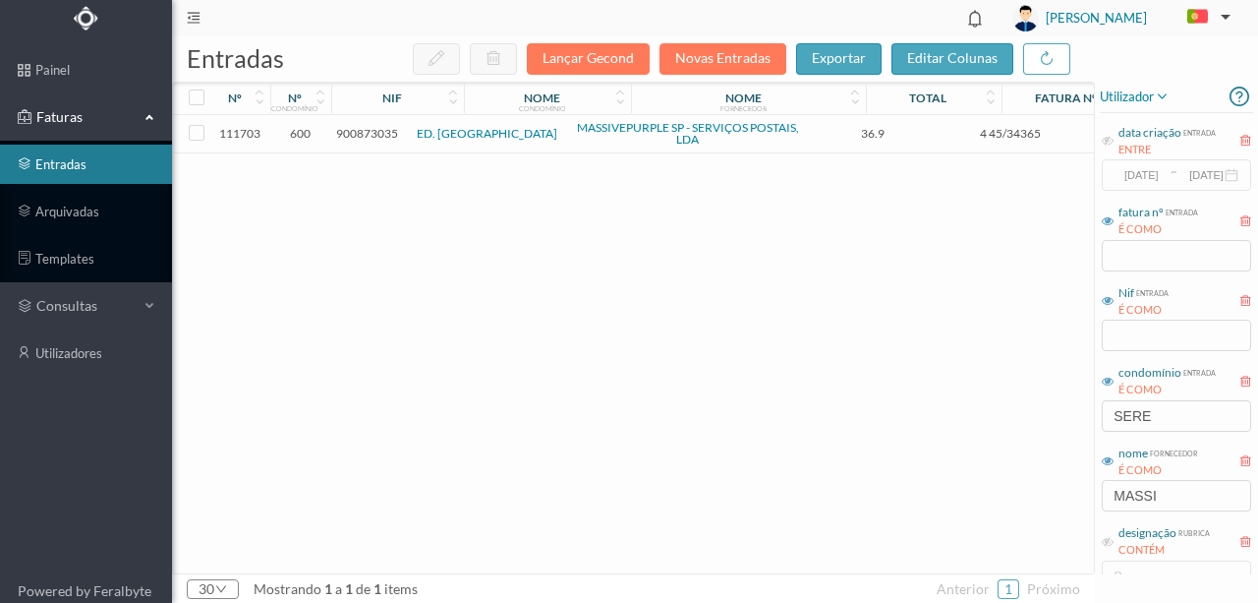
click at [371, 128] on span "900873035" at bounding box center [367, 133] width 62 height 15
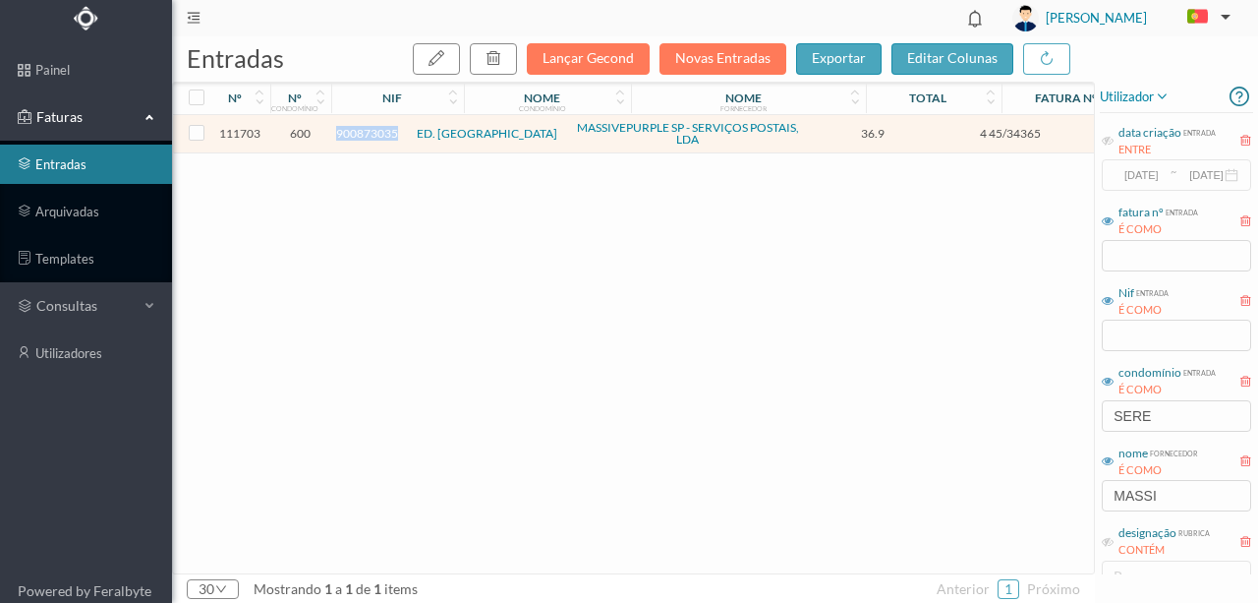
click at [371, 128] on span "900873035" at bounding box center [367, 133] width 62 height 15
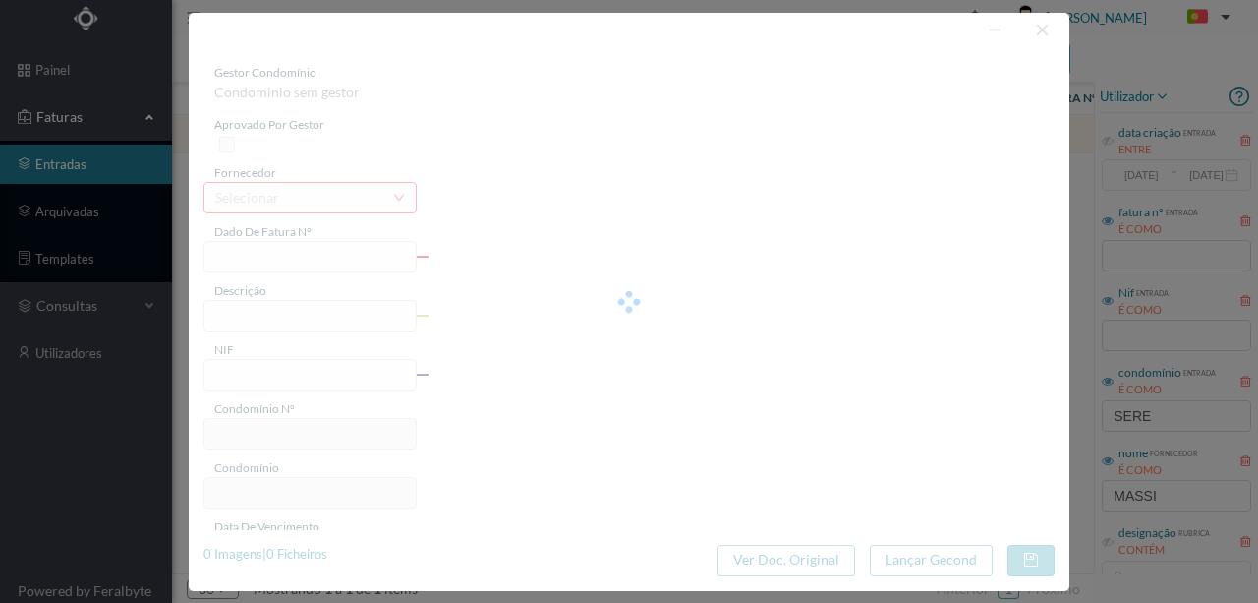
type input "4 45/34365"
type input "A TT AE AA ENA LIINIT AS ANUIDADE"
type input "900873035"
type input "[DATE]"
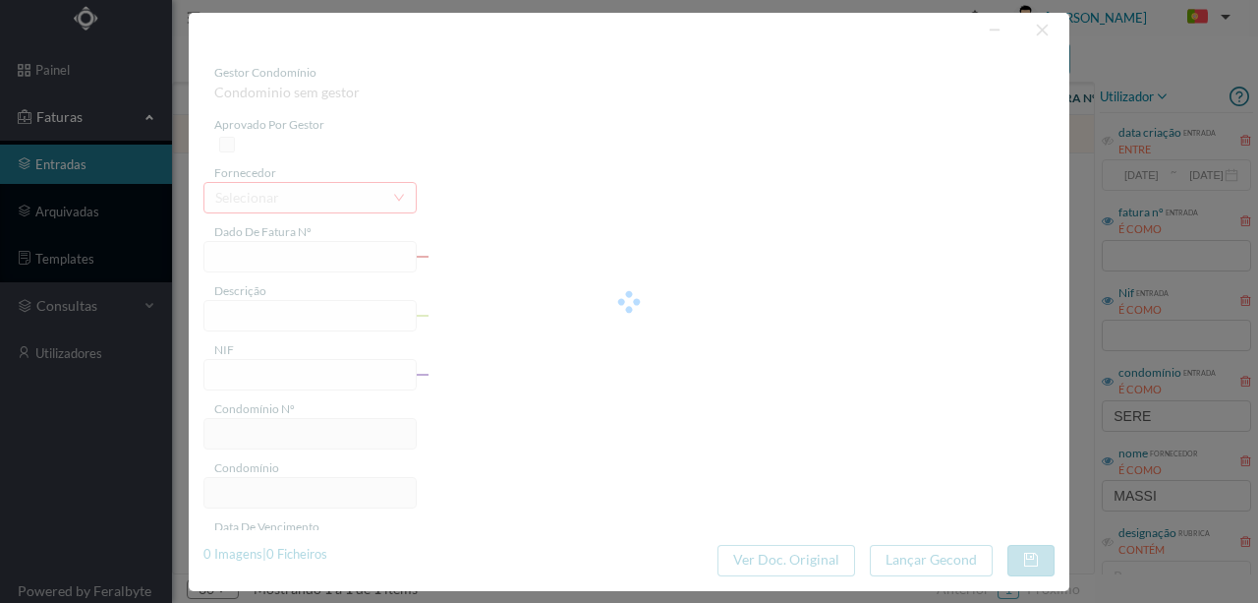
type input "[DATE]"
type input "36.90"
type input "600"
type input "ED. [GEOGRAPHIC_DATA]"
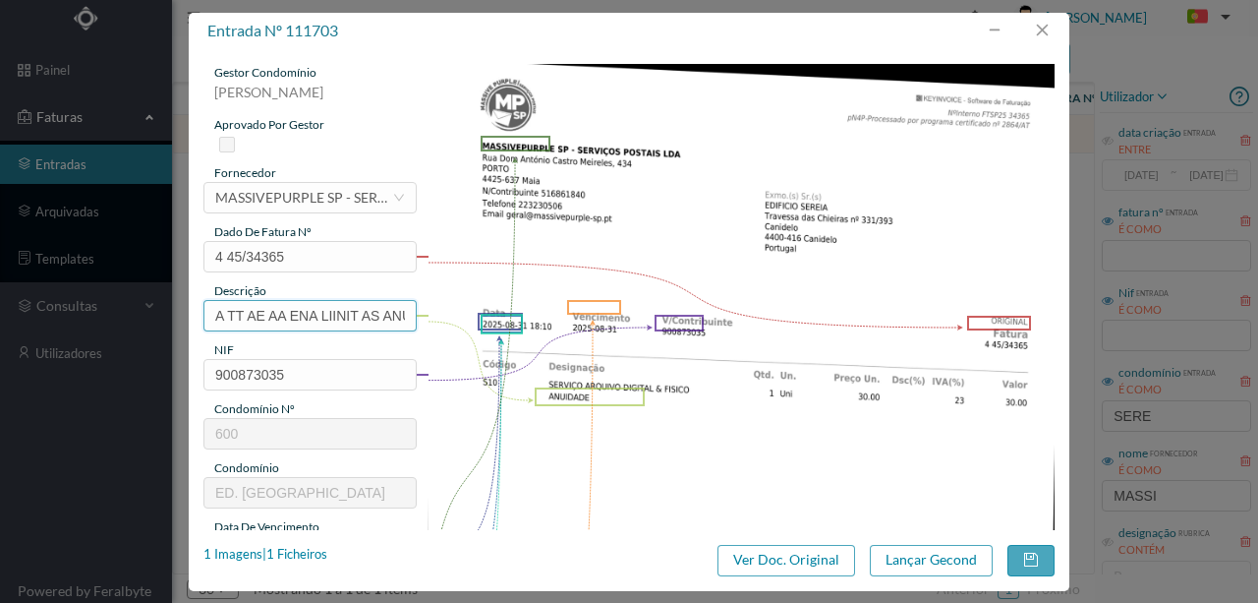
scroll to position [0, 49]
drag, startPoint x: 213, startPoint y: 317, endPoint x: 523, endPoint y: 311, distance: 309.7
click at [523, 311] on div "gestor condomínio [PERSON_NAME] aprovado por gestor fornecedor selecionar MASSI…" at bounding box center [628, 522] width 851 height 916
click at [260, 316] on input "SER" at bounding box center [309, 315] width 213 height 31
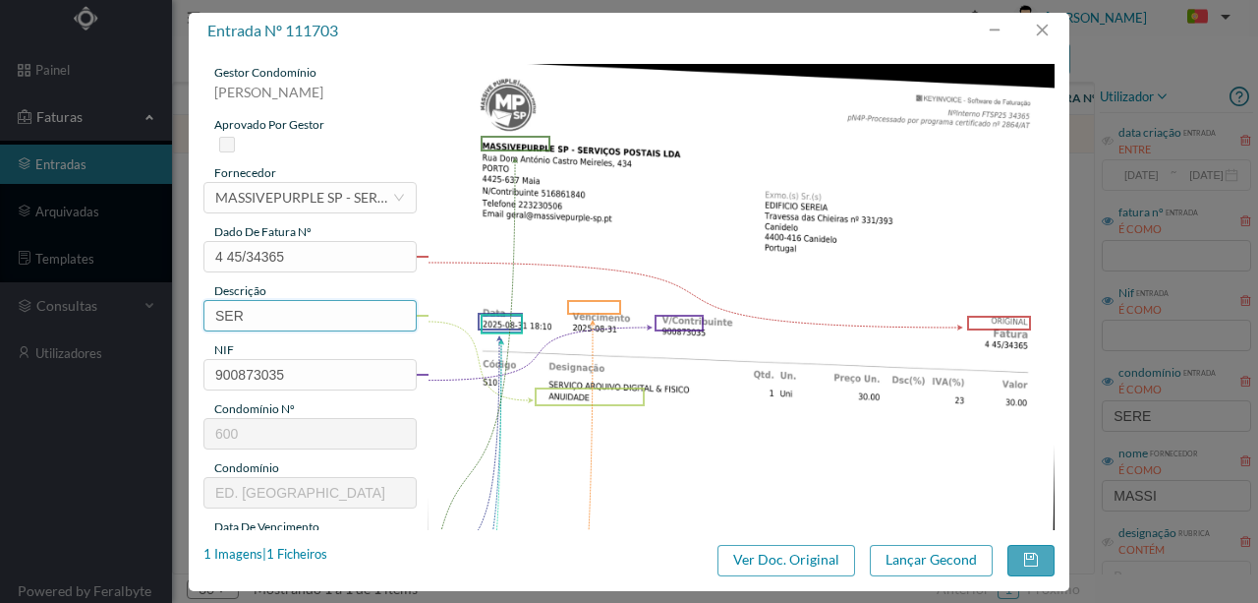
drag, startPoint x: 266, startPoint y: 311, endPoint x: 174, endPoint y: 318, distance: 92.7
click at [191, 318] on div "gestor condomínio [PERSON_NAME] aprovado por gestor fornecedor selecionar MASSI…" at bounding box center [629, 289] width 881 height 481
type input "ARQUIVO DIGITAL - ANUIDADE"
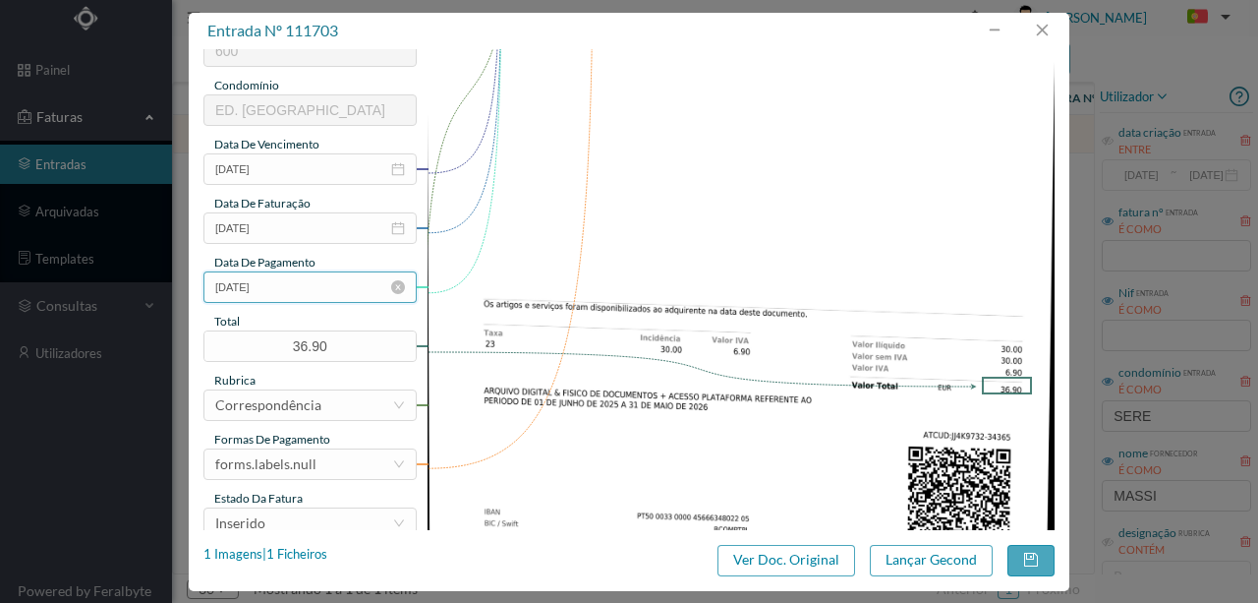
scroll to position [458, 0]
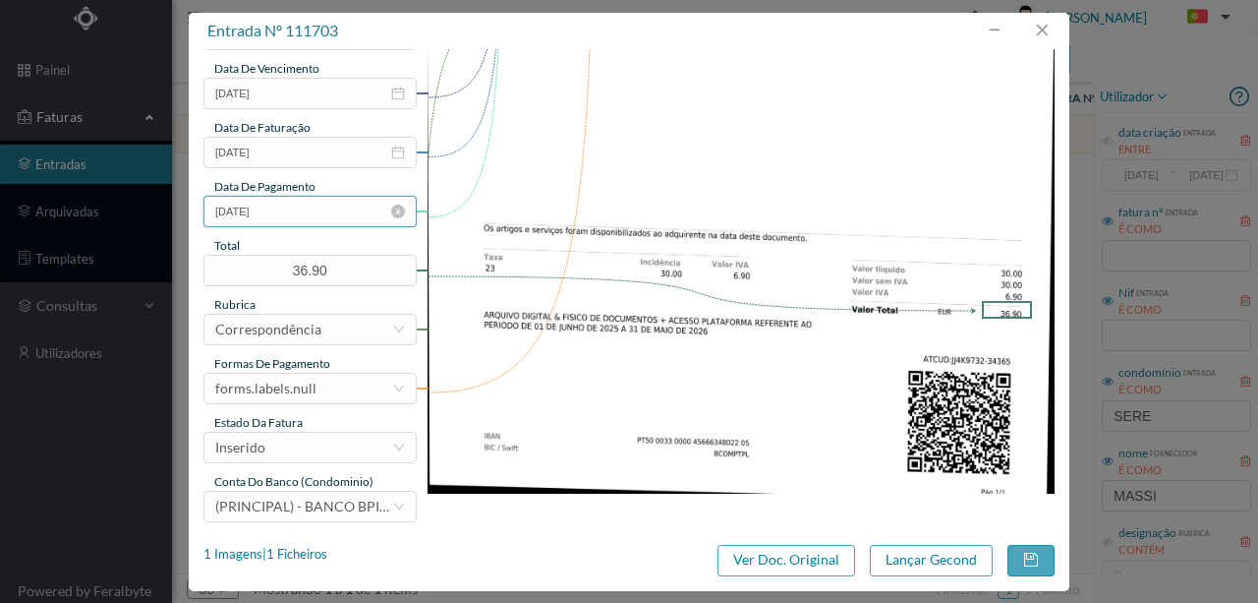
click at [288, 216] on input "[DATE]" at bounding box center [309, 211] width 213 height 31
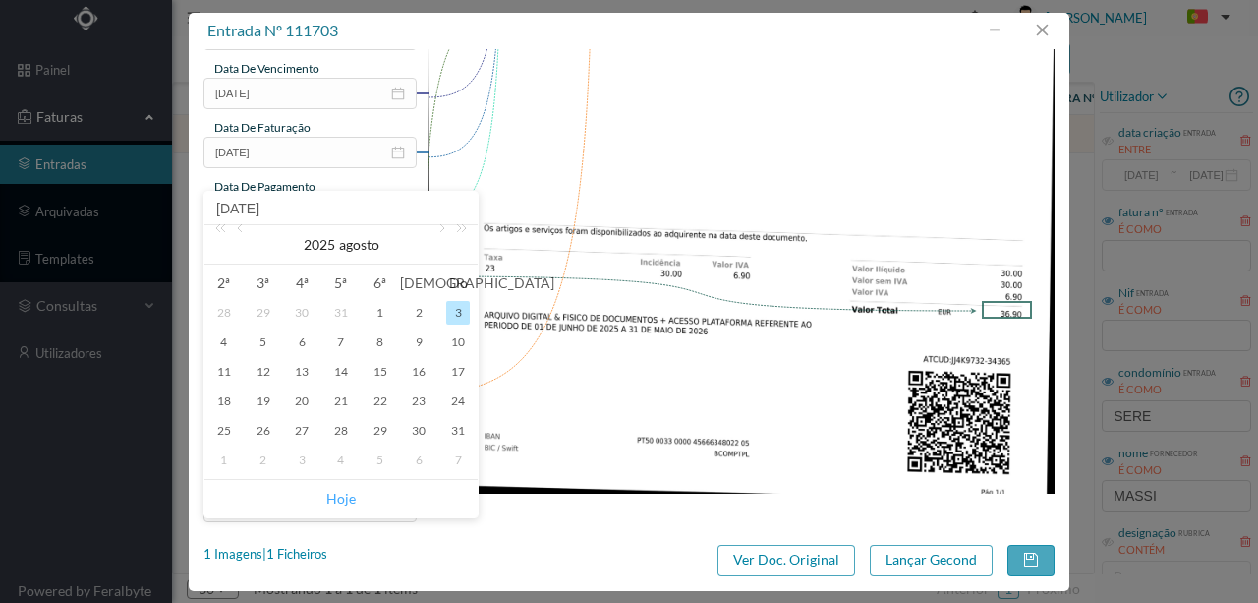
click at [345, 498] on link "Hoje" at bounding box center [340, 498] width 29 height 37
type input "[DATE]"
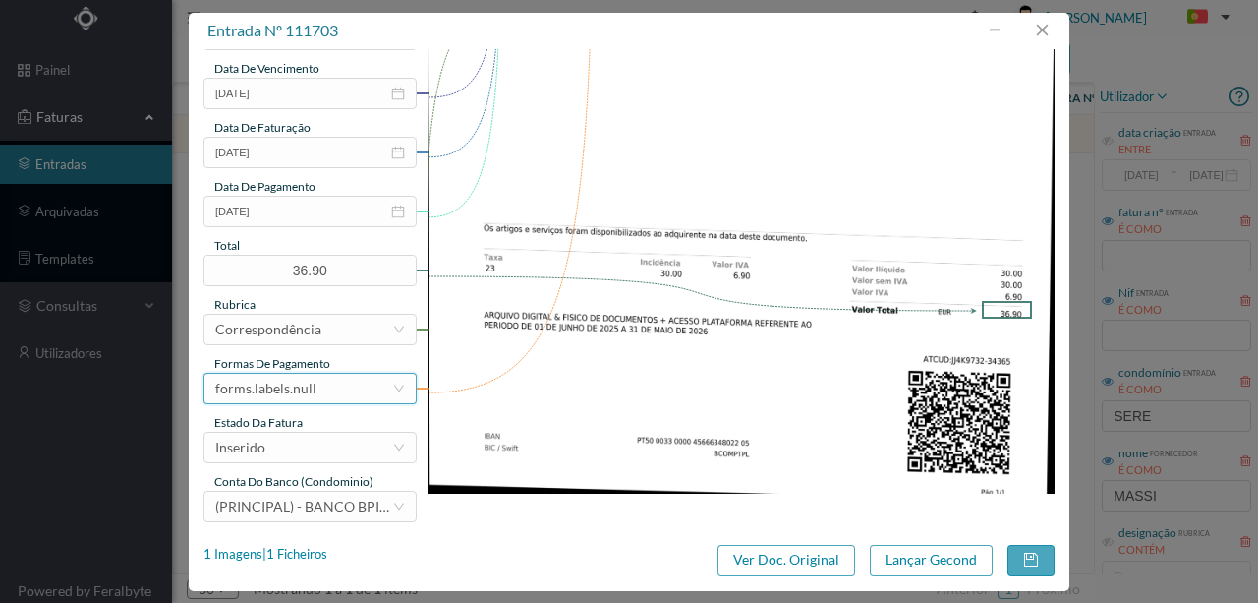
click at [303, 383] on div "forms.labels.null" at bounding box center [265, 388] width 101 height 29
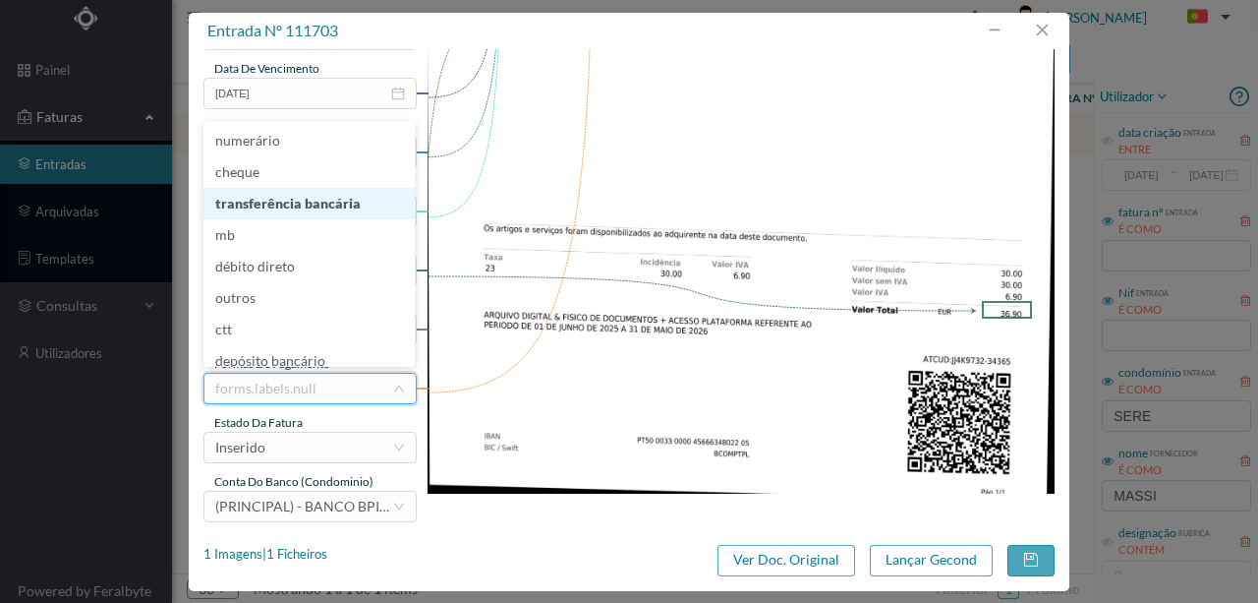
click at [317, 208] on li "transferência bancária" at bounding box center [308, 203] width 211 height 31
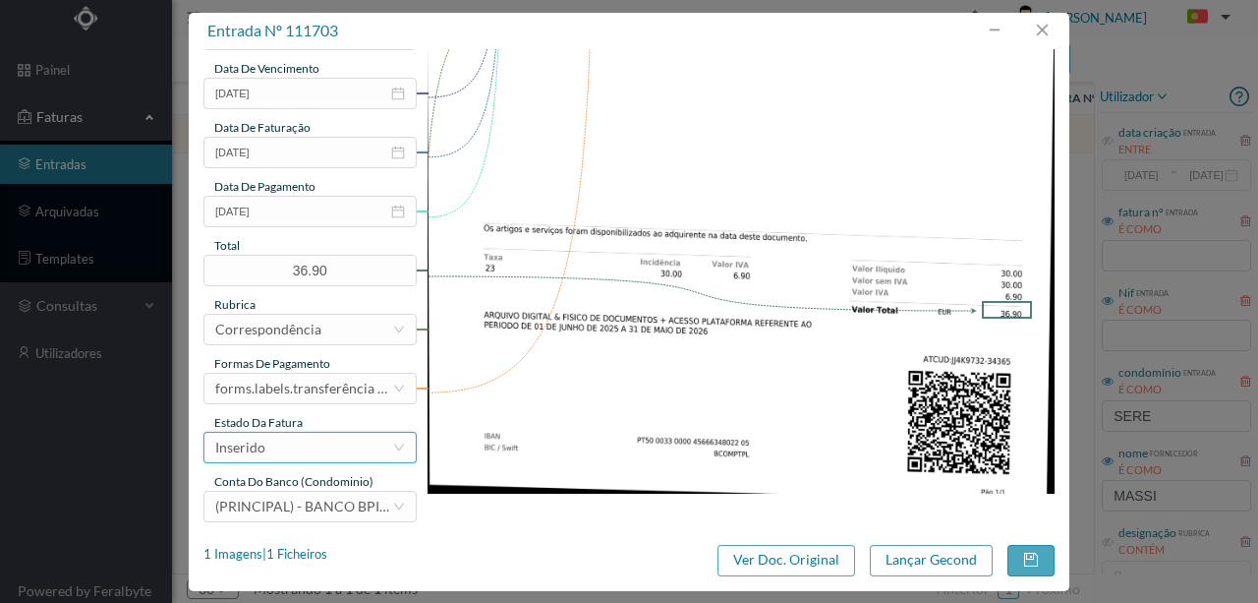
click at [306, 441] on div "Inserido" at bounding box center [303, 447] width 177 height 29
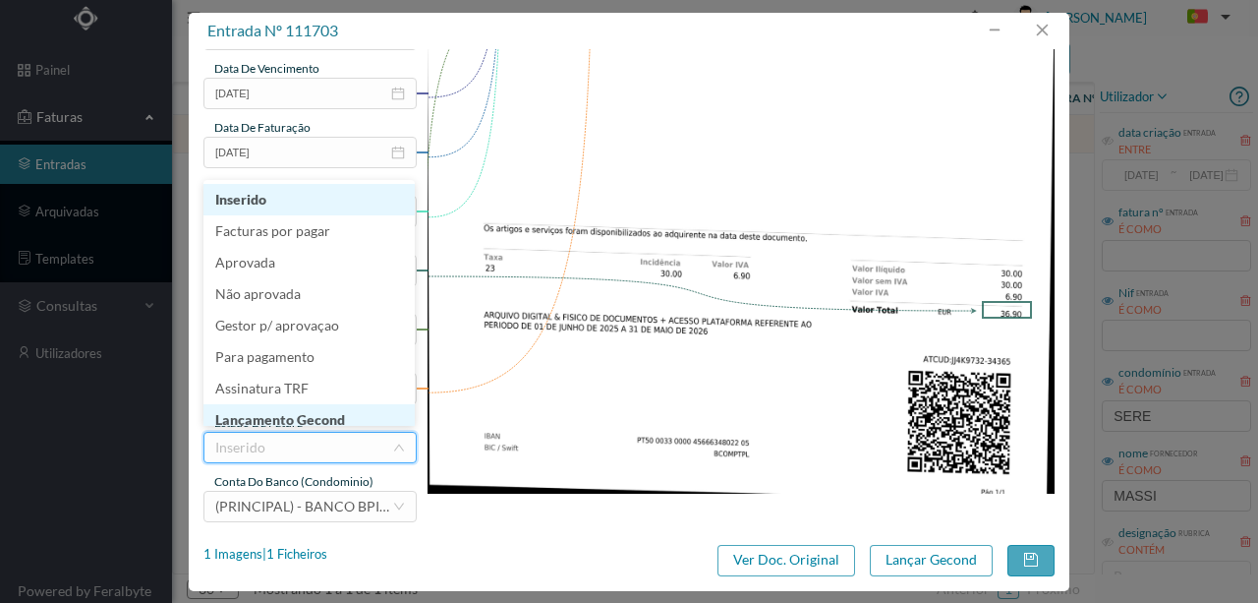
scroll to position [10, 0]
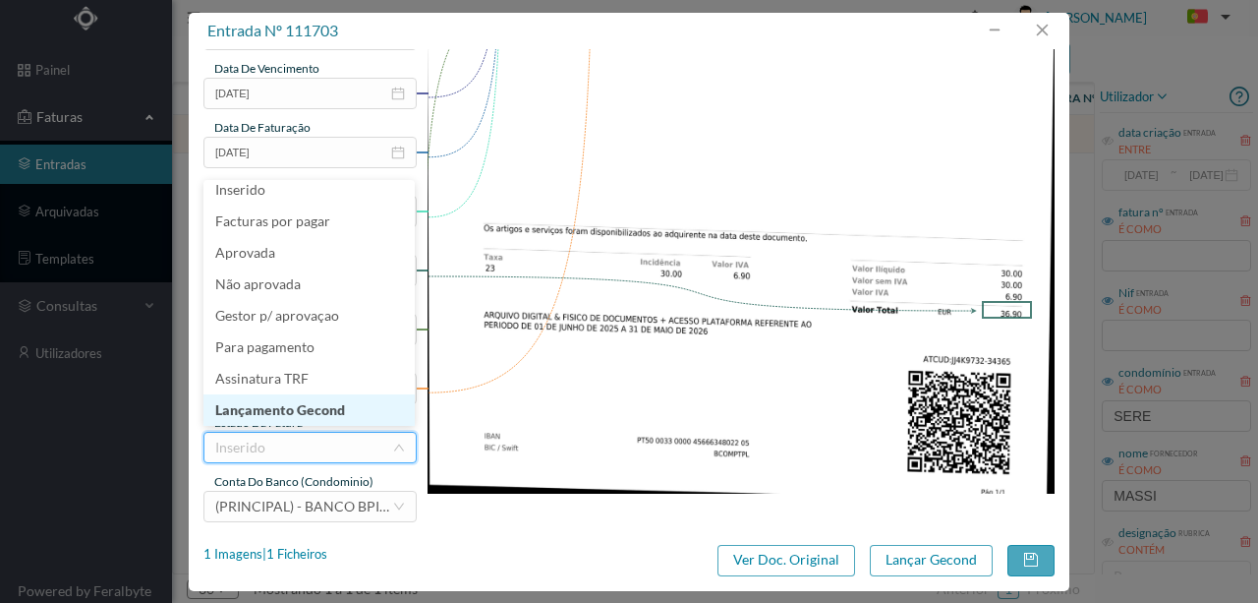
click at [339, 405] on li "Lançamento Gecond" at bounding box center [308, 409] width 211 height 31
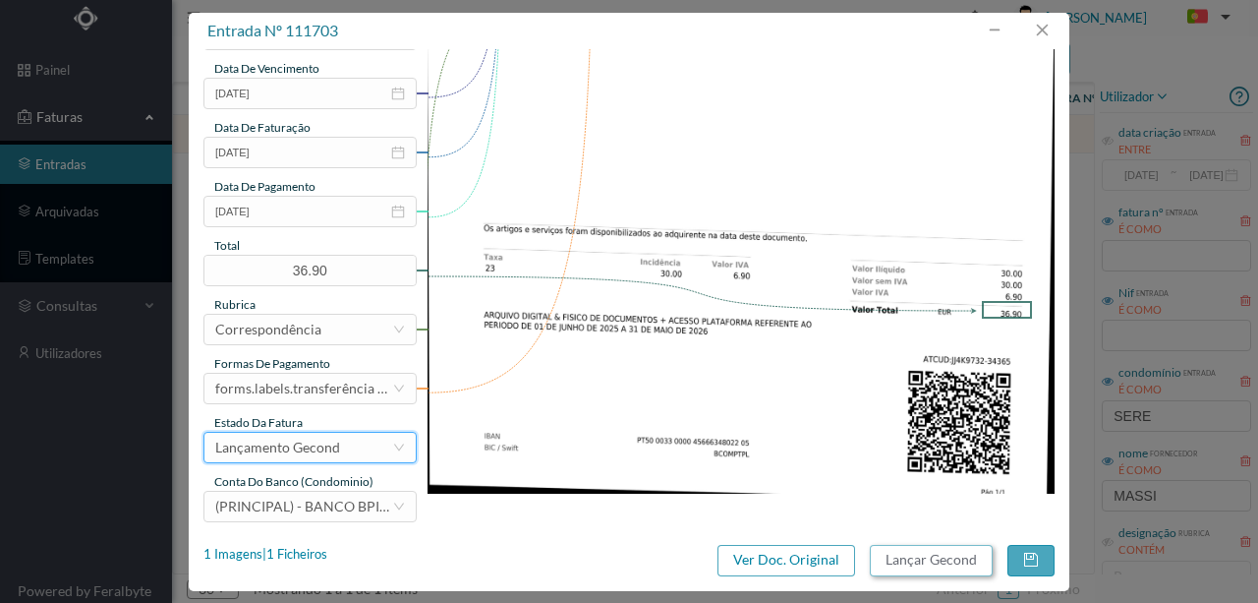
click at [944, 555] on button "Lançar Gecond" at bounding box center [931, 560] width 123 height 31
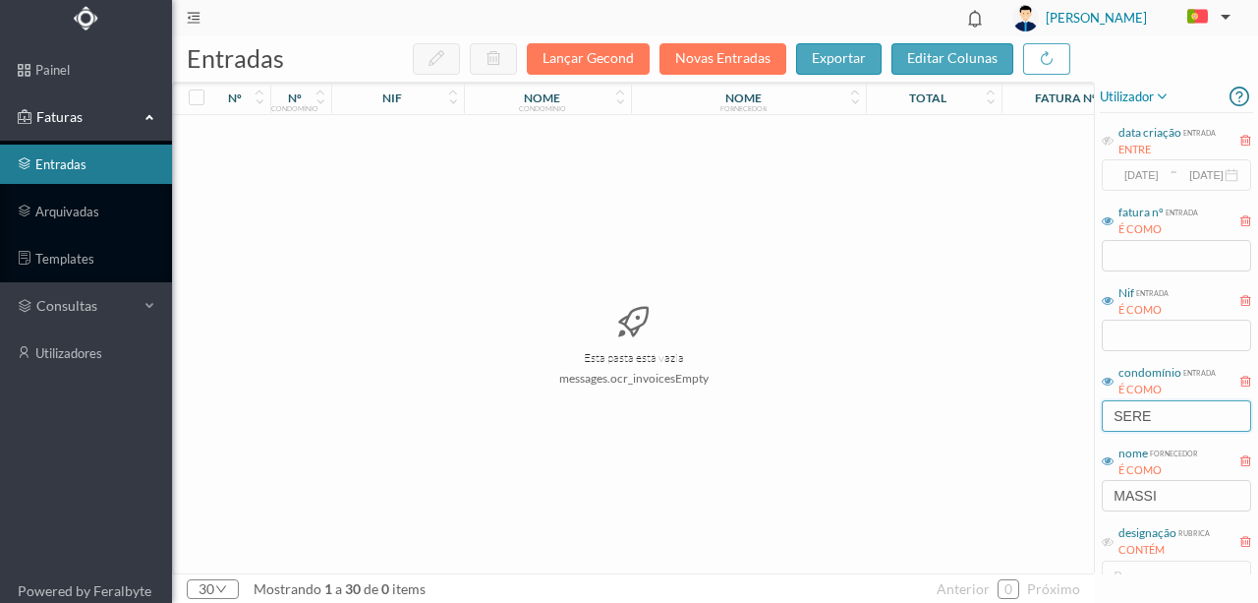
drag, startPoint x: 1177, startPoint y: 413, endPoint x: 1014, endPoint y: 423, distance: 162.5
click at [1019, 425] on div "entradas Lançar Gecond Novas Entradas exportar editar colunas nº nº condomínio …" at bounding box center [715, 319] width 1086 height 566
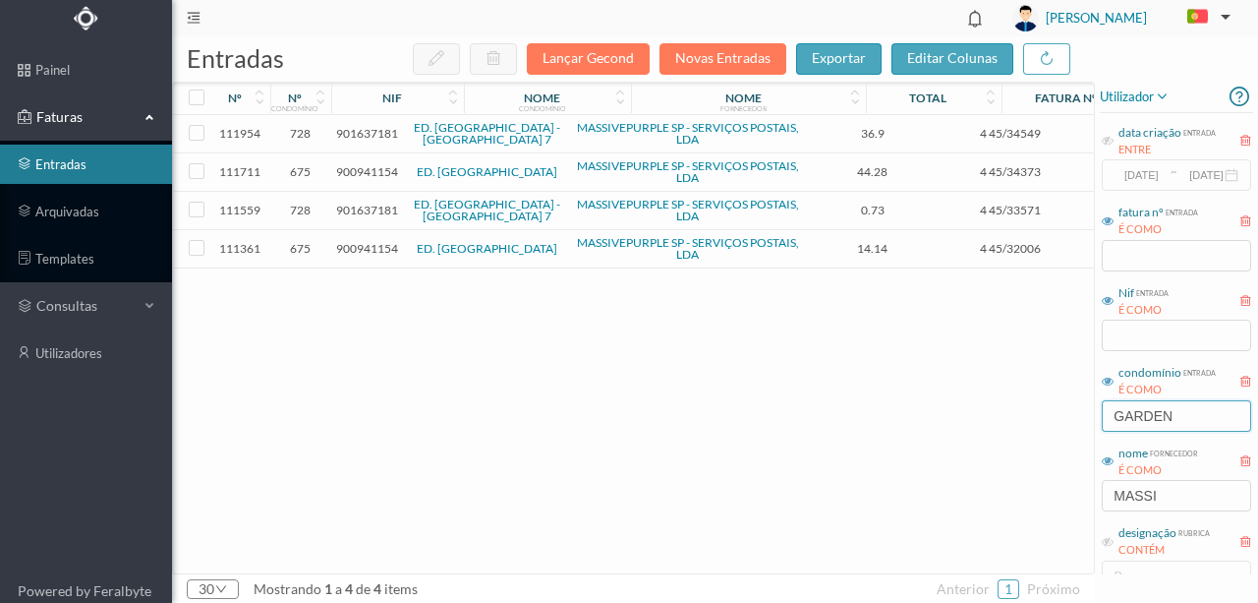
type input "GARDEN"
click at [358, 242] on span "900941154" at bounding box center [367, 248] width 62 height 15
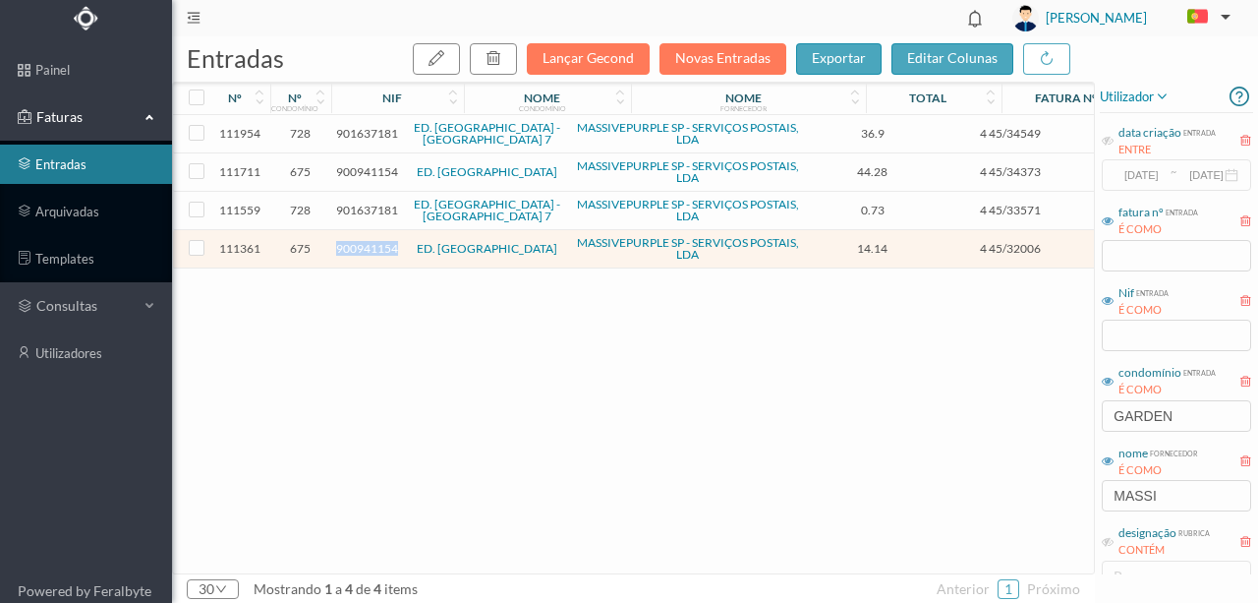
click at [358, 242] on span "900941154" at bounding box center [367, 248] width 62 height 15
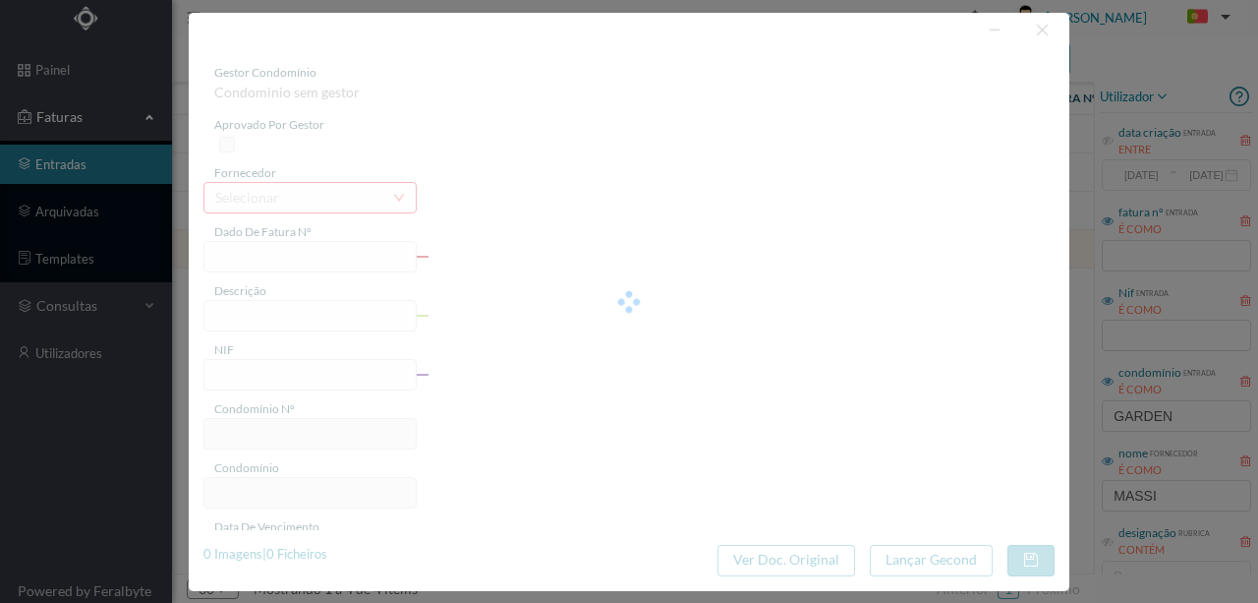
type input "4 45/32006"
type input "Serviço [PERSON_NAME]"
type input "900941154"
type input "Invalid date"
type input "[DATE]"
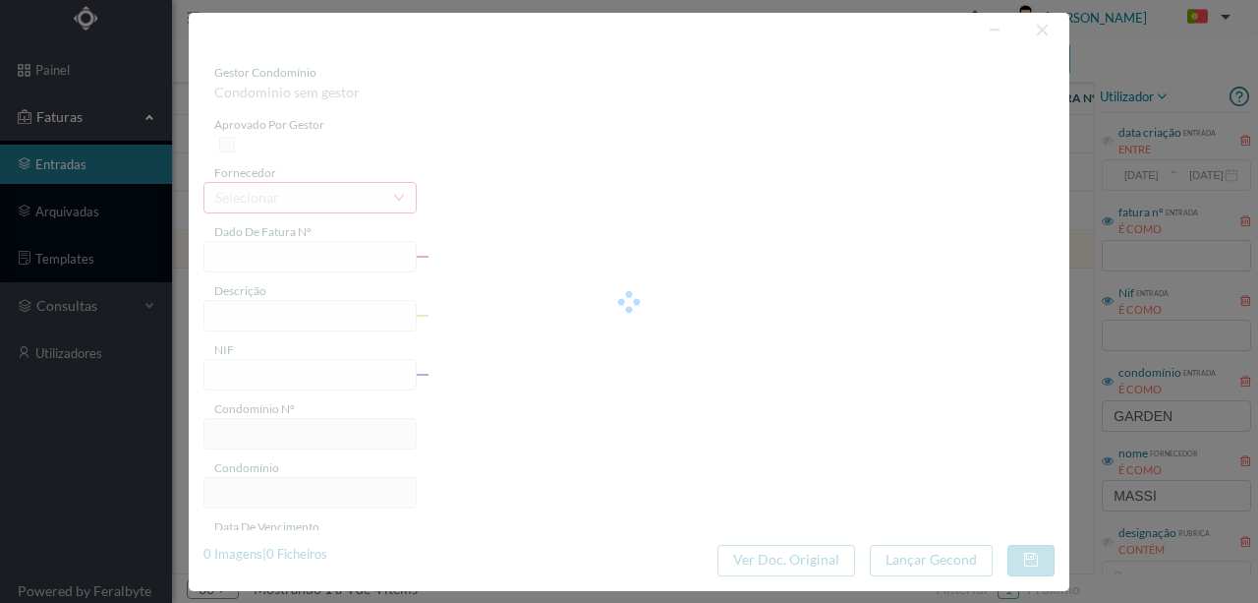
type input "14.14"
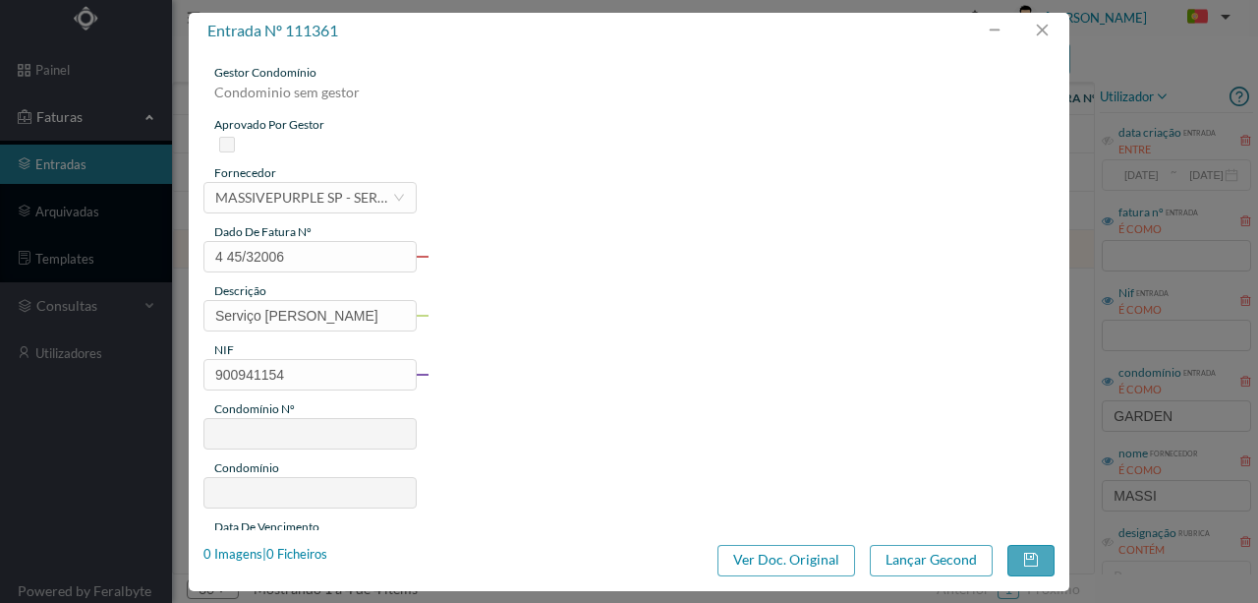
type input "675"
type input "ED. [GEOGRAPHIC_DATA]"
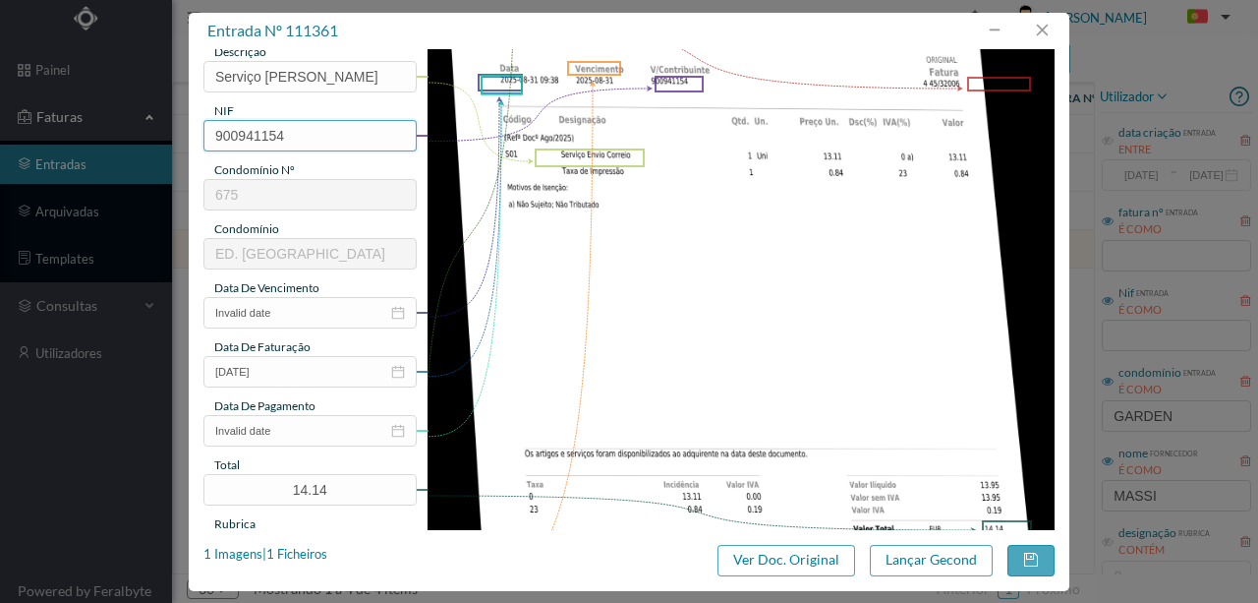
scroll to position [261, 0]
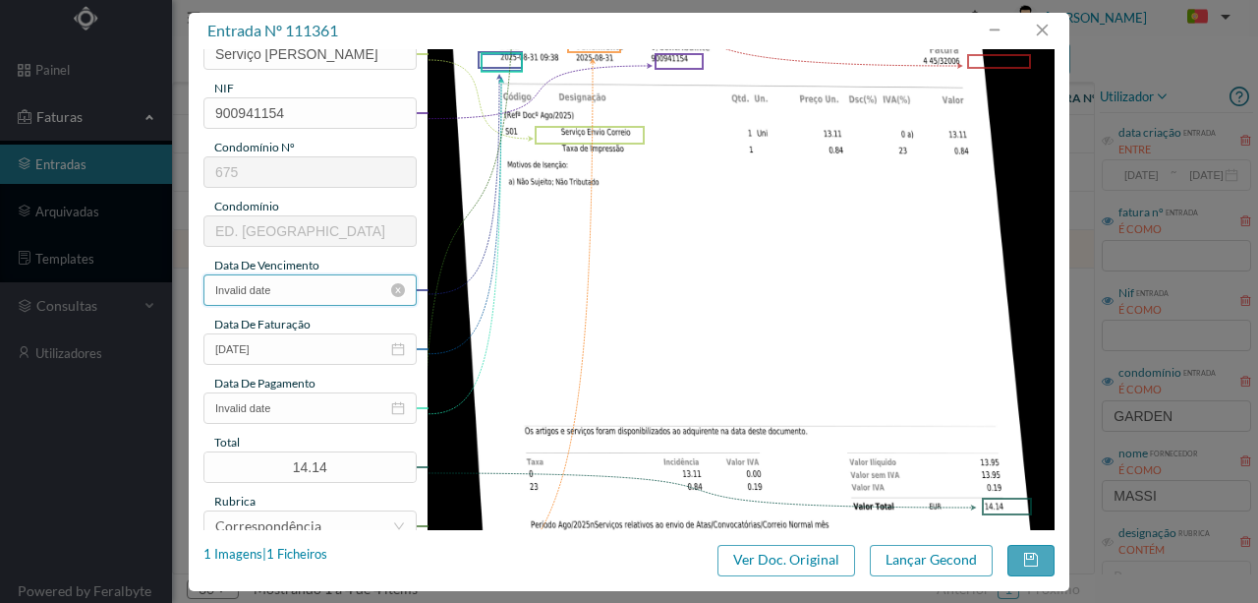
click at [294, 292] on input "Invalid date" at bounding box center [309, 289] width 213 height 31
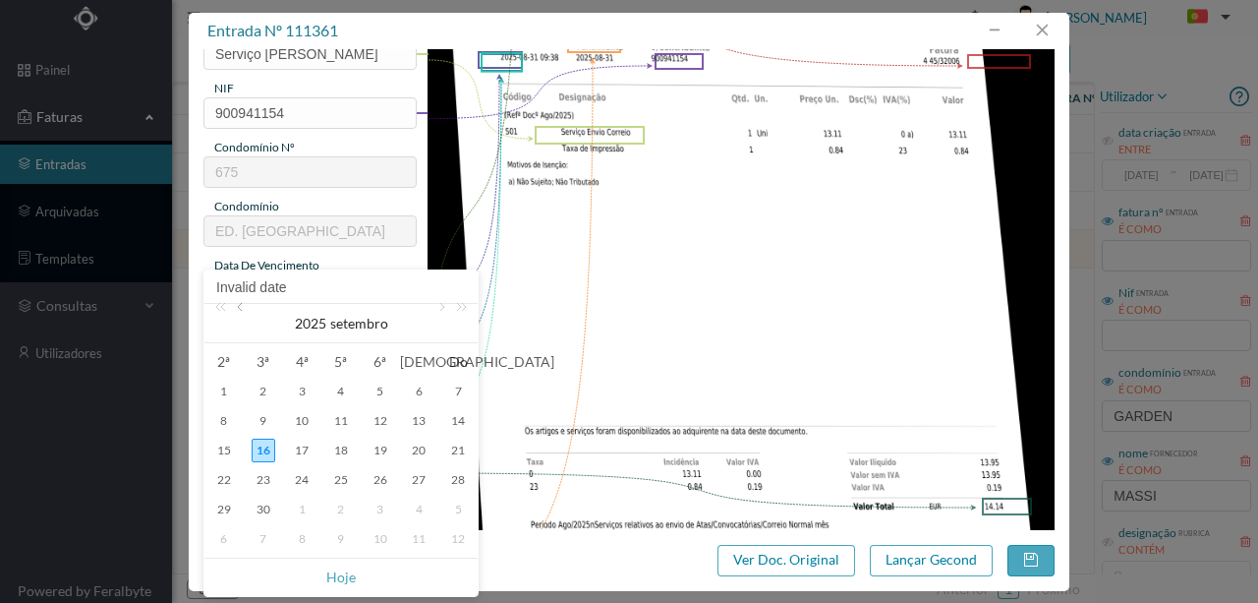
click at [235, 307] on link at bounding box center [242, 323] width 18 height 39
click at [454, 509] on div "31" at bounding box center [458, 509] width 24 height 24
type input "[DATE]"
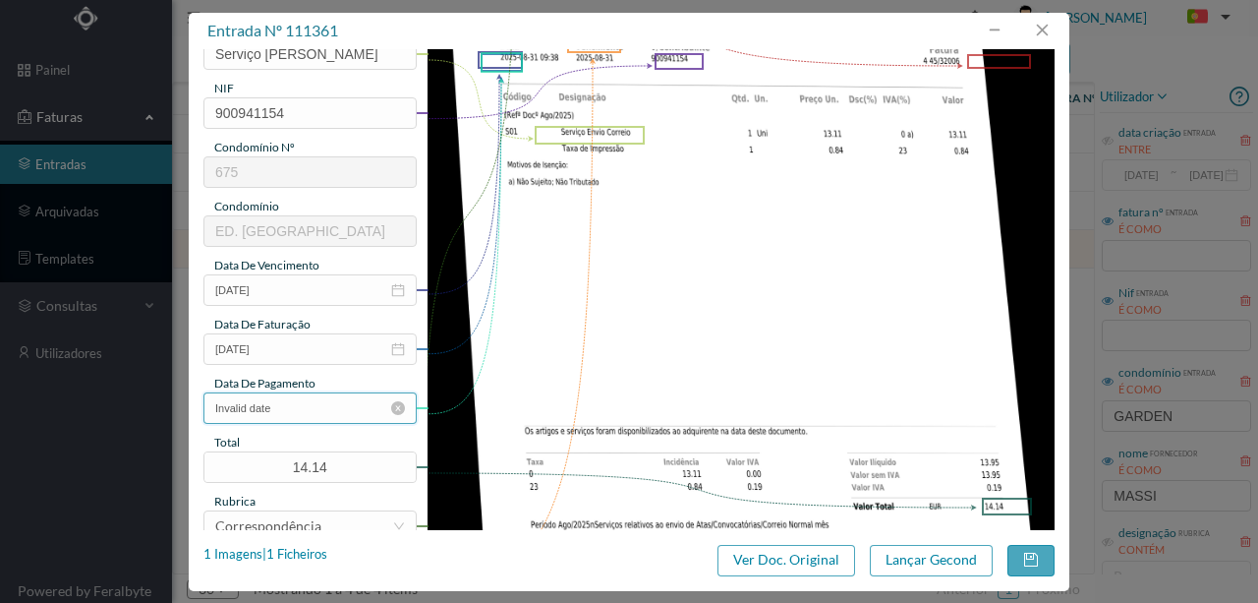
click at [303, 404] on input "Invalid date" at bounding box center [309, 407] width 213 height 31
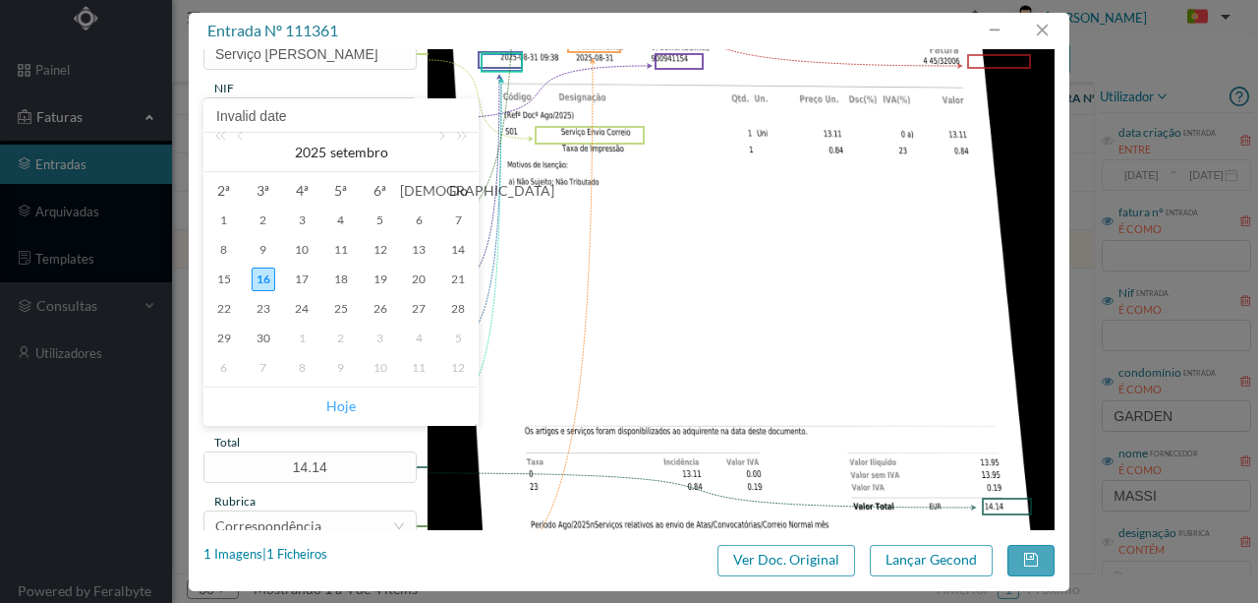
click at [345, 404] on link "Hoje" at bounding box center [340, 405] width 29 height 37
type input "[DATE]"
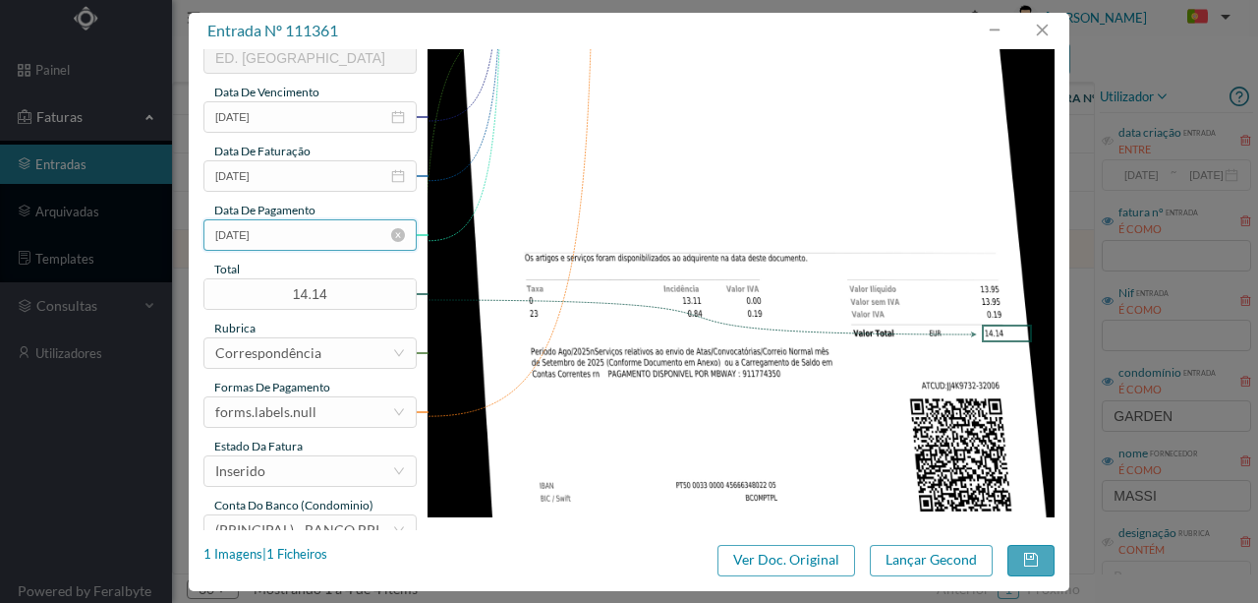
scroll to position [458, 0]
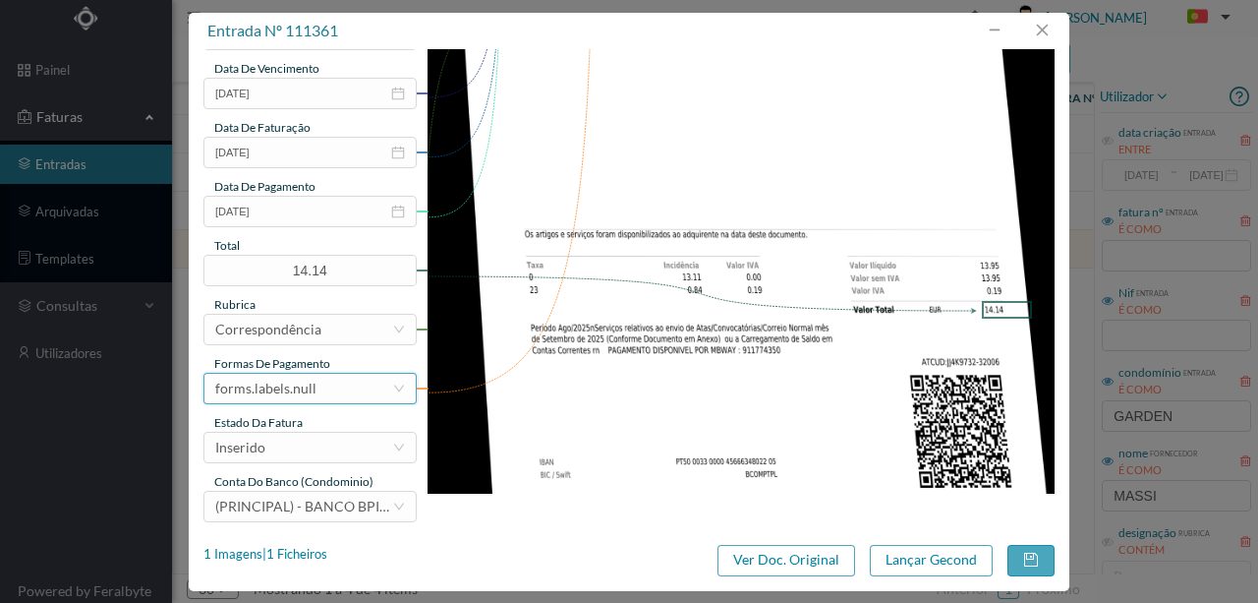
click at [279, 395] on div "forms.labels.null" at bounding box center [265, 388] width 101 height 29
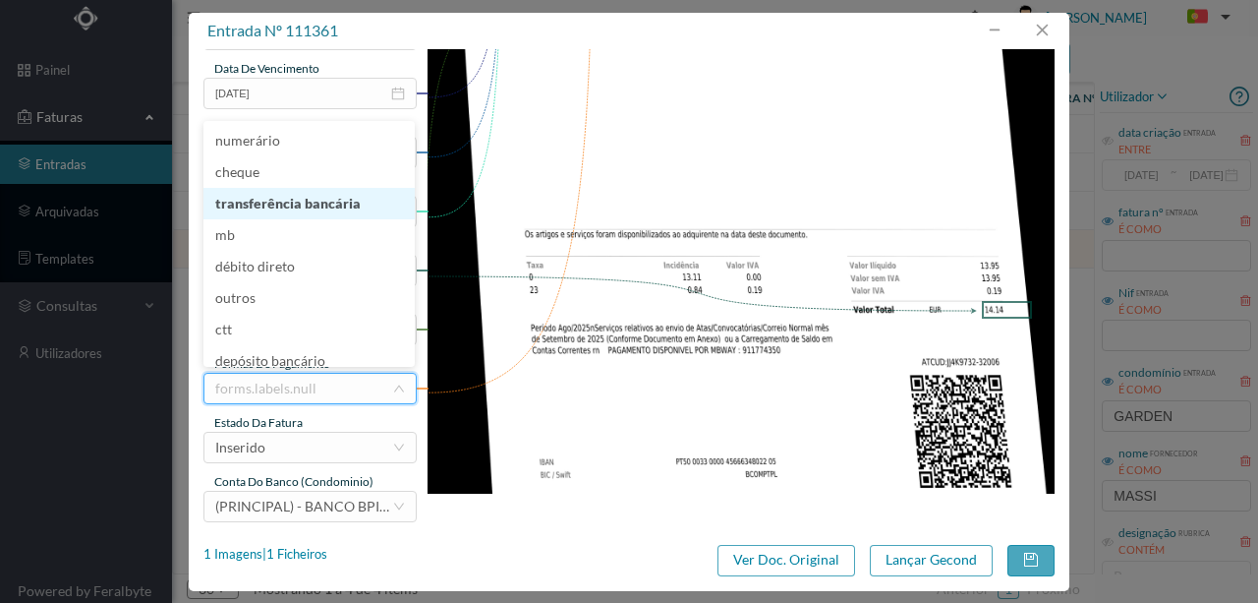
click at [294, 199] on li "transferência bancária" at bounding box center [308, 203] width 211 height 31
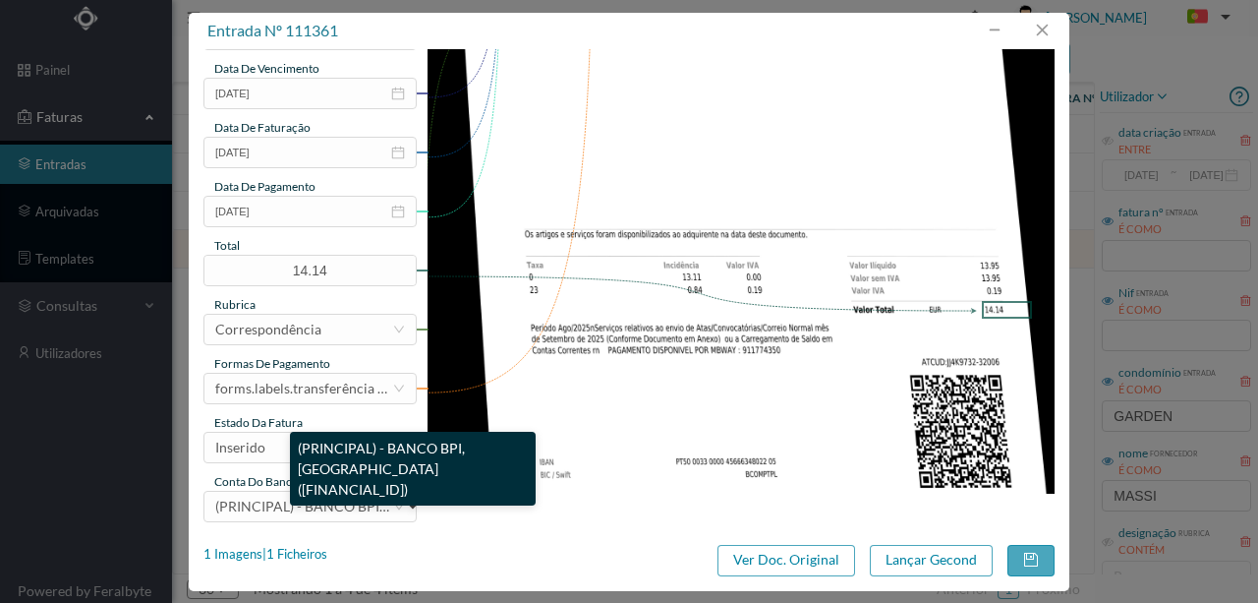
click at [297, 444] on div "(PRINCIPAL) - BANCO BPI, [GEOGRAPHIC_DATA] ([FINANCIAL_ID])" at bounding box center [413, 469] width 246 height 74
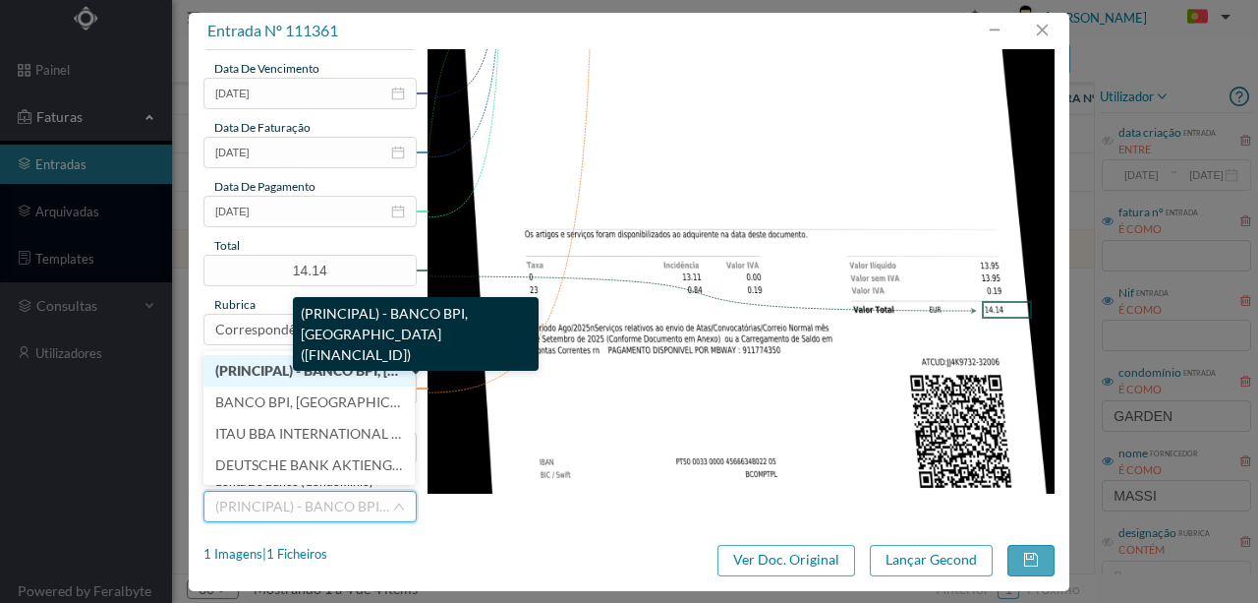
click at [275, 364] on span "(PRINCIPAL) - BANCO BPI, [GEOGRAPHIC_DATA] ([FINANCIAL_ID])" at bounding box center [424, 370] width 418 height 17
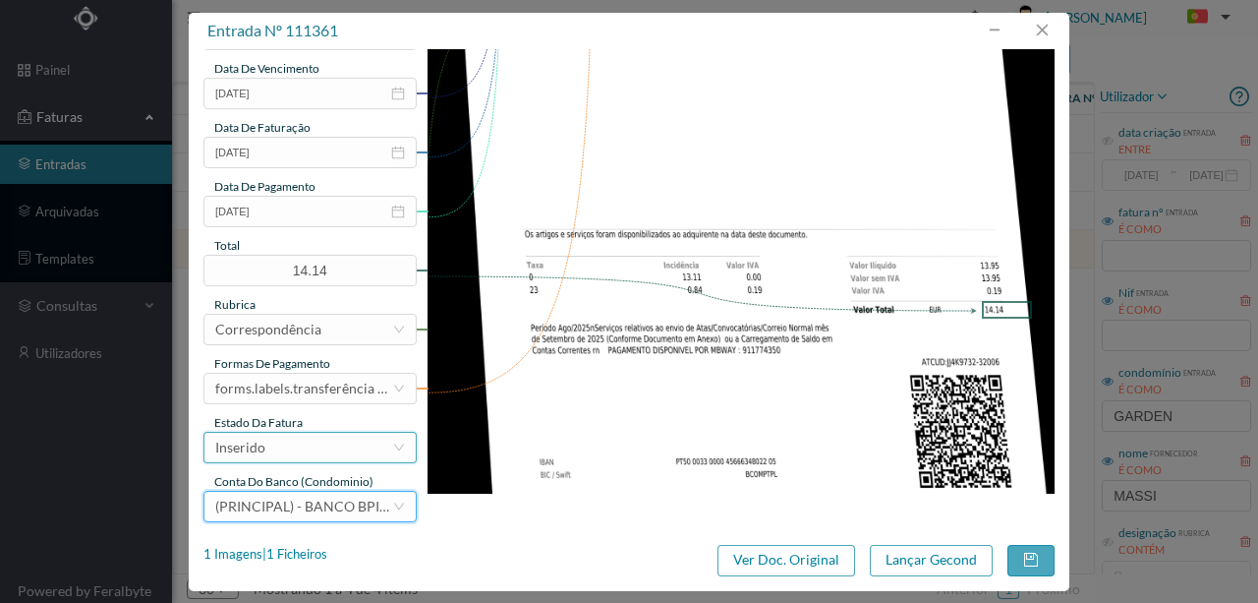
click at [291, 449] on div "Inserido" at bounding box center [303, 447] width 177 height 29
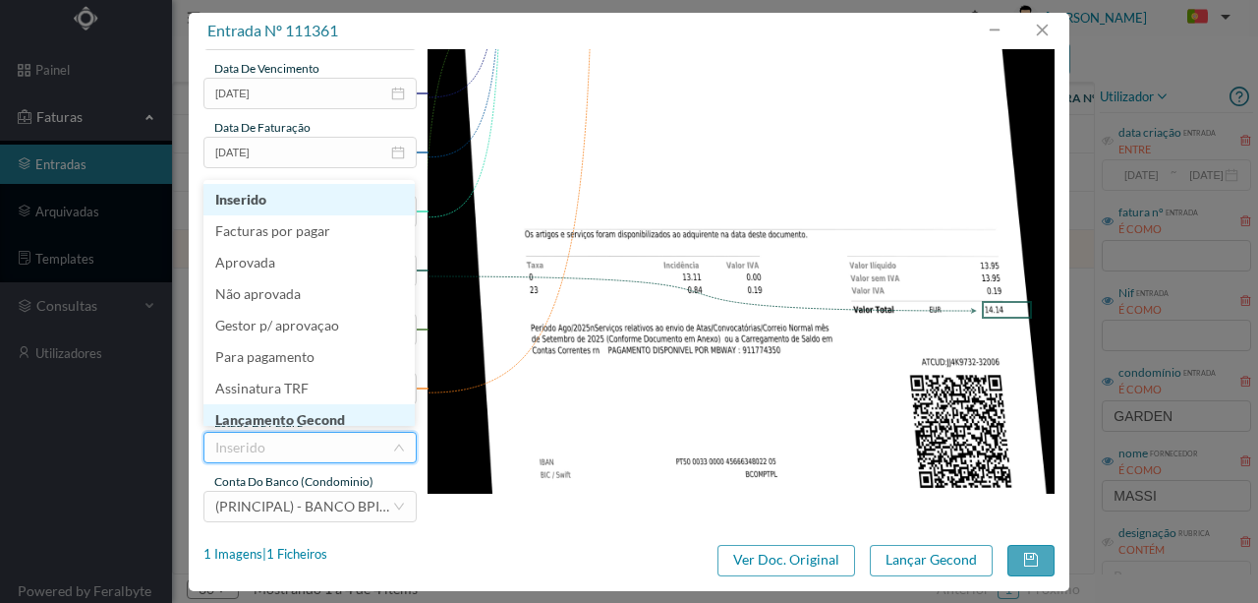
scroll to position [10, 0]
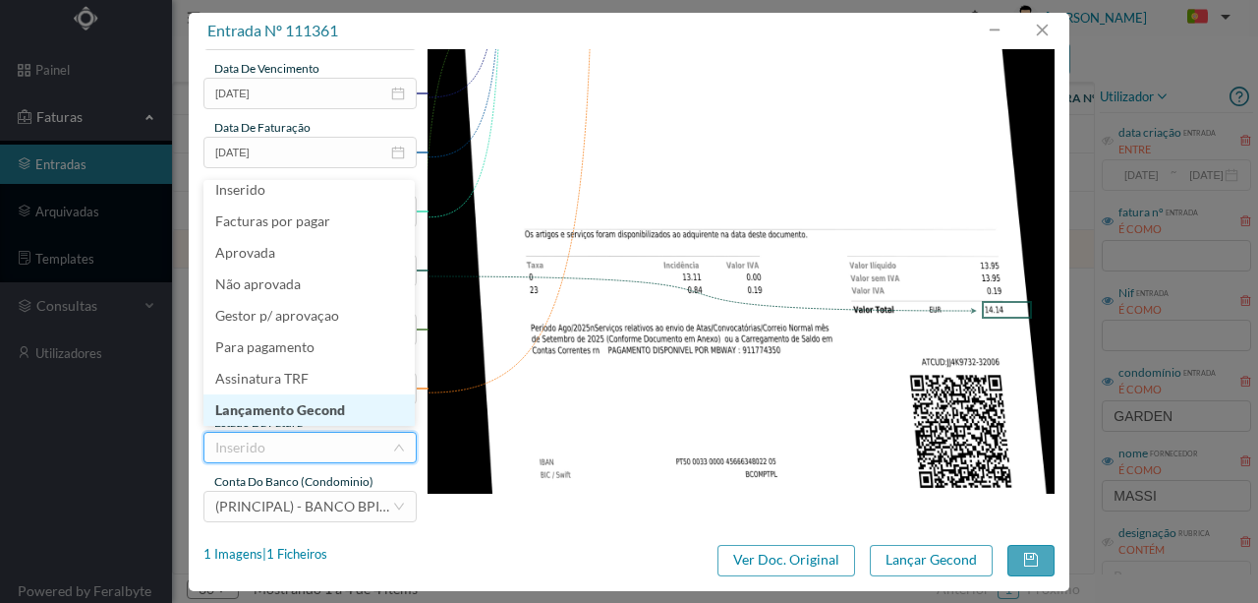
click at [311, 406] on li "Lançamento Gecond" at bounding box center [308, 409] width 211 height 31
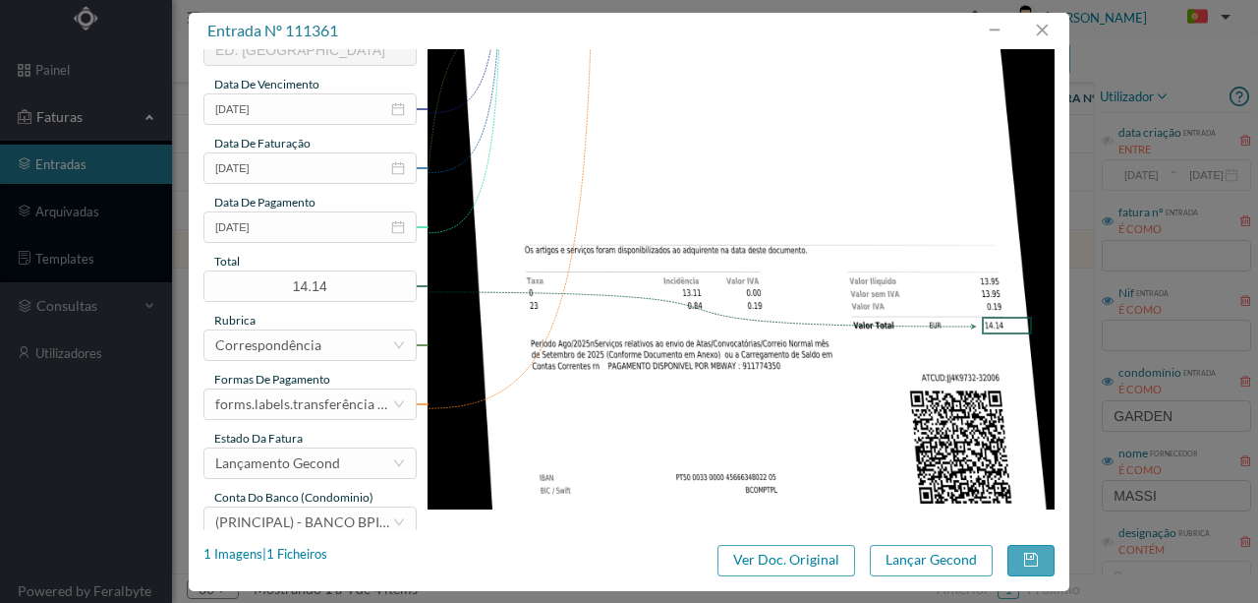
scroll to position [465, 0]
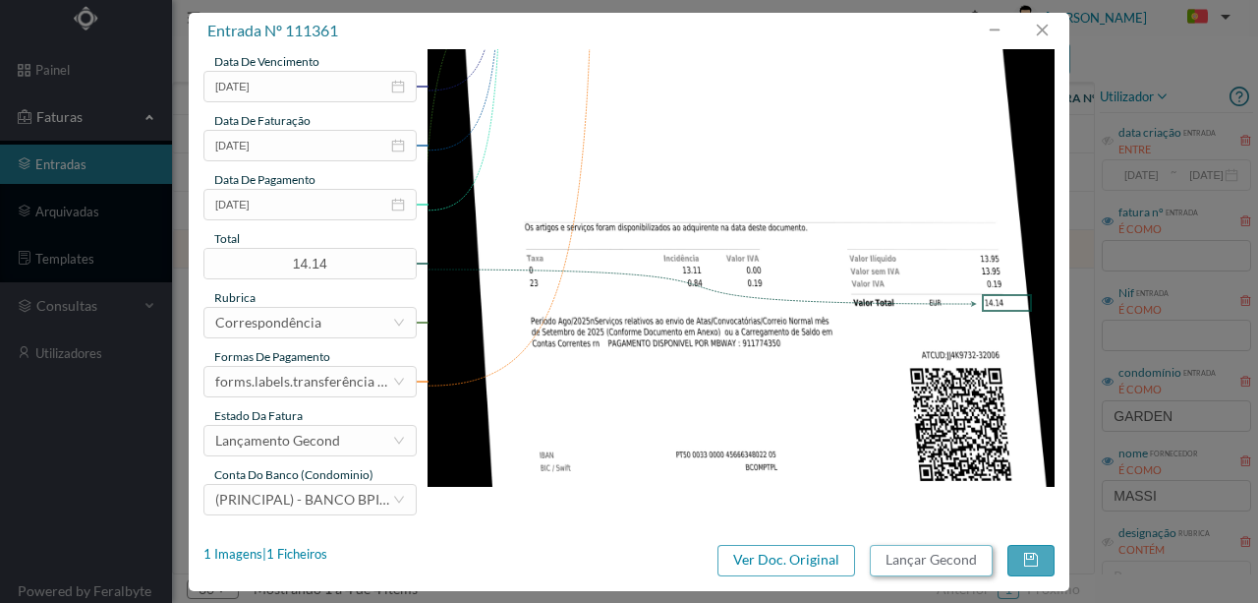
click at [897, 562] on button "Lançar Gecond" at bounding box center [931, 560] width 123 height 31
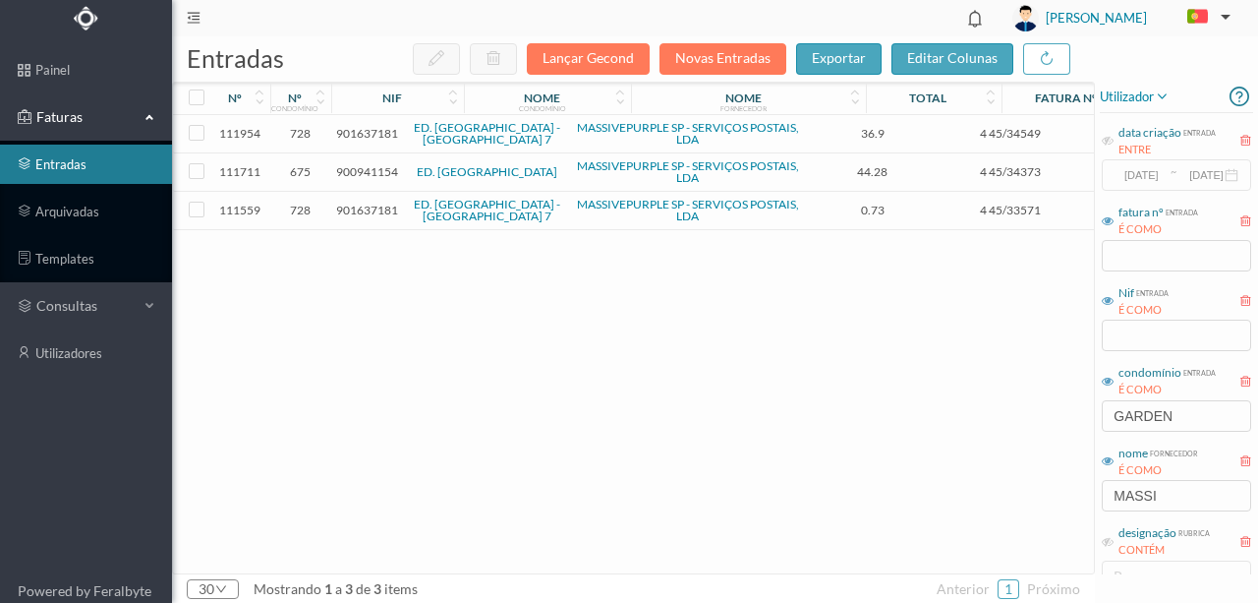
click at [363, 168] on span "900941154" at bounding box center [367, 171] width 62 height 15
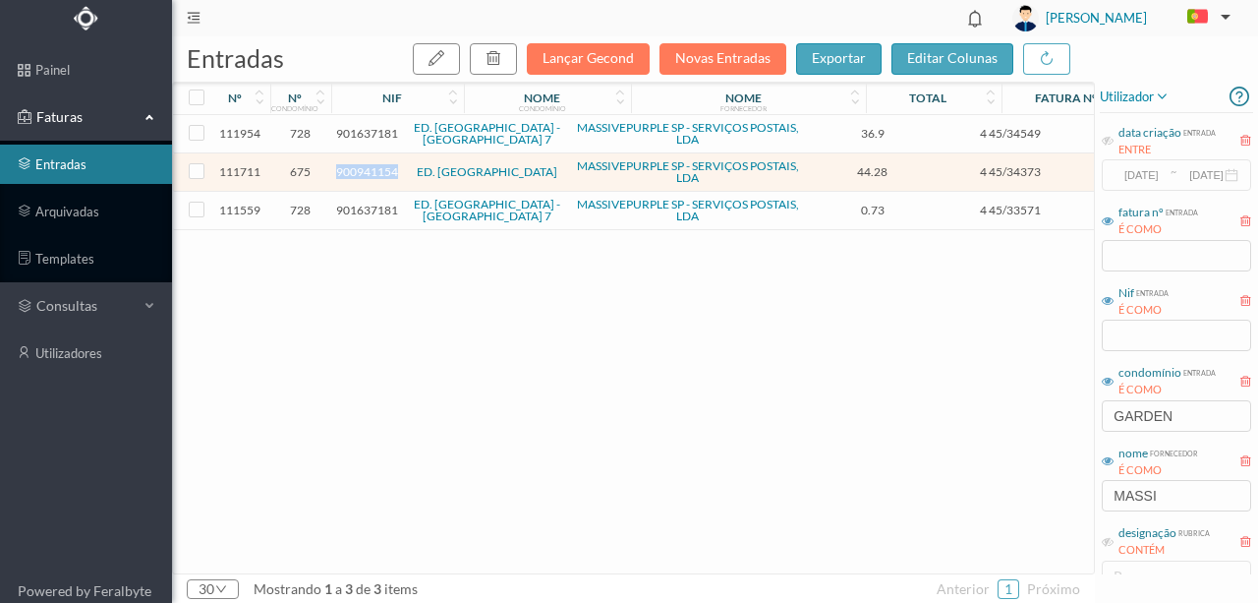
click at [363, 168] on span "900941154" at bounding box center [367, 171] width 62 height 15
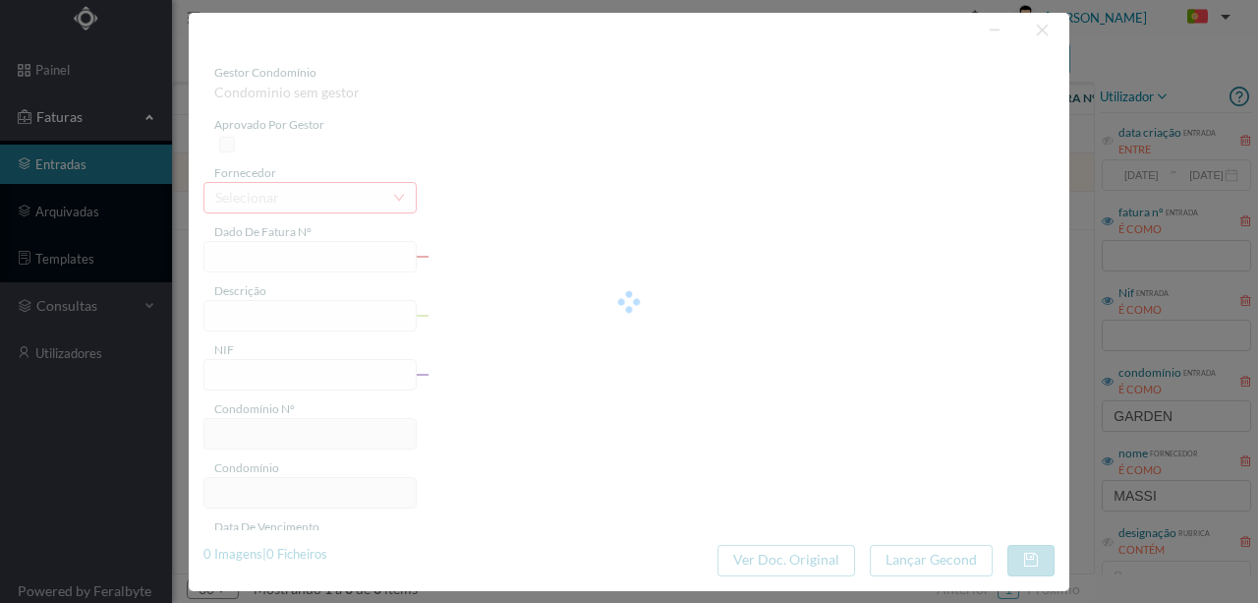
type input "4 45/34373"
type input "ANUIDADE"
type input "900941154"
type input "[DATE]"
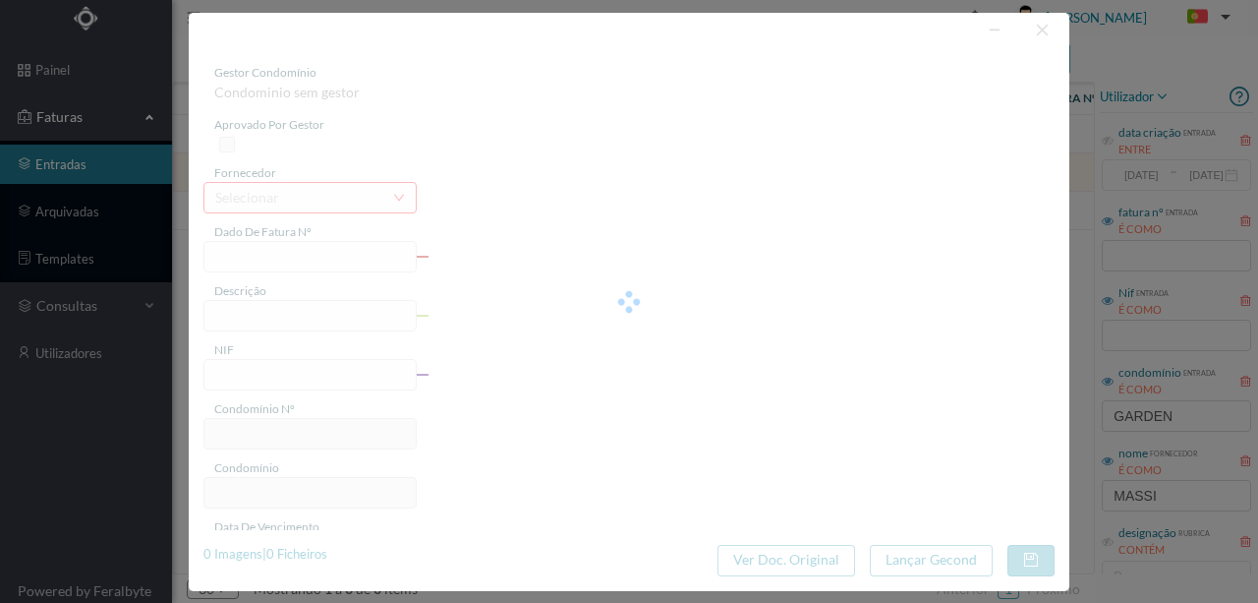
type input "[DATE]"
type input "44.28"
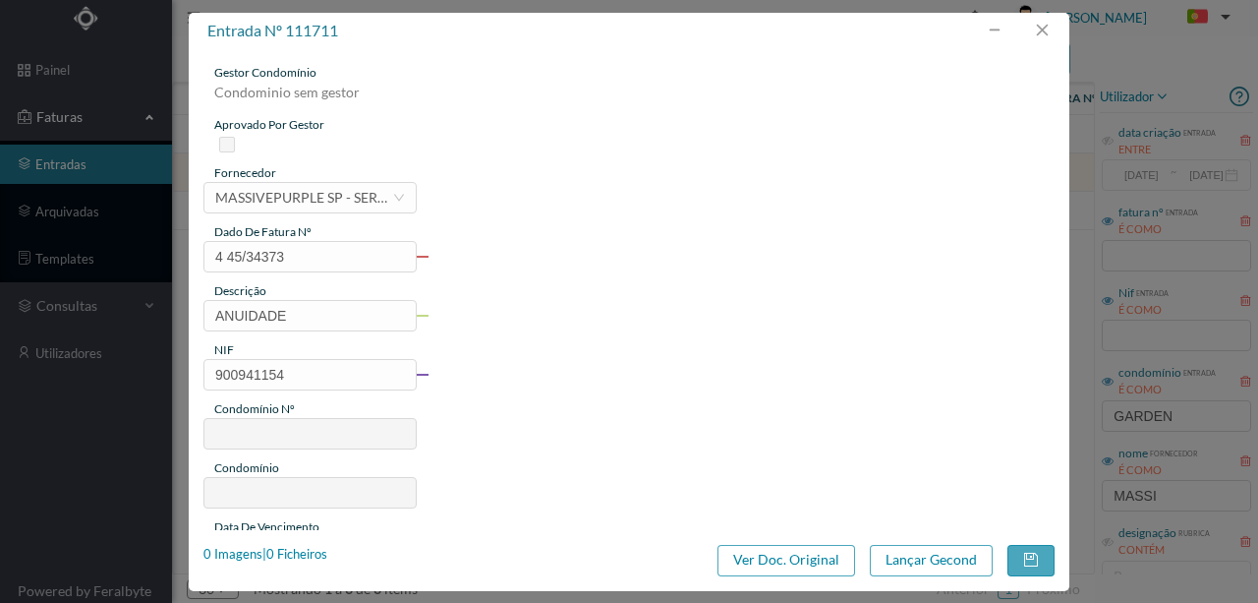
type input "675"
type input "ED. [GEOGRAPHIC_DATA]"
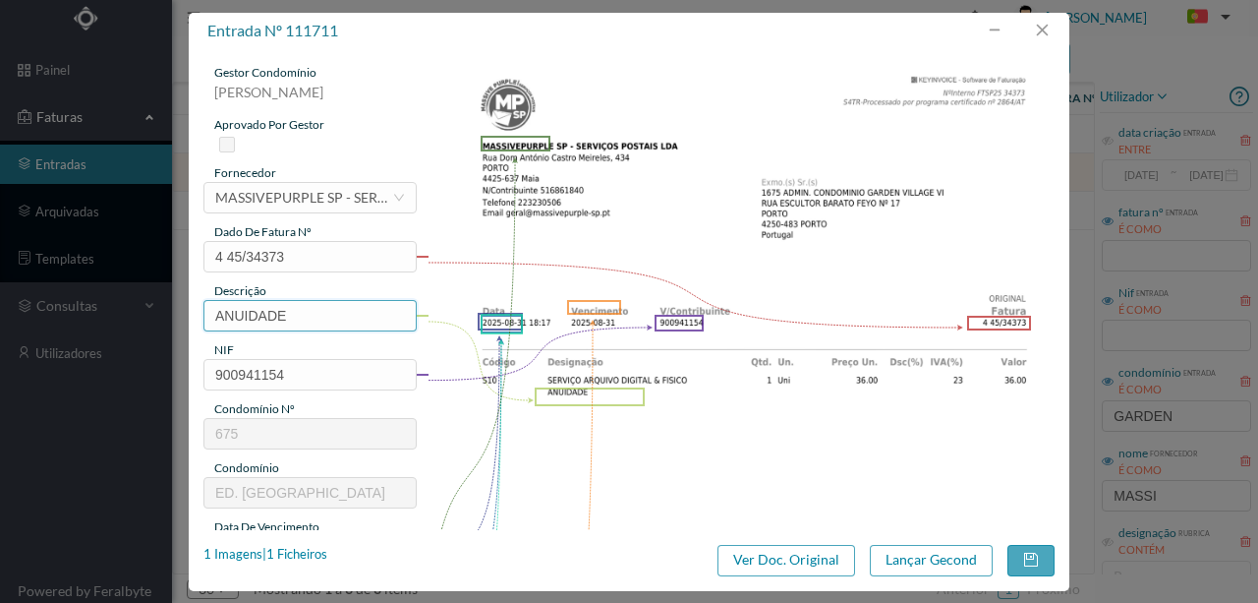
click at [291, 315] on input "ANUIDADE" at bounding box center [309, 315] width 213 height 31
drag, startPoint x: 262, startPoint y: 326, endPoint x: 185, endPoint y: 326, distance: 77.7
click at [185, 326] on div "entrada nº 111711 gestor condomínio [PERSON_NAME] aprovado por gestor fornecedo…" at bounding box center [629, 301] width 1258 height 603
type input "ARQUIVO DIGITAL - ANUIDADE"
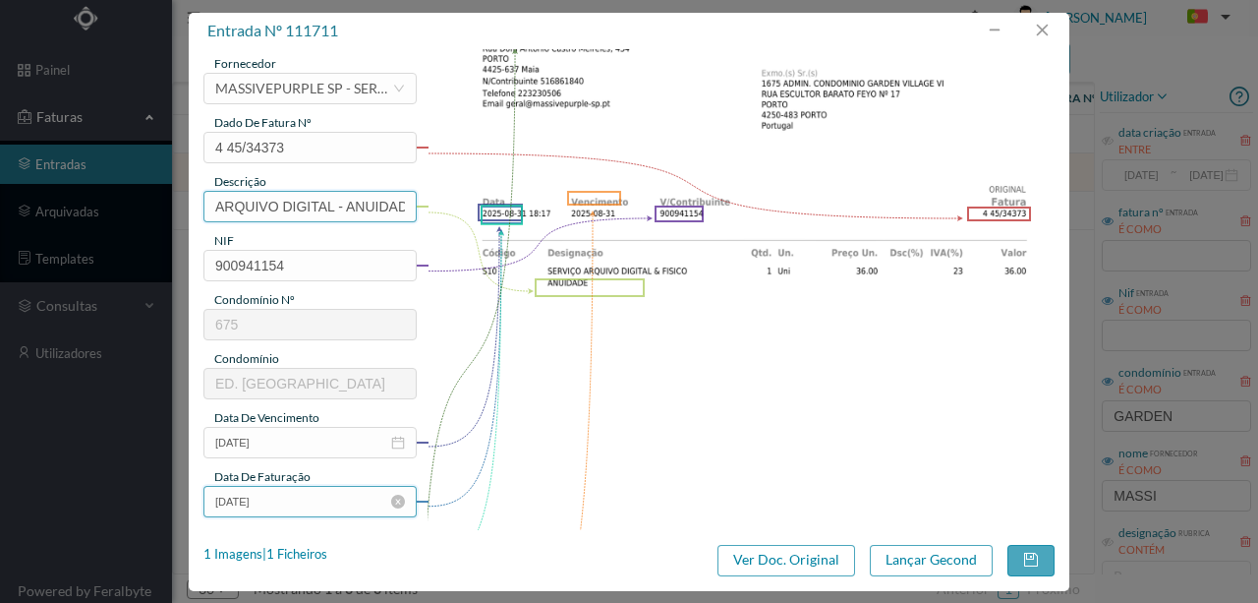
scroll to position [261, 0]
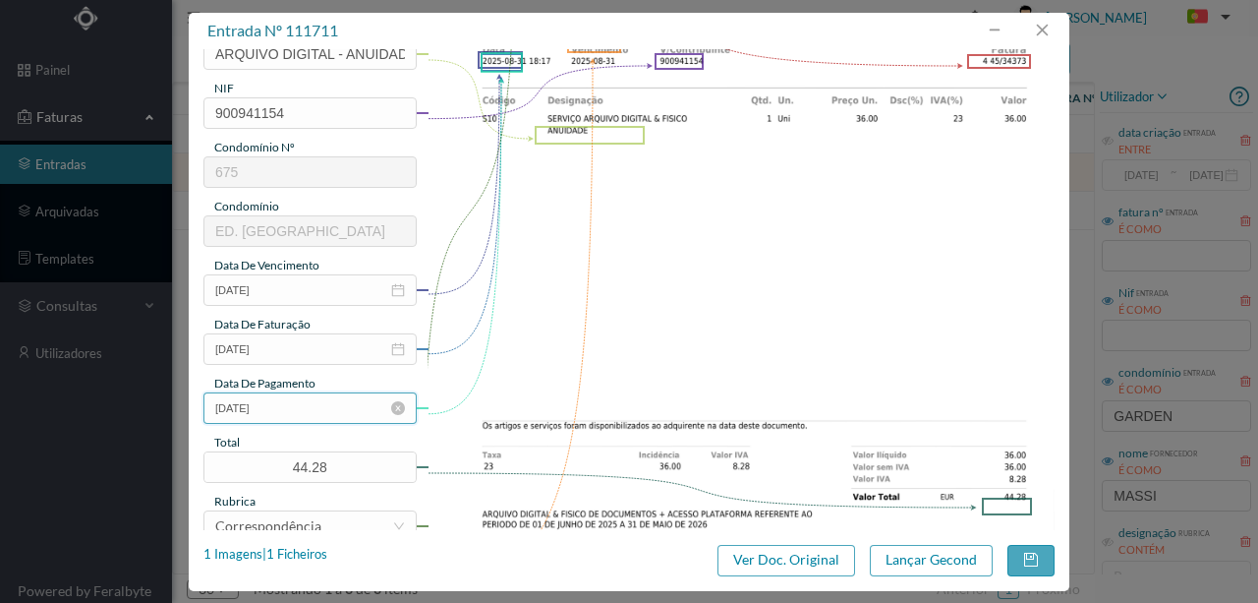
click at [308, 404] on input "[DATE]" at bounding box center [309, 407] width 213 height 31
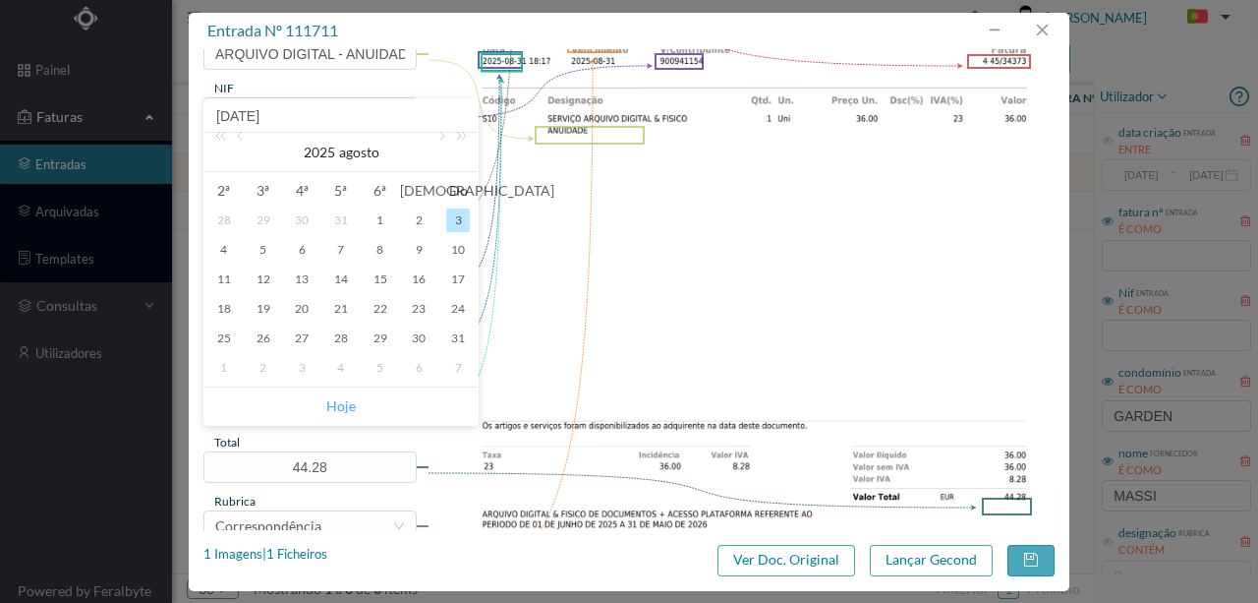
click at [337, 403] on link "Hoje" at bounding box center [340, 405] width 29 height 37
type input "[DATE]"
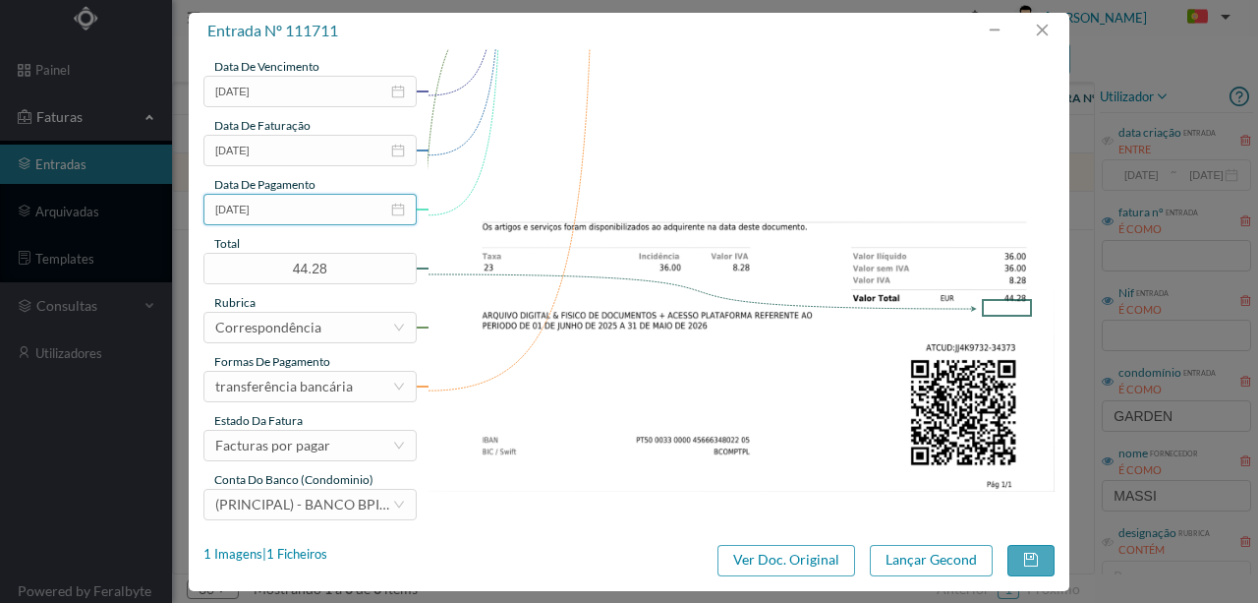
scroll to position [465, 0]
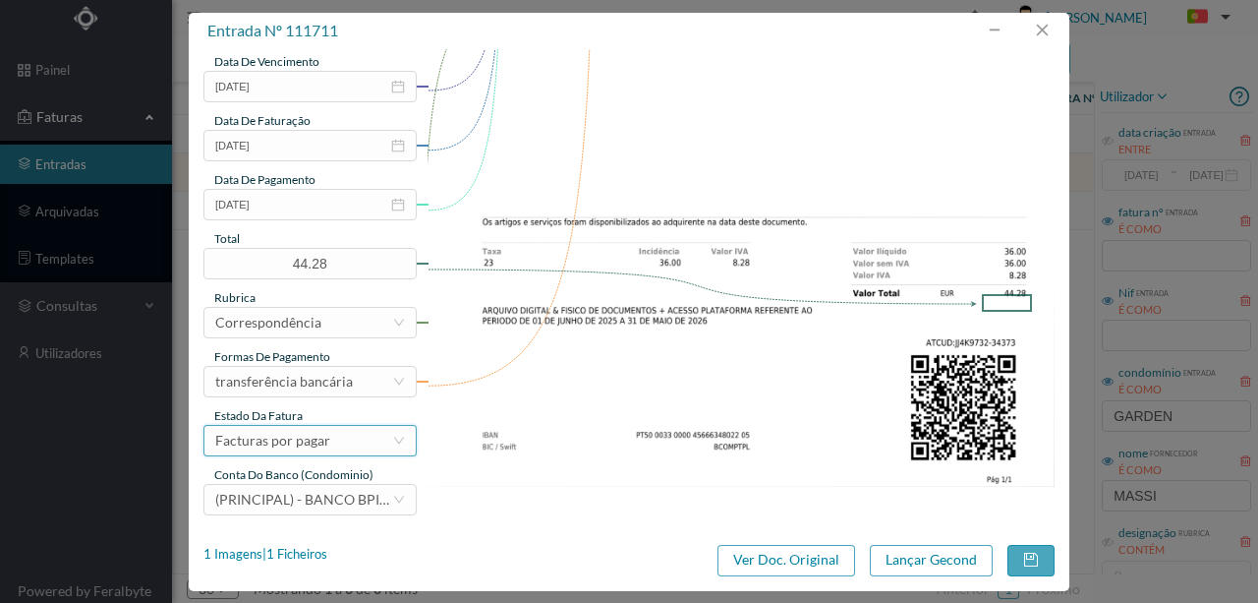
click at [292, 444] on div "Facturas por pagar" at bounding box center [272, 440] width 115 height 29
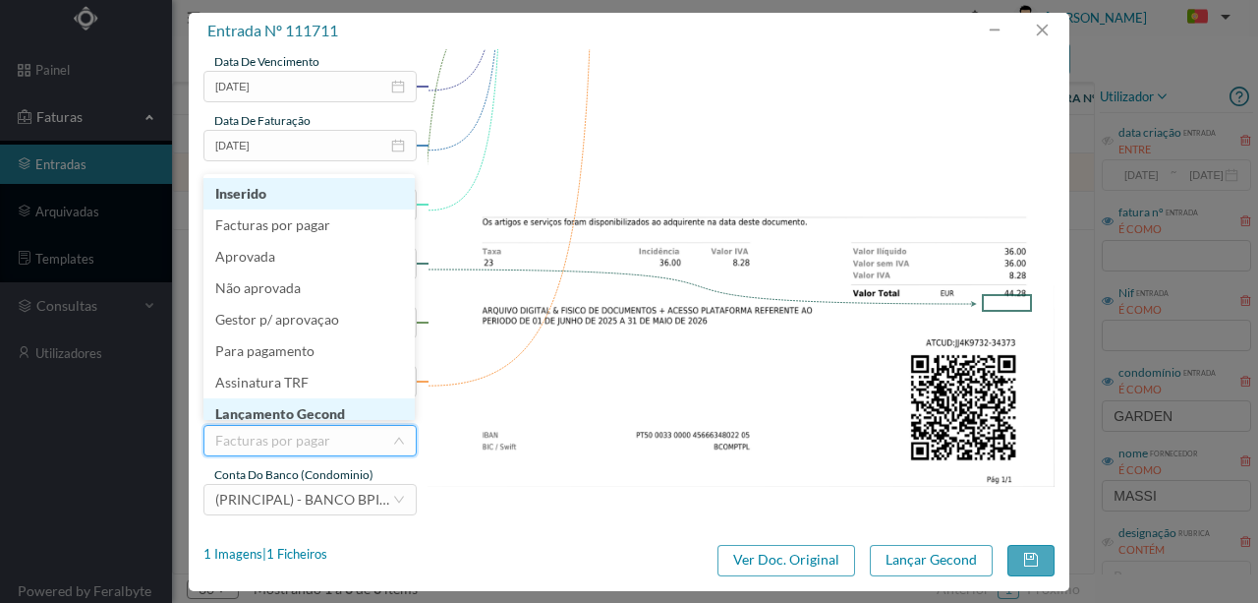
scroll to position [10, 0]
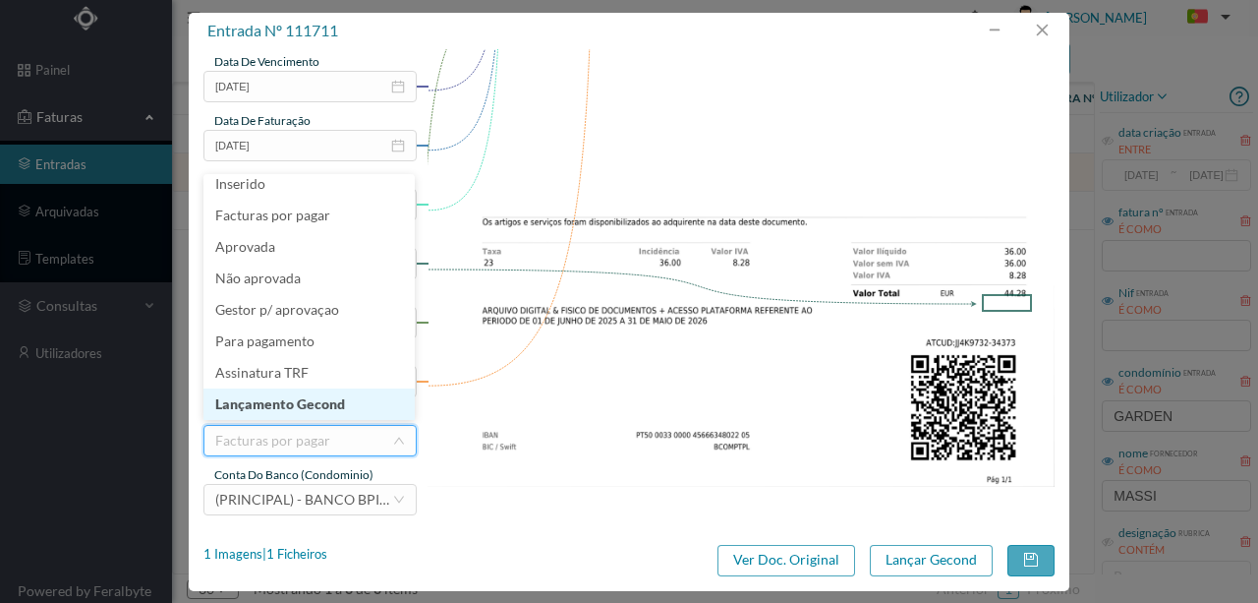
click at [304, 399] on li "Lançamento Gecond" at bounding box center [308, 403] width 211 height 31
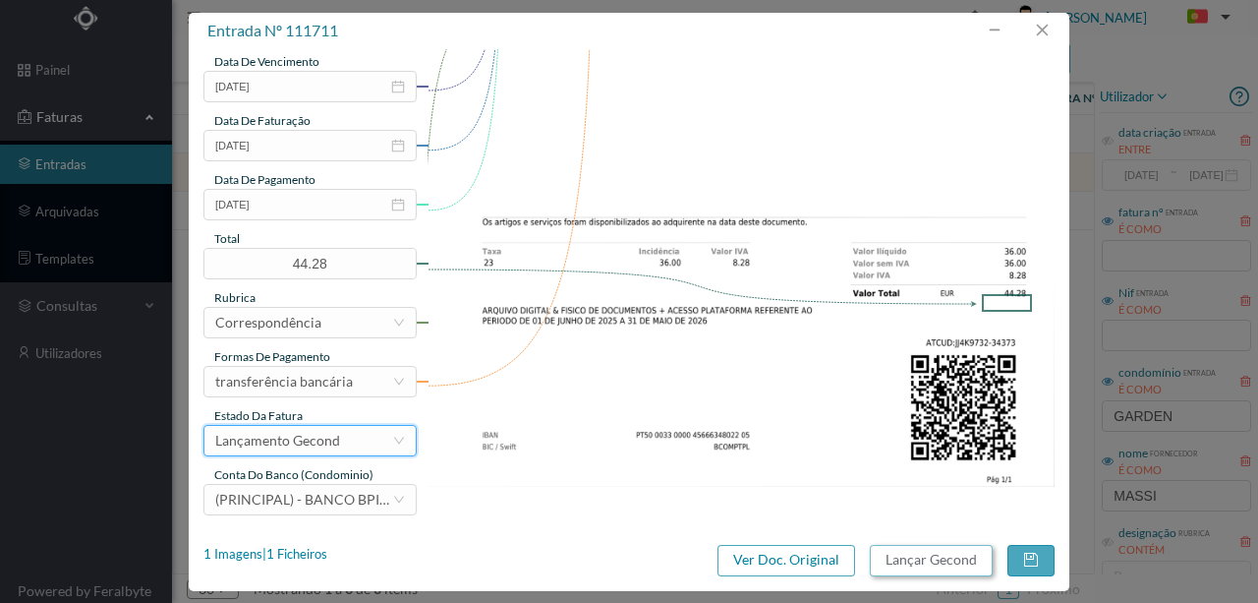
click at [921, 562] on button "Lançar Gecond" at bounding box center [931, 560] width 123 height 31
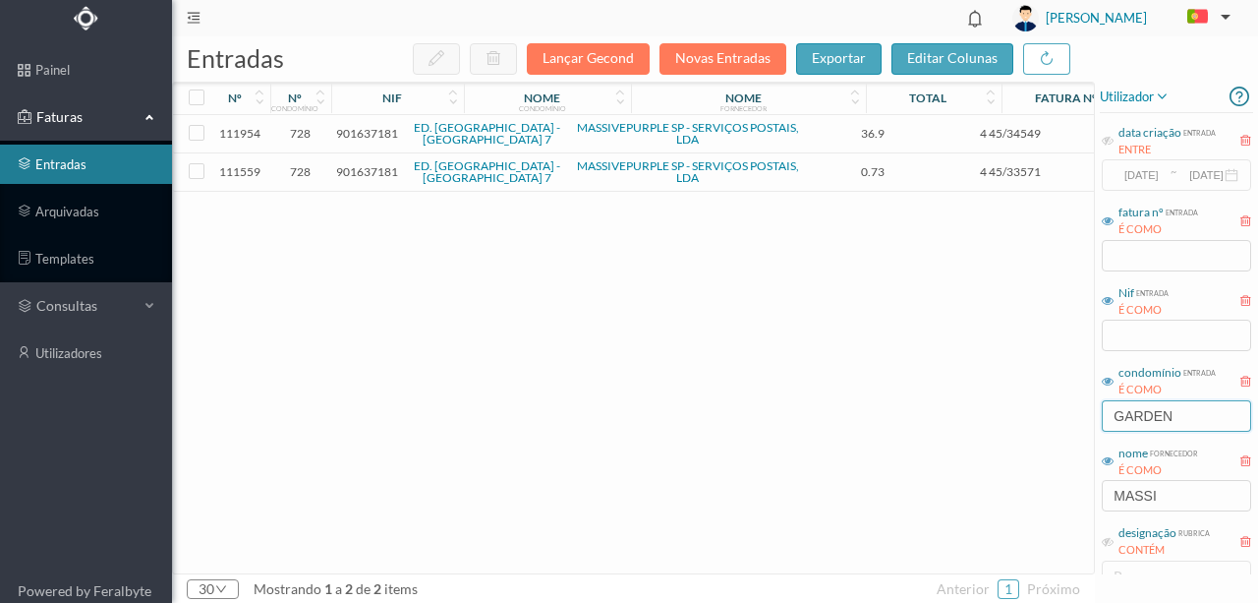
drag, startPoint x: 1207, startPoint y: 407, endPoint x: 940, endPoint y: 444, distance: 270.0
click at [940, 444] on div "entradas Lançar Gecond Novas Entradas exportar editar colunas nº nº condomínio …" at bounding box center [715, 319] width 1086 height 566
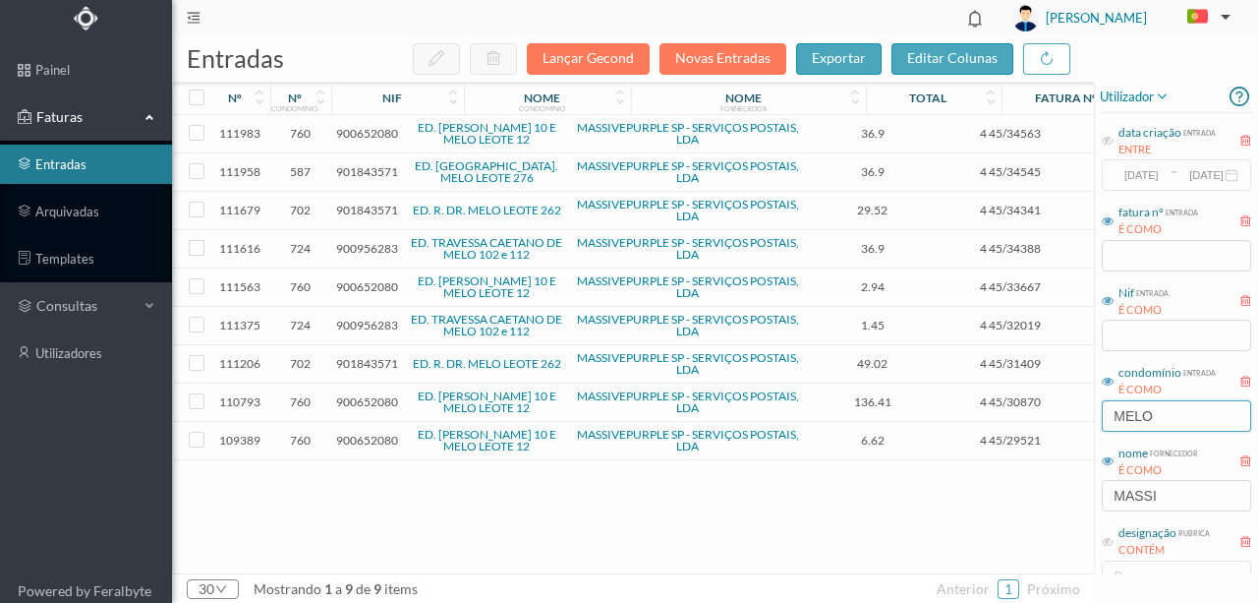
click at [1174, 413] on input "MELO" at bounding box center [1176, 415] width 149 height 31
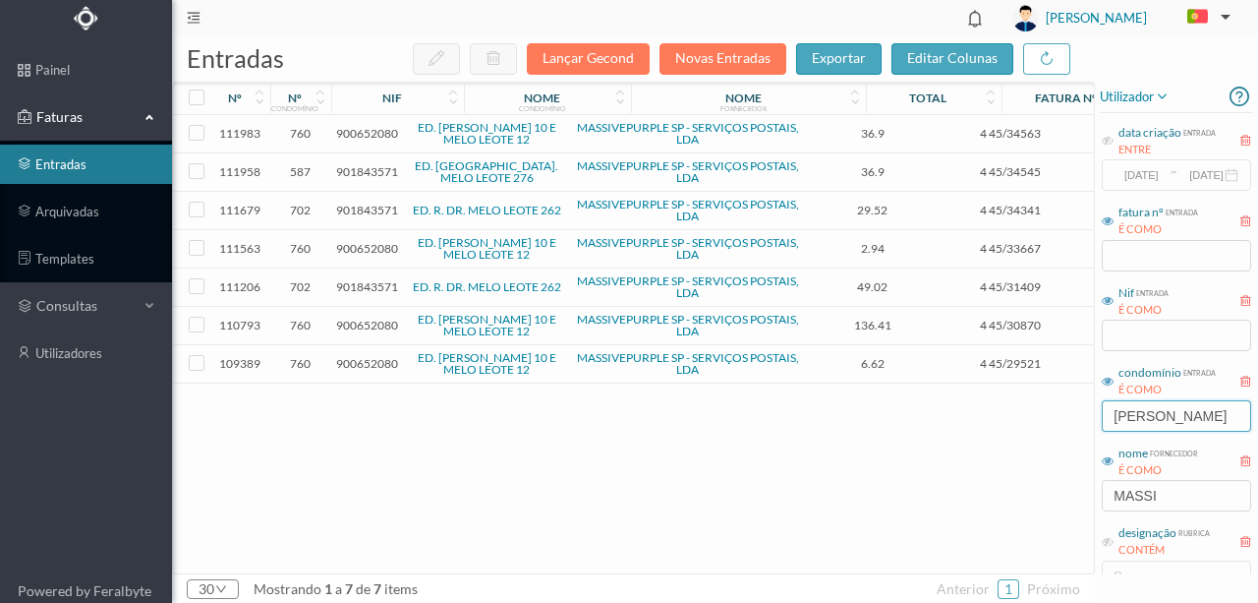
type input "[PERSON_NAME]"
